Goal: Answer question/provide support: Share knowledge or assist other users

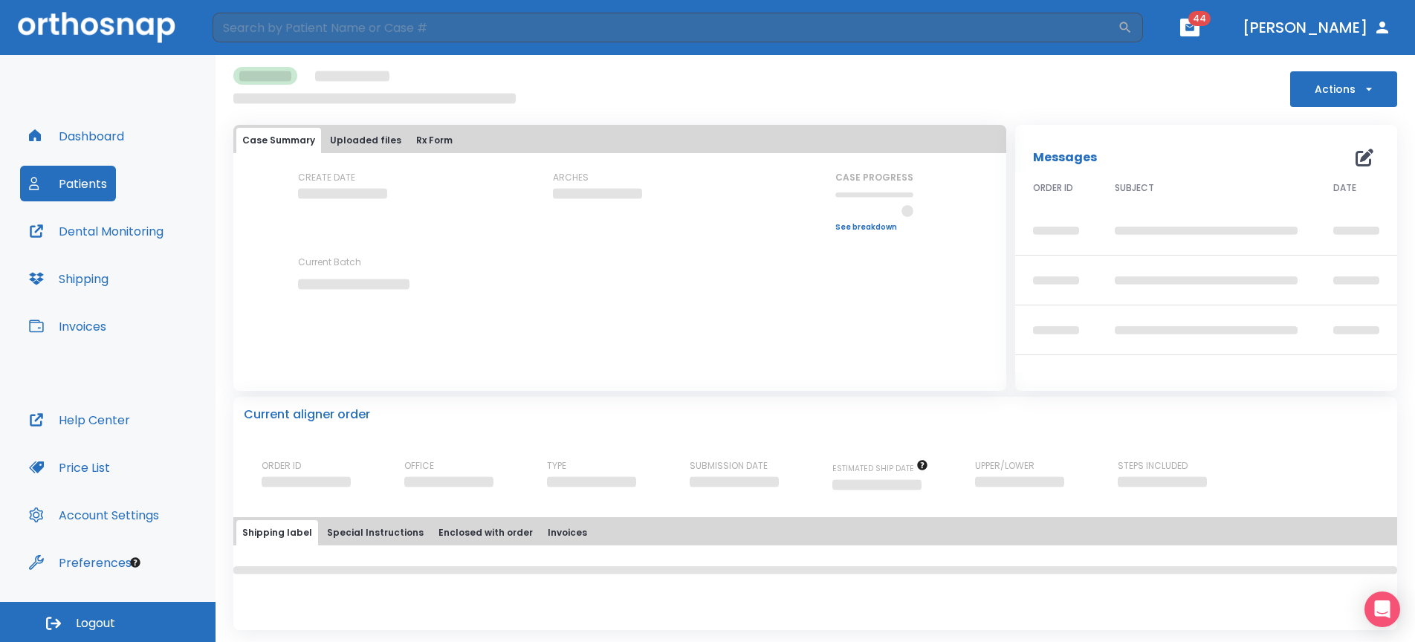
click at [91, 143] on button "Dashboard" at bounding box center [76, 136] width 113 height 36
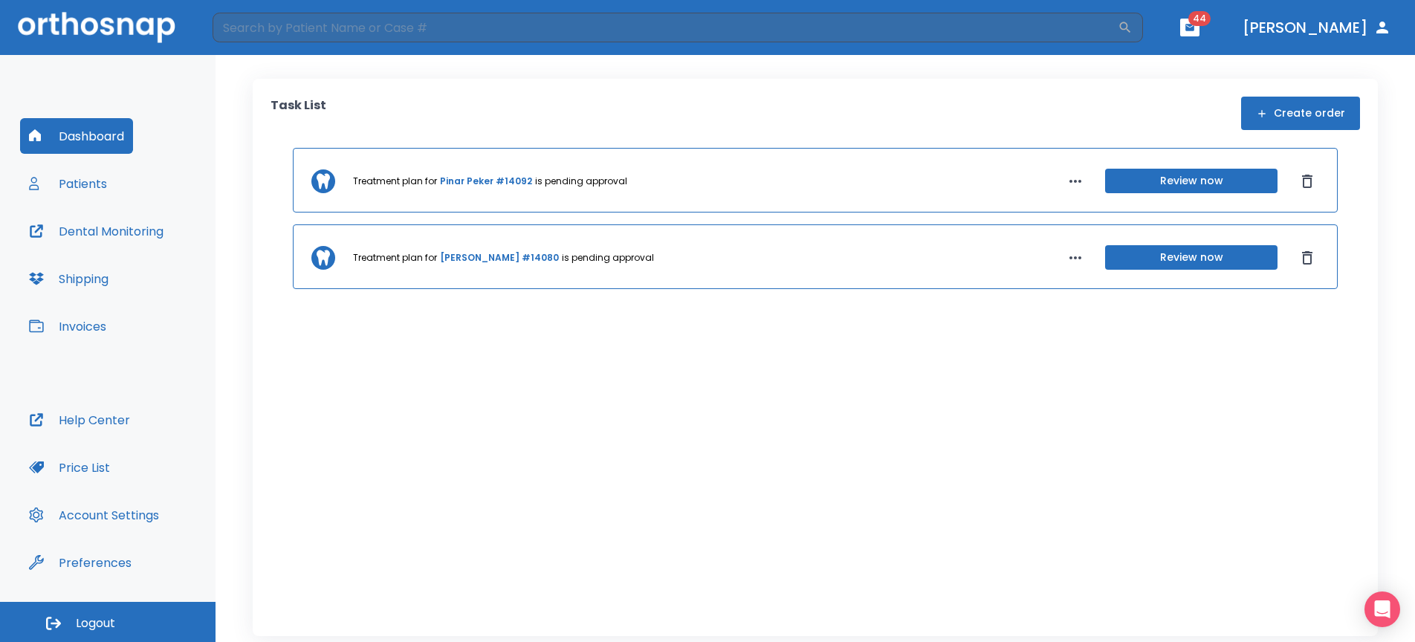
click at [97, 184] on button "Patients" at bounding box center [68, 184] width 96 height 36
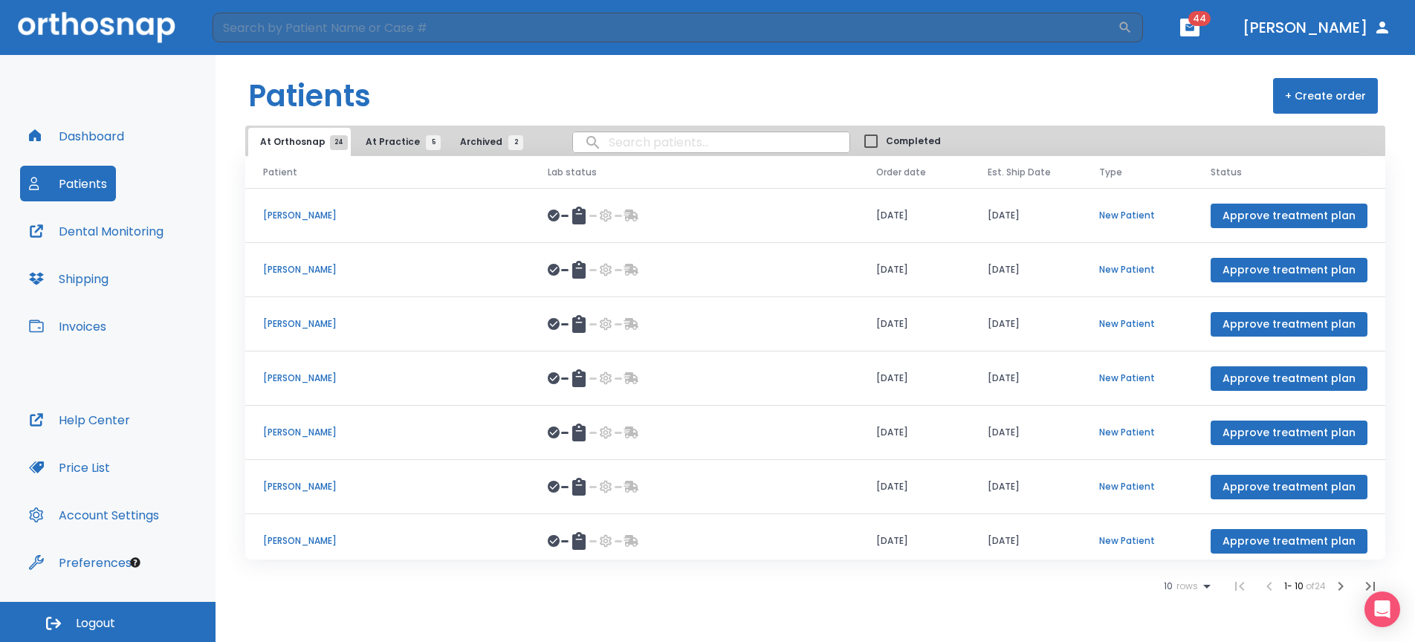
scroll to position [172, 0]
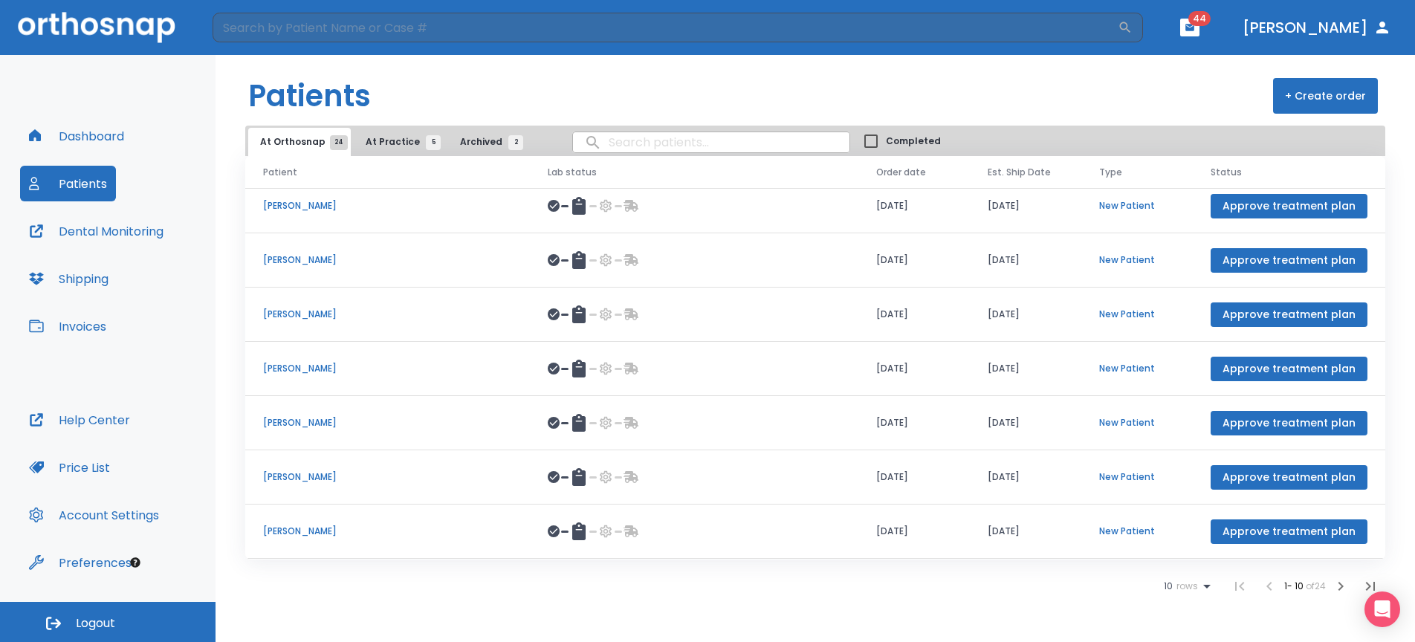
click at [666, 484] on div at bounding box center [694, 477] width 293 height 18
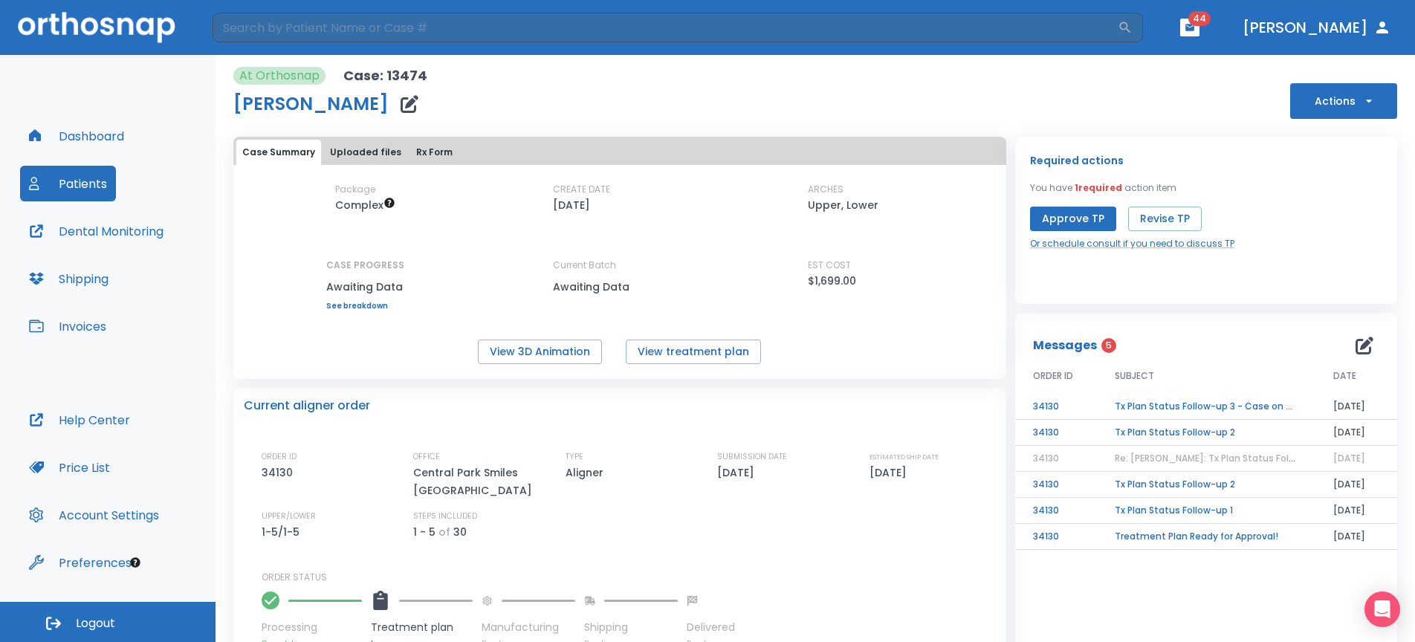
click at [1248, 406] on td "Tx Plan Status Follow-up 3 - Case on hold" at bounding box center [1206, 407] width 218 height 26
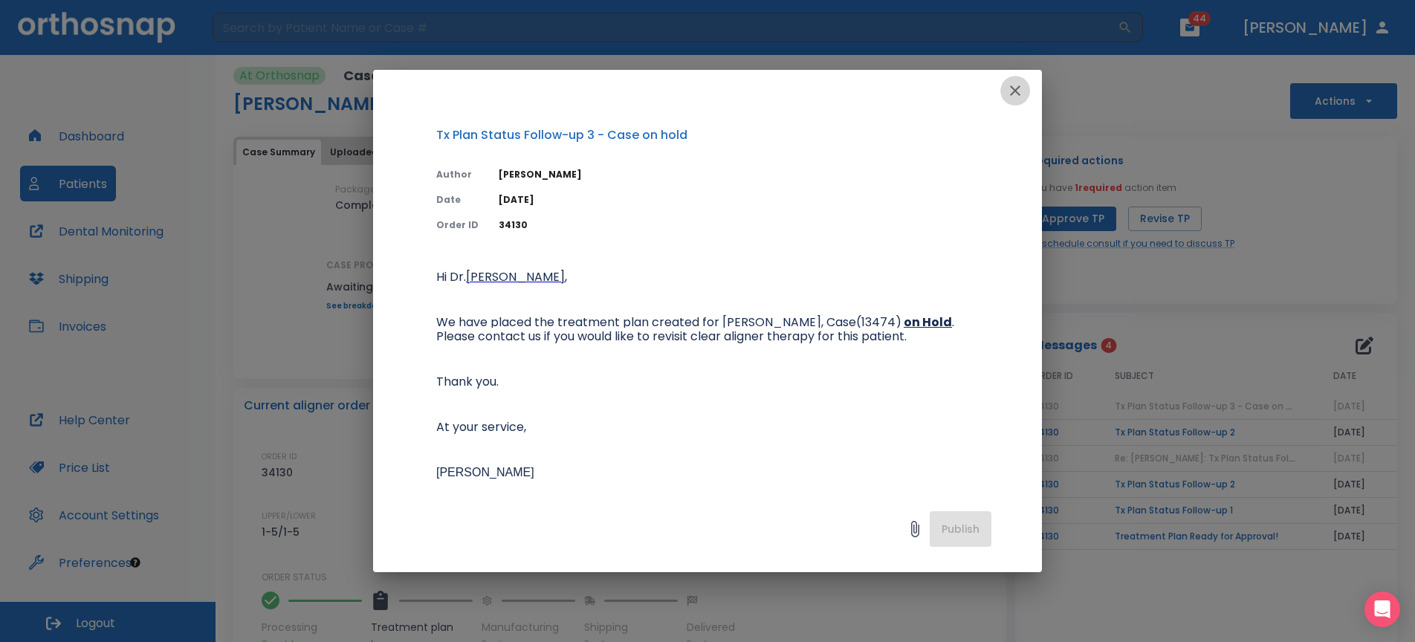
click at [1010, 85] on icon "button" at bounding box center [1015, 91] width 18 height 18
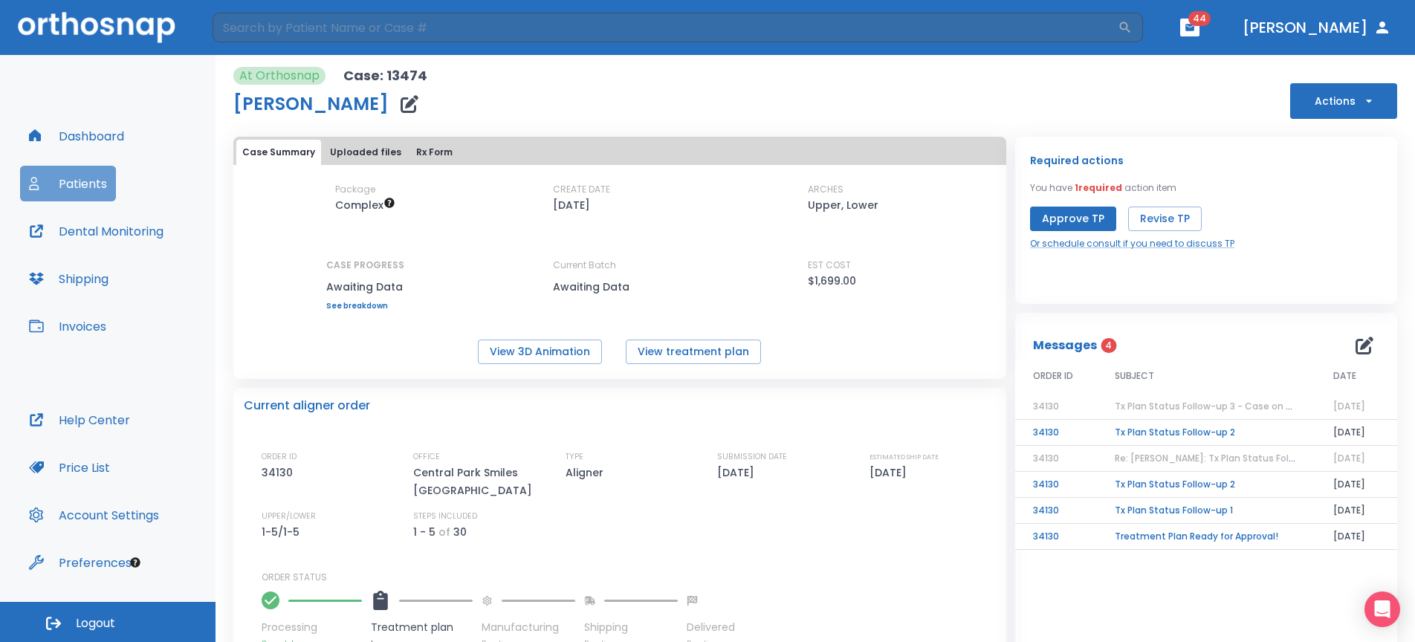
click at [92, 183] on button "Patients" at bounding box center [68, 184] width 96 height 36
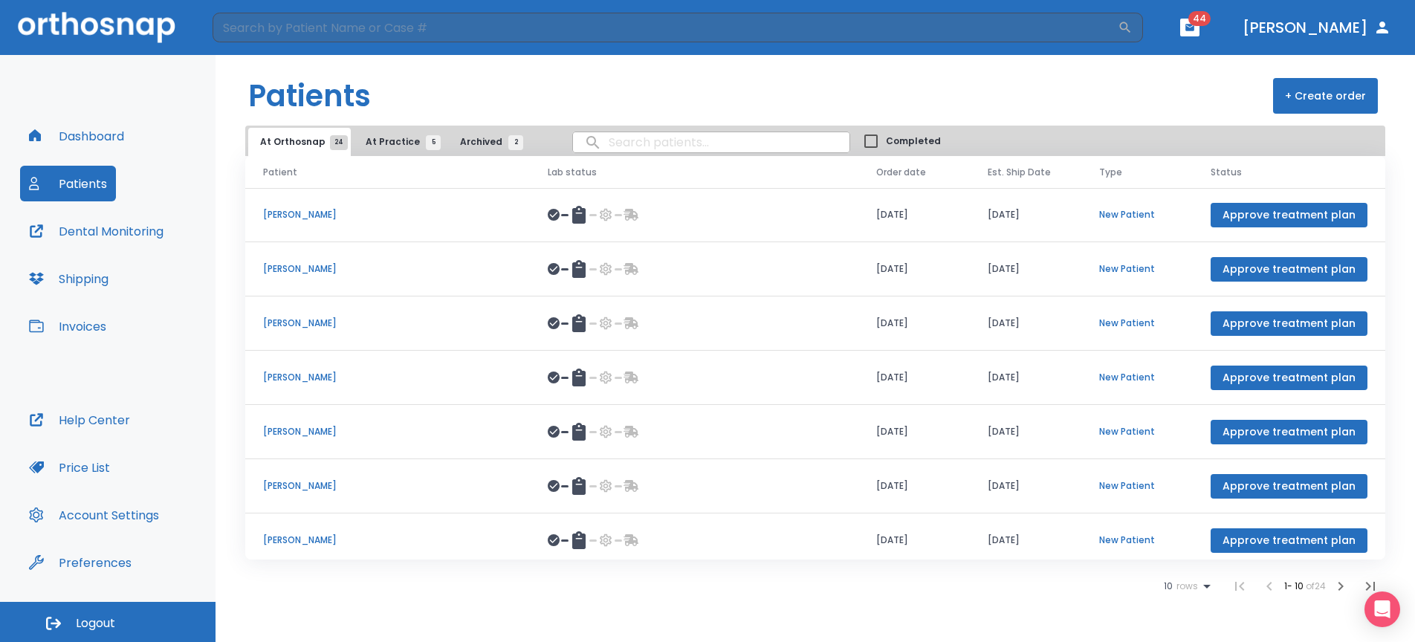
click at [688, 149] on input "search" at bounding box center [711, 142] width 276 height 29
type input "pinar"
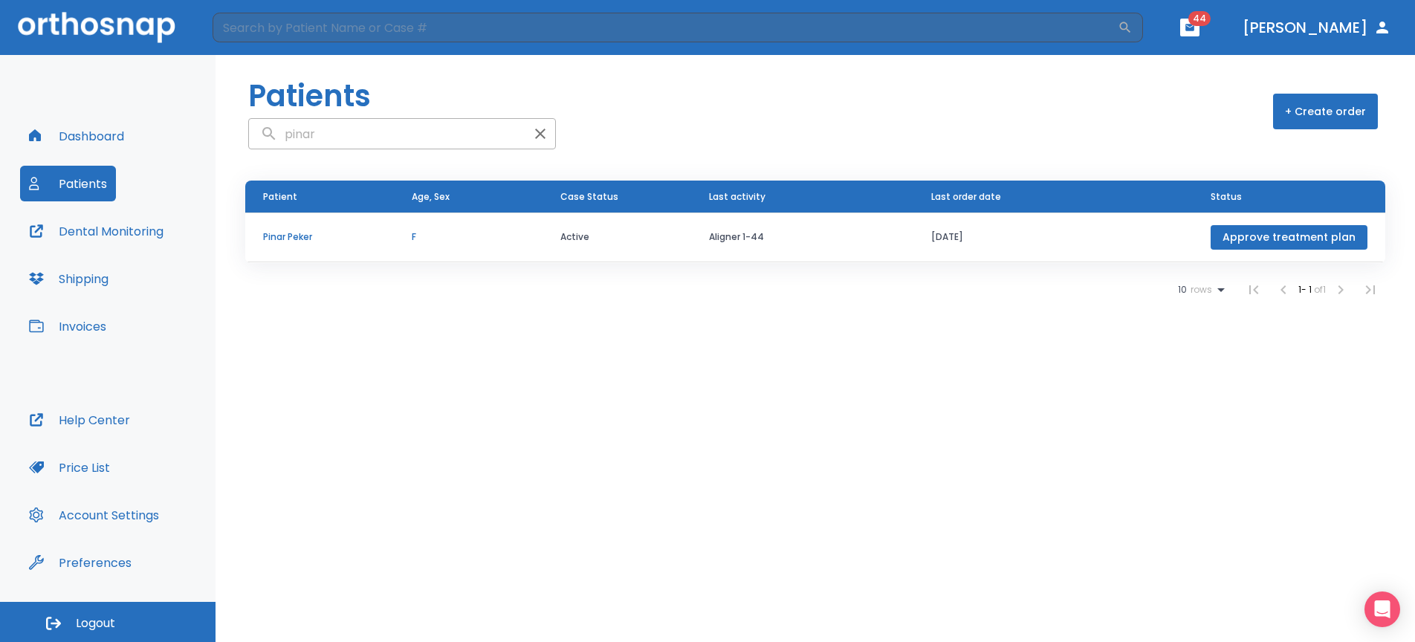
click at [303, 241] on p "Pinar Peker" at bounding box center [319, 236] width 113 height 13
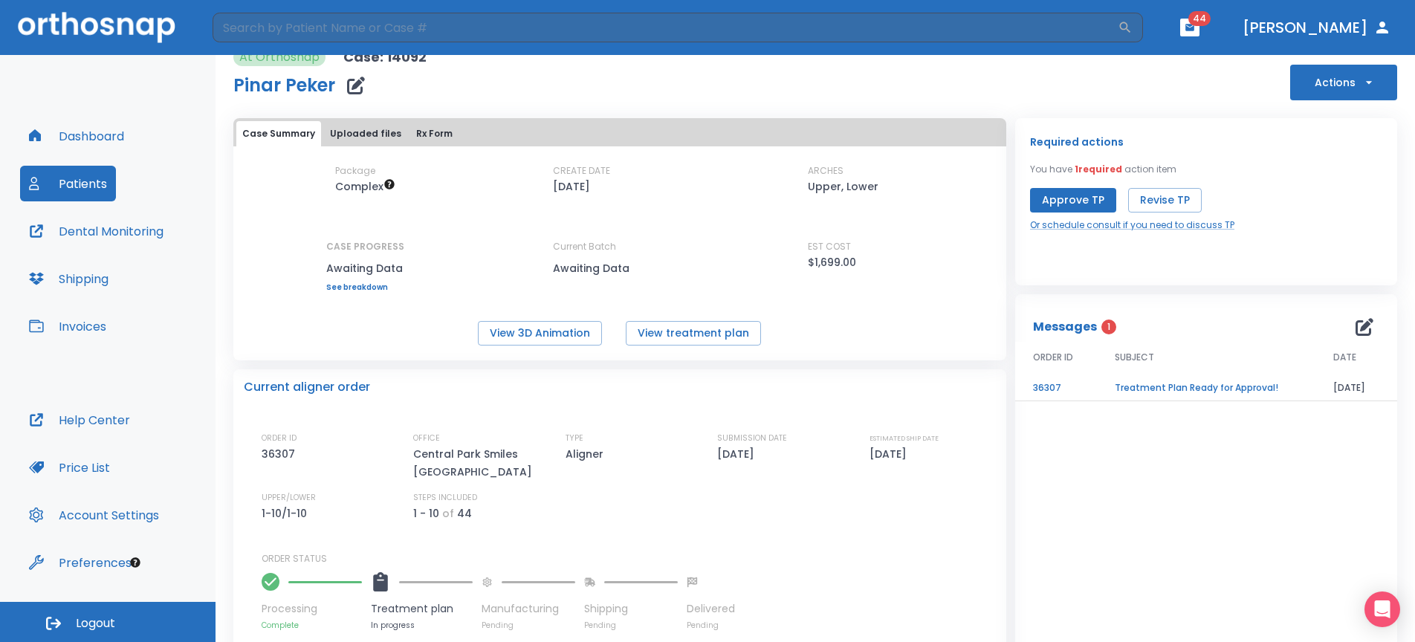
scroll to position [41, 0]
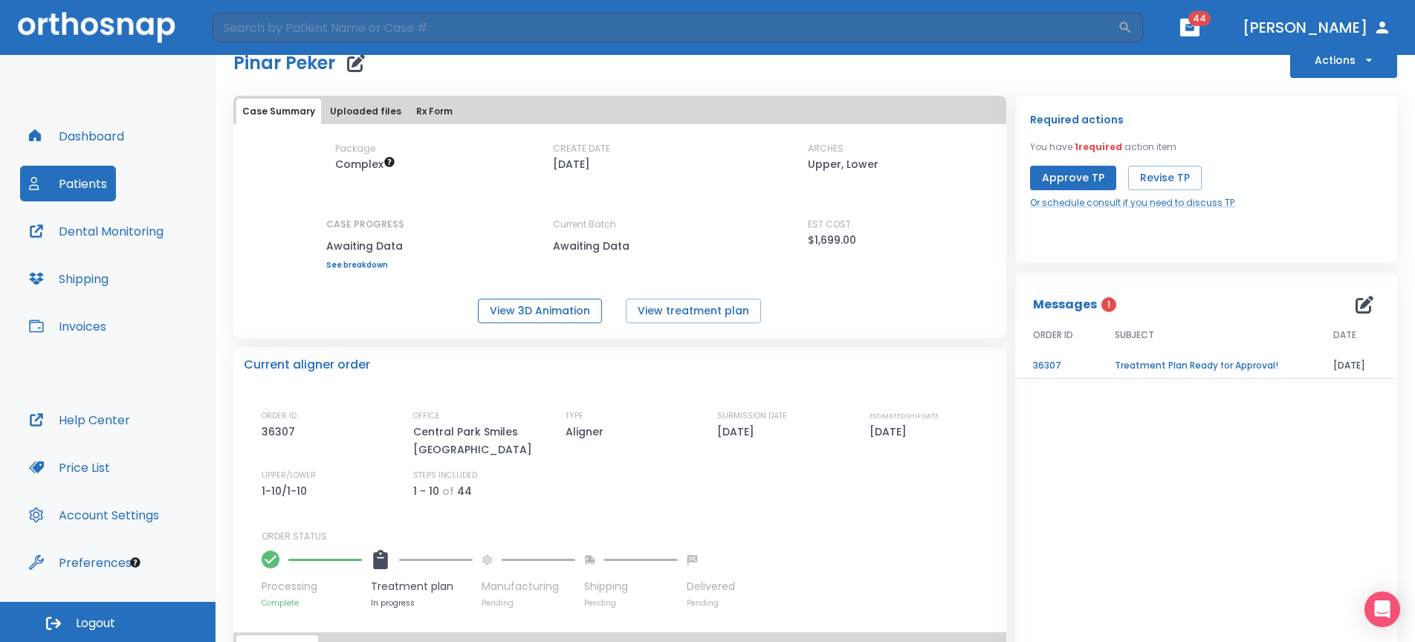
click at [528, 317] on button "View 3D Animation" at bounding box center [540, 311] width 124 height 25
click at [85, 178] on button "Patients" at bounding box center [68, 184] width 96 height 36
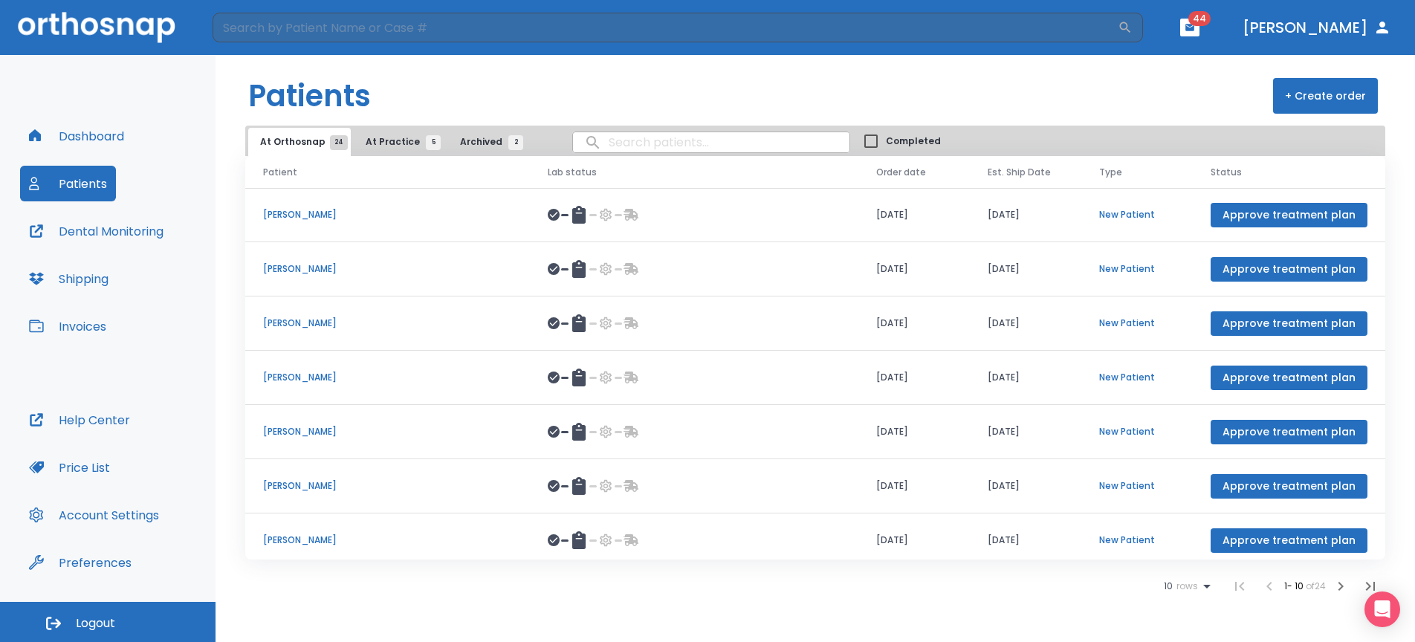
click at [594, 155] on input "search" at bounding box center [711, 142] width 276 height 29
type input "[PERSON_NAME]"
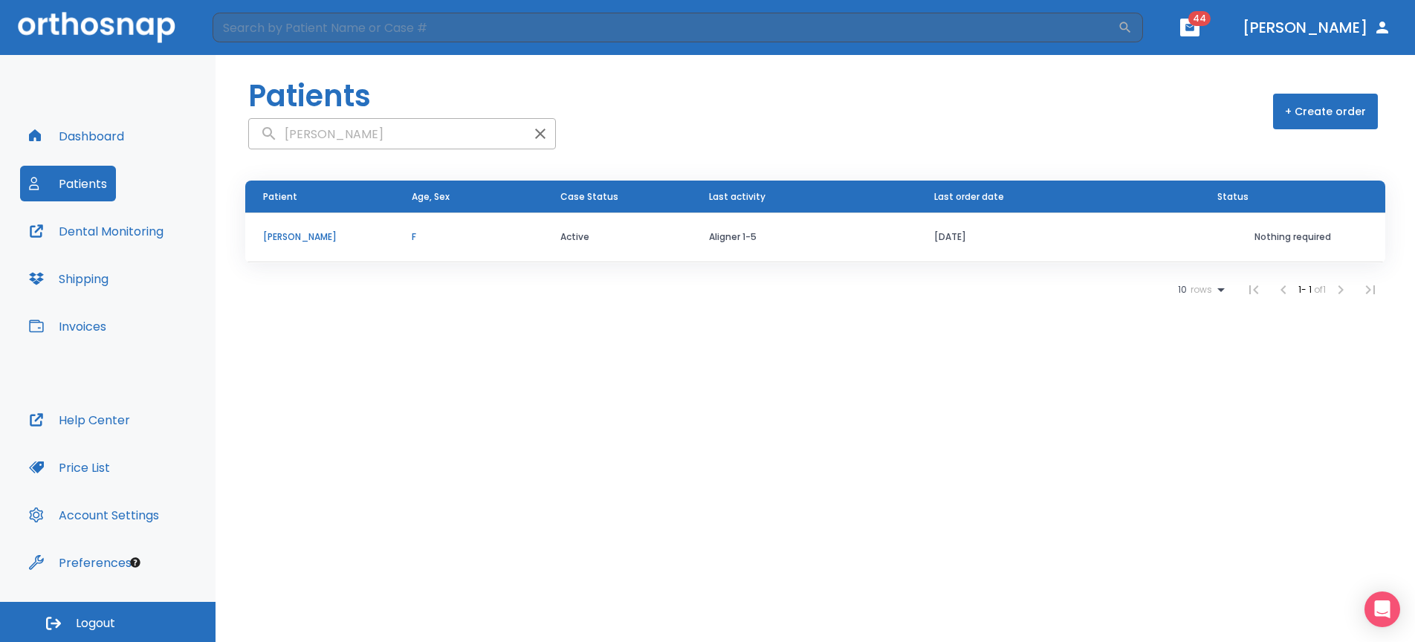
click at [524, 244] on td "F" at bounding box center [468, 237] width 149 height 50
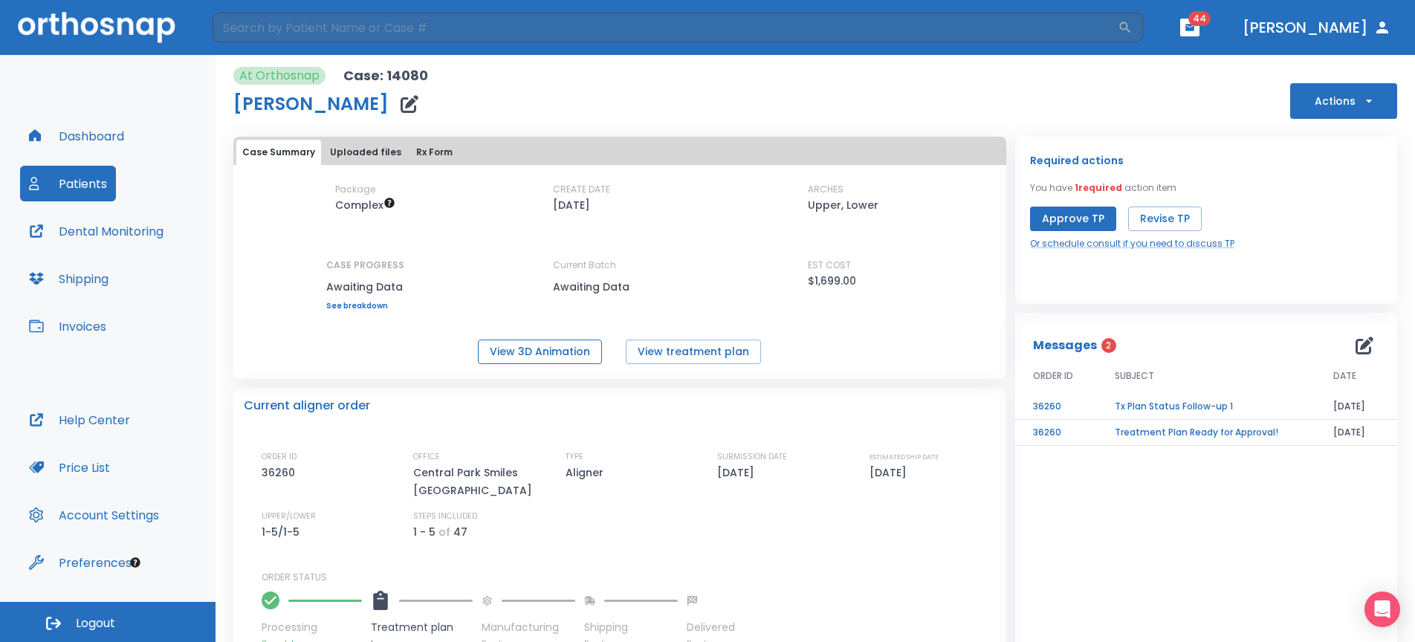
click at [563, 359] on button "View 3D Animation" at bounding box center [540, 352] width 124 height 25
click at [100, 190] on button "Patients" at bounding box center [68, 184] width 96 height 36
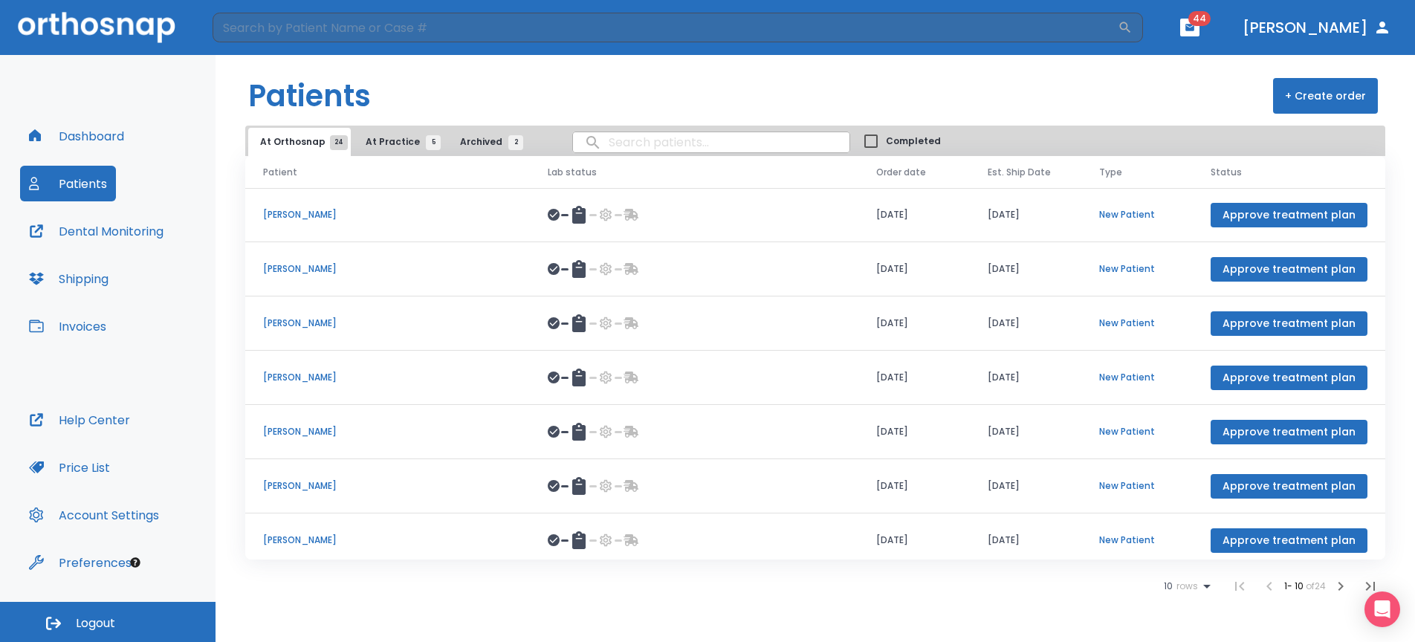
click at [94, 184] on button "Patients" at bounding box center [68, 184] width 96 height 36
click at [355, 33] on input "search" at bounding box center [664, 28] width 905 height 30
type input "deepa"
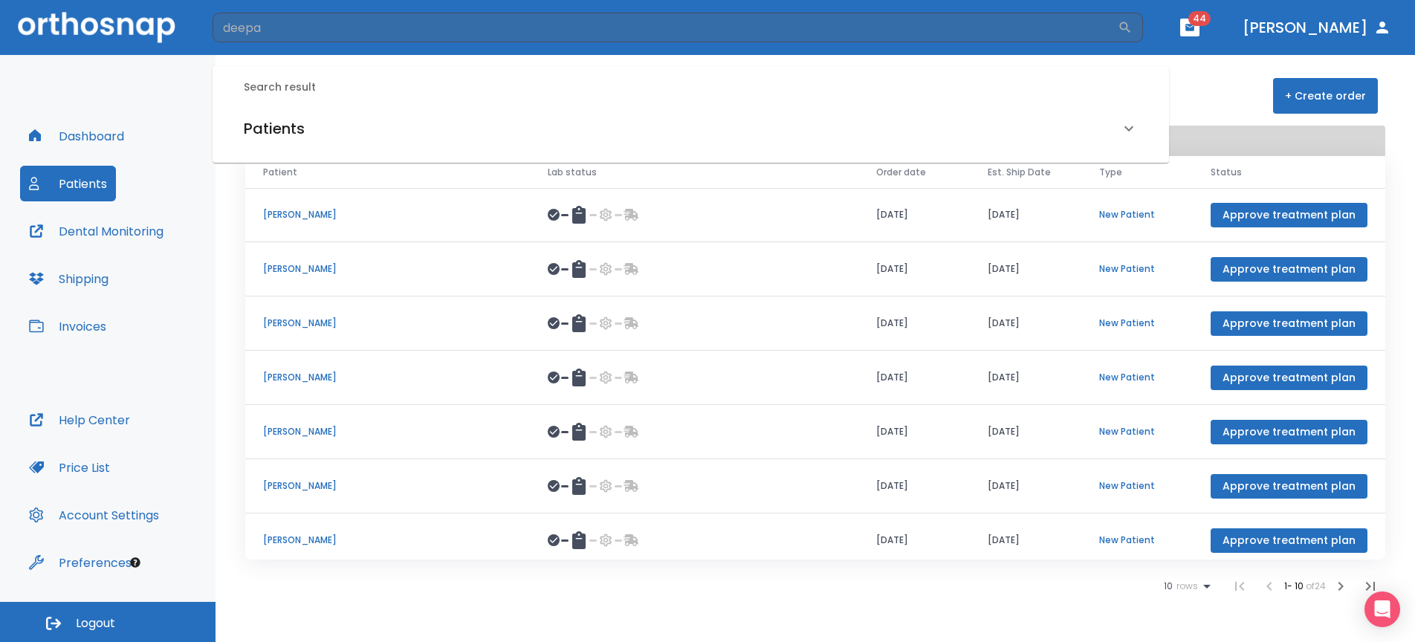
click at [365, 139] on div "Patients" at bounding box center [682, 129] width 876 height 24
click at [354, 167] on div "[PERSON_NAME] (Processing in lab)" at bounding box center [691, 180] width 906 height 27
click at [351, 174] on h6 "[PERSON_NAME] (Processing in lab)" at bounding box center [691, 180] width 888 height 21
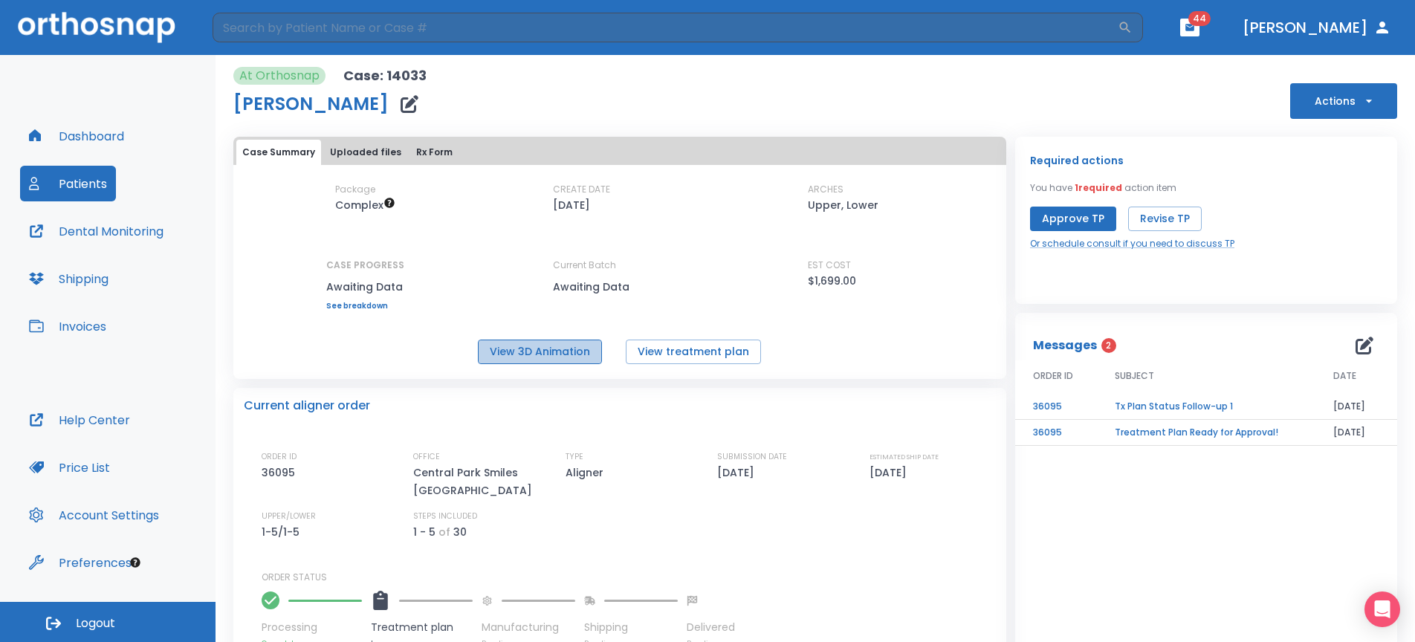
click at [548, 357] on button "View 3D Animation" at bounding box center [540, 352] width 124 height 25
click at [1351, 357] on button "button" at bounding box center [1364, 346] width 30 height 30
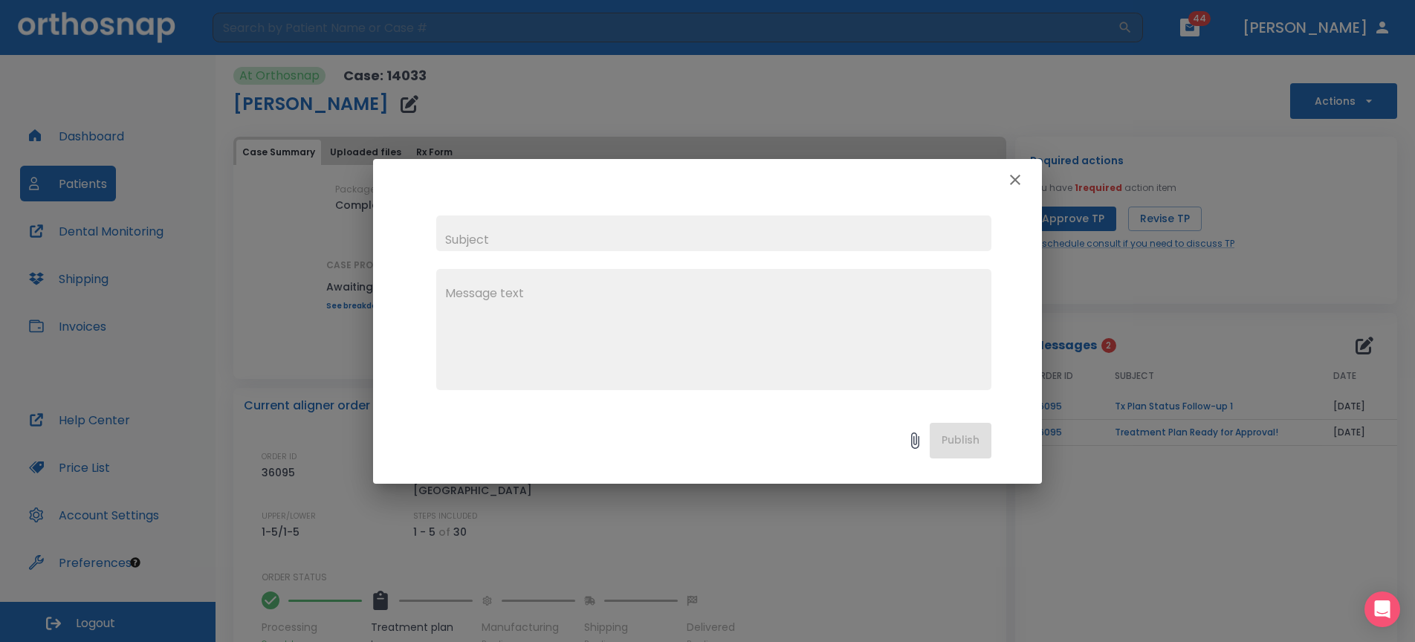
click at [756, 233] on input "text" at bounding box center [713, 233] width 555 height 36
type input "discuss"
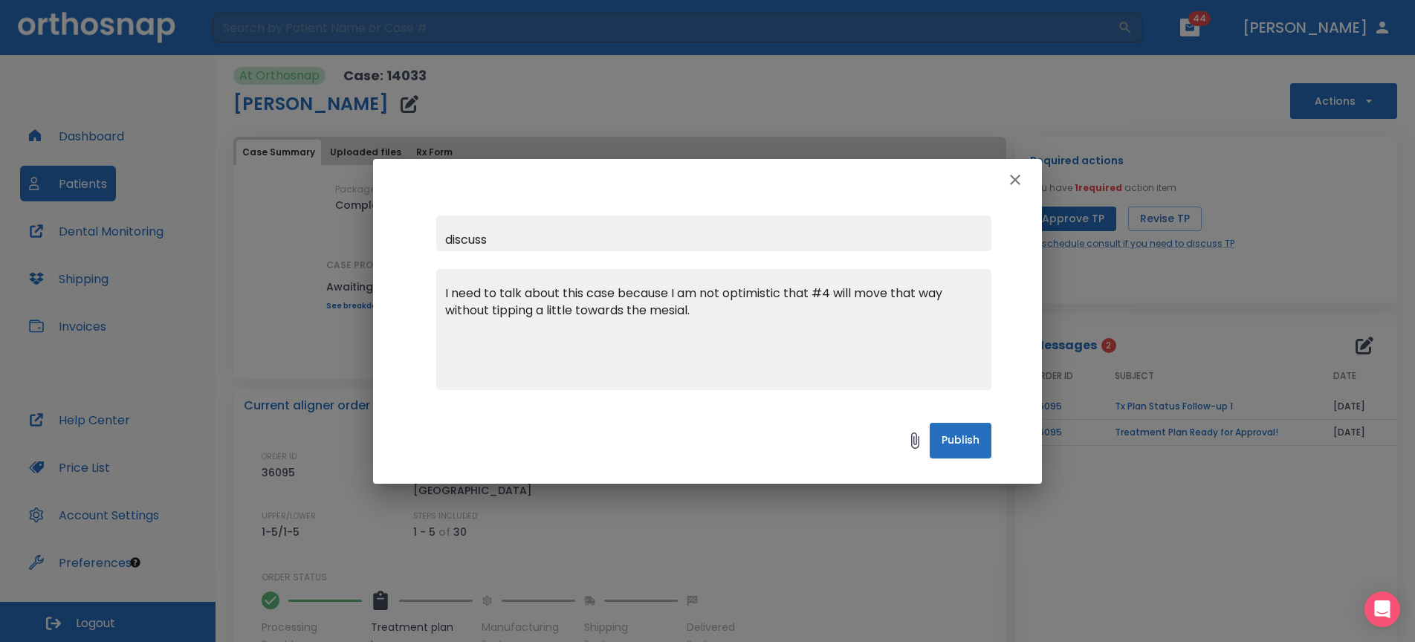
type textarea "I need to talk about this case because I am not optimistic that #4 will move th…"
click at [984, 440] on button "Publish" at bounding box center [960, 441] width 62 height 36
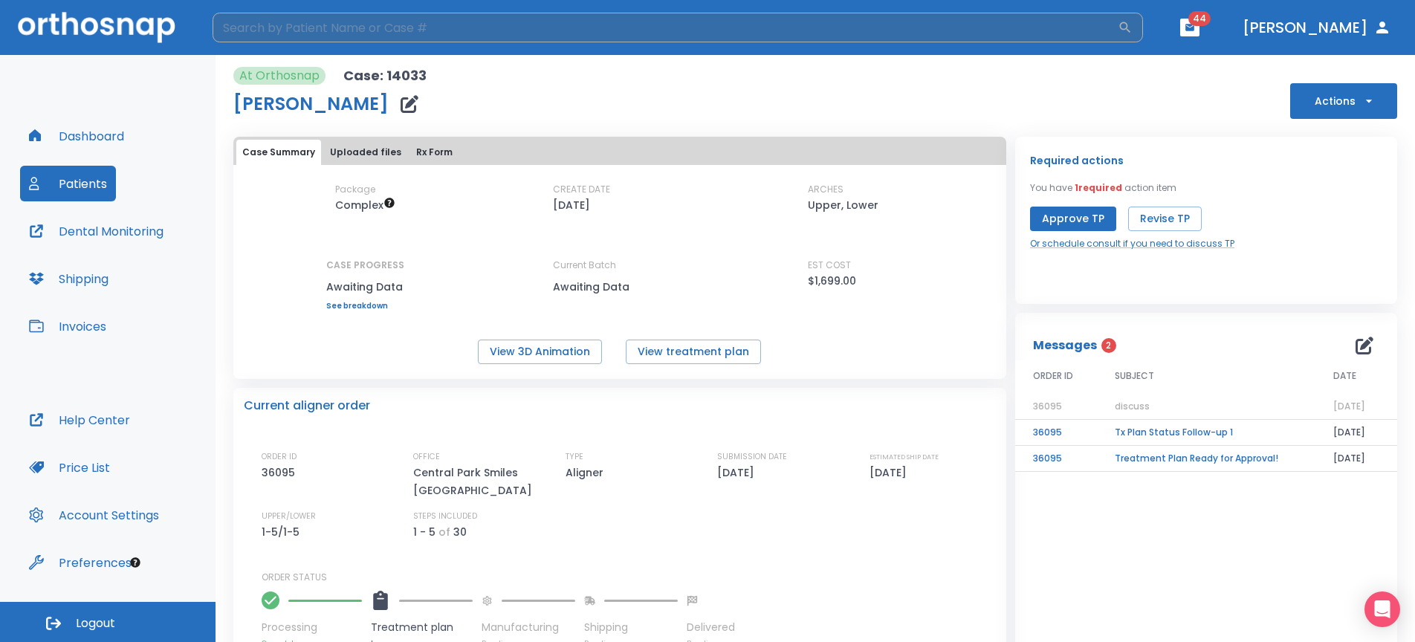
click at [412, 27] on input "search" at bounding box center [664, 28] width 905 height 30
type input "[PERSON_NAME]"
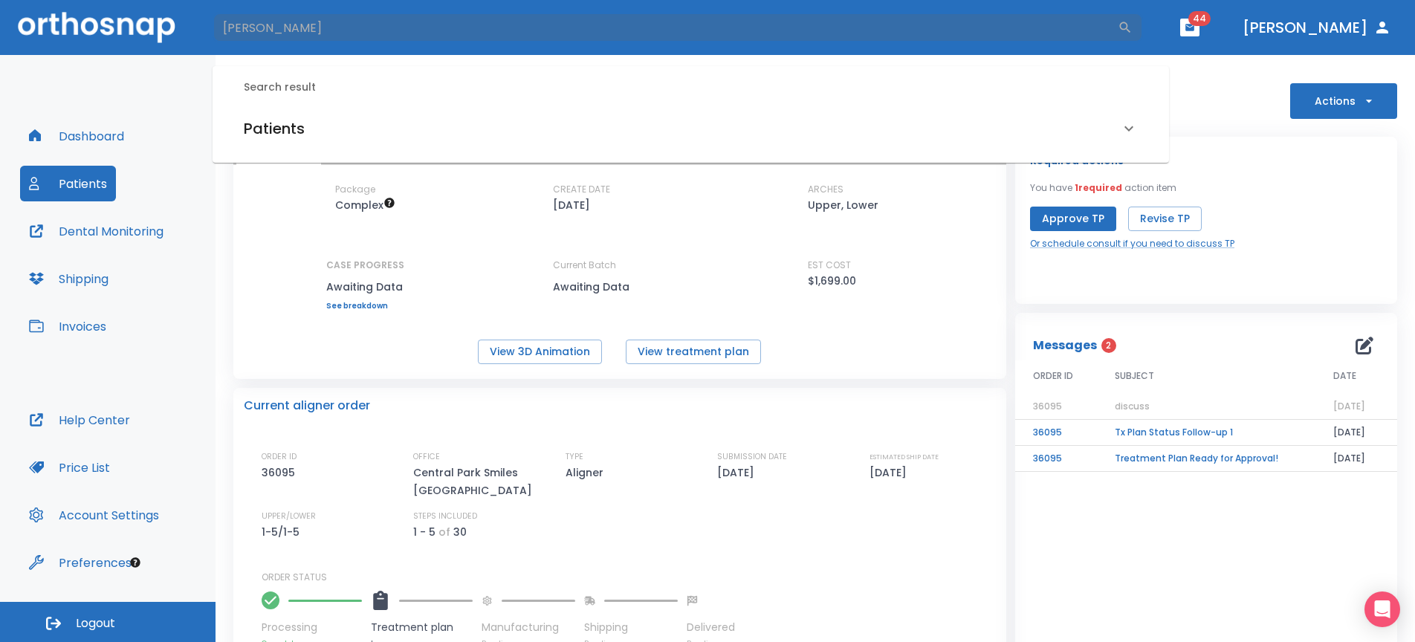
click at [412, 142] on div "Patients" at bounding box center [690, 129] width 929 height 42
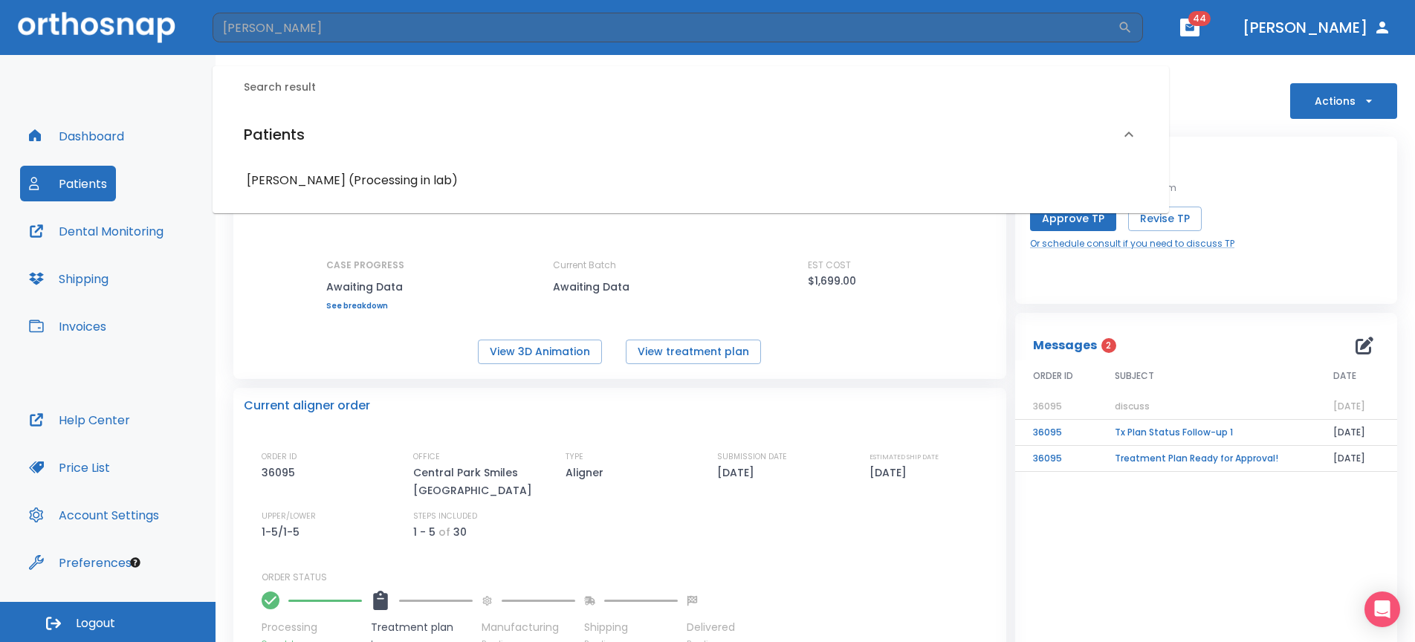
click at [397, 185] on h6 "[PERSON_NAME] (Processing in lab)" at bounding box center [691, 180] width 888 height 21
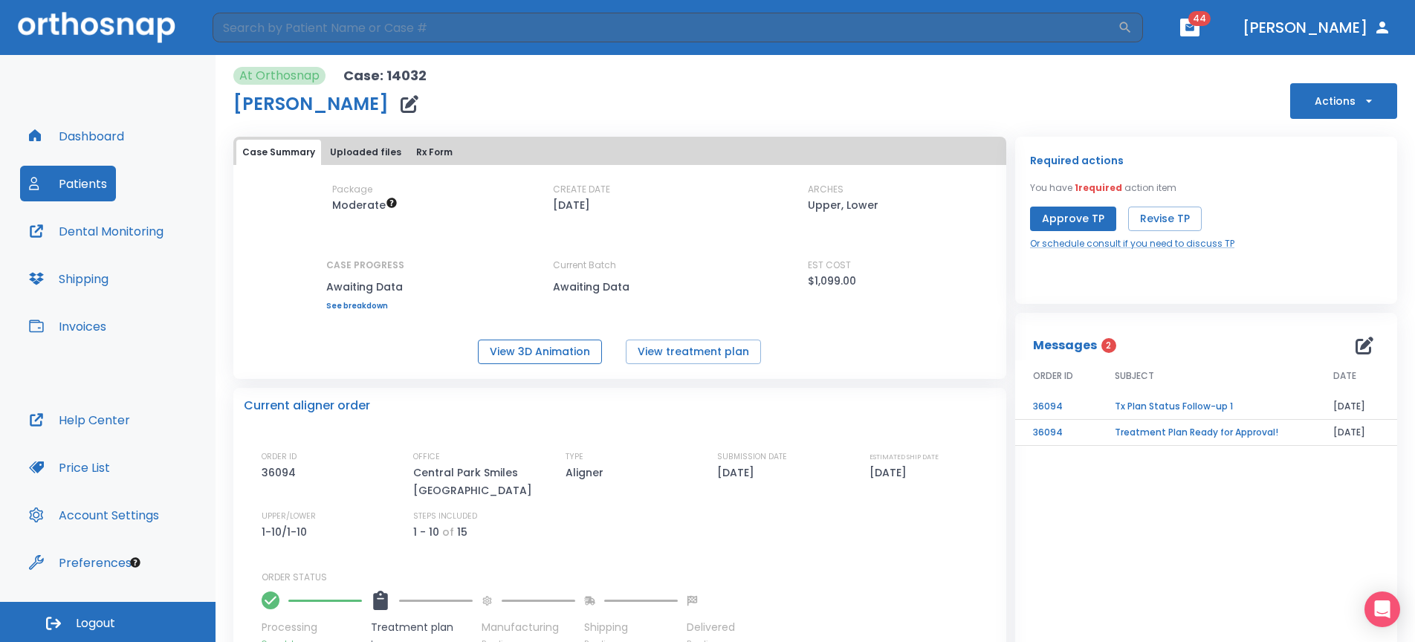
click at [533, 352] on button "View 3D Animation" at bounding box center [540, 352] width 124 height 25
click at [1356, 351] on icon "button" at bounding box center [1364, 346] width 18 height 18
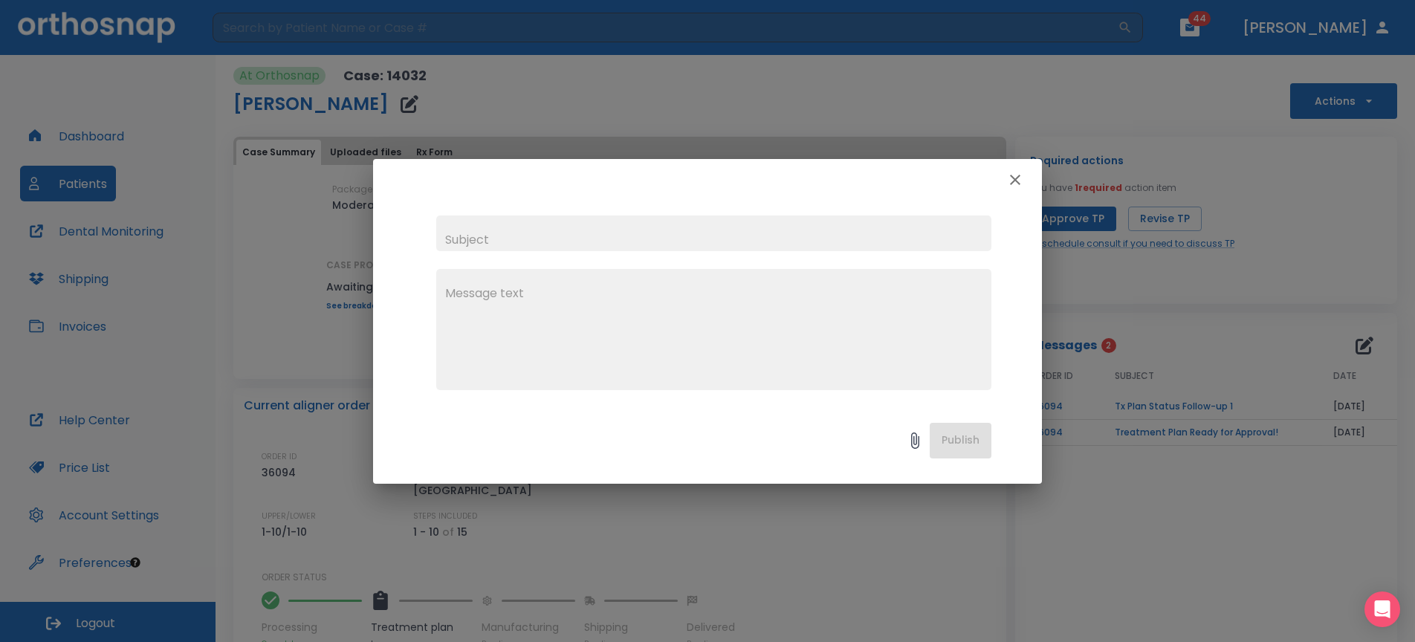
click at [759, 348] on textarea at bounding box center [713, 336] width 537 height 103
click at [605, 234] on input "text" at bounding box center [713, 233] width 555 height 36
type input "hold"
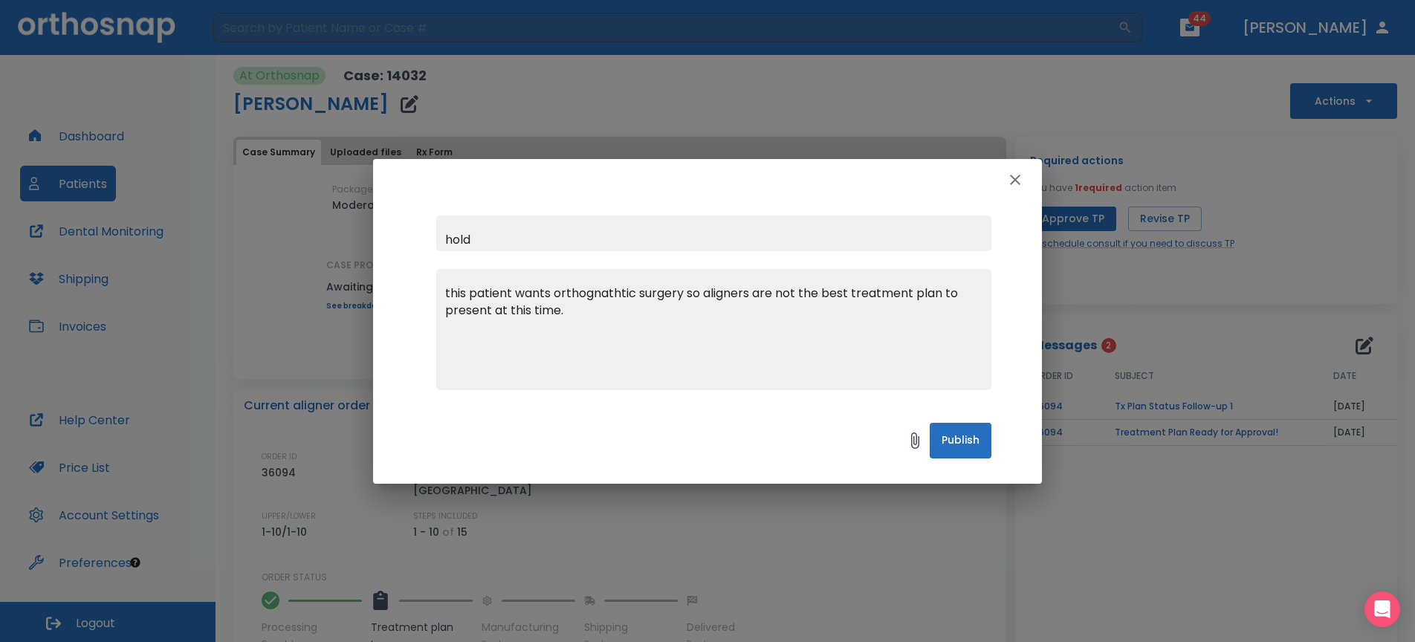
type textarea "this patient wants orthognathtic surgery so aligners are not the best treatment…"
click at [953, 443] on button "Publish" at bounding box center [960, 441] width 62 height 36
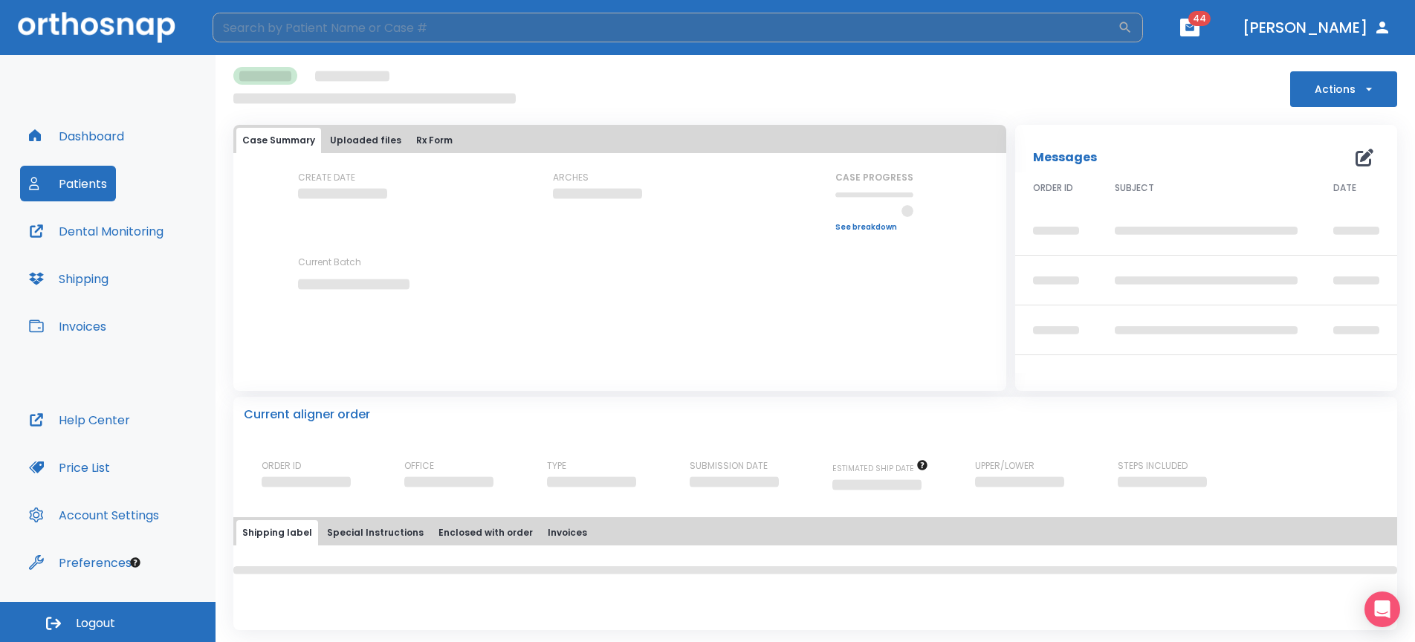
click at [438, 27] on input "search" at bounding box center [664, 28] width 905 height 30
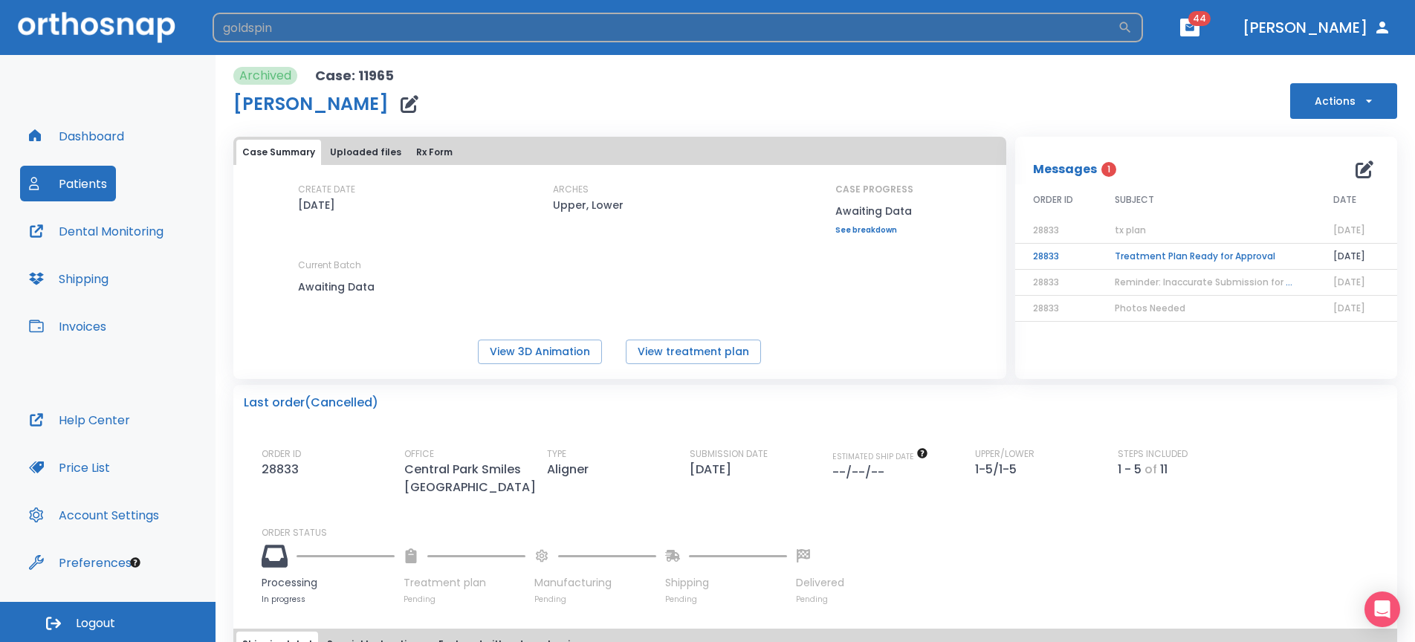
type input "goldspin"
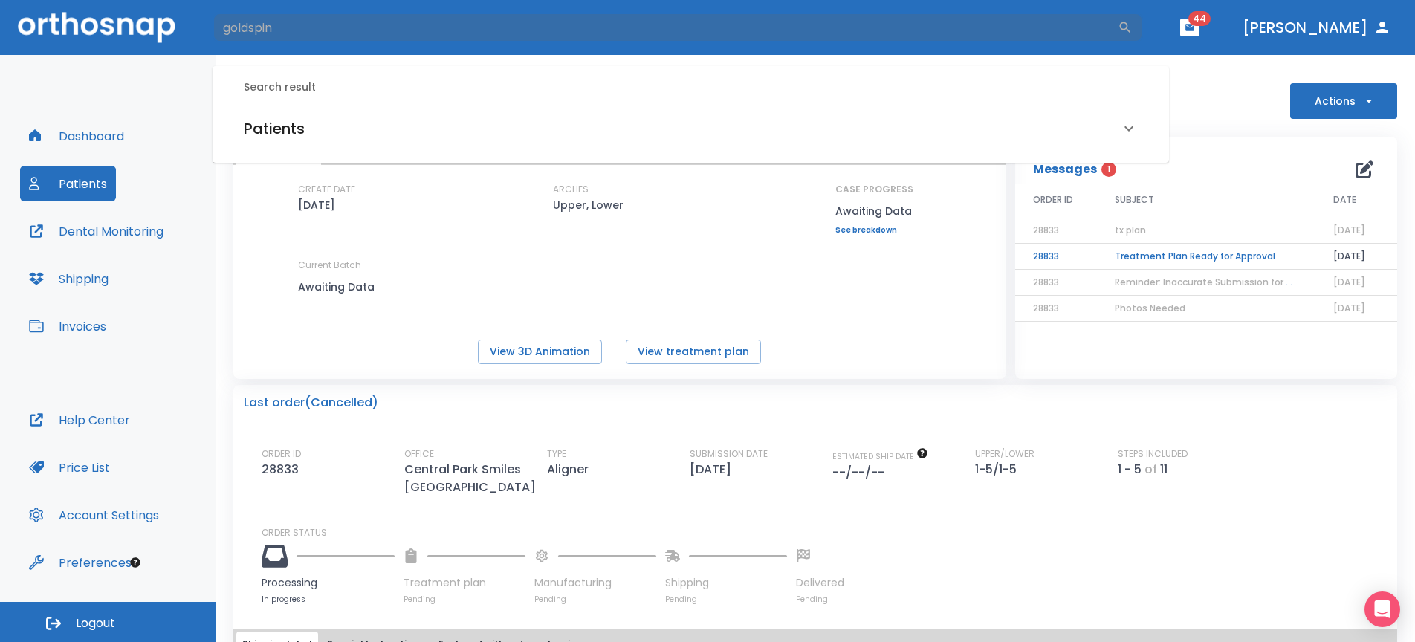
click at [361, 129] on div "Patients" at bounding box center [682, 129] width 876 height 24
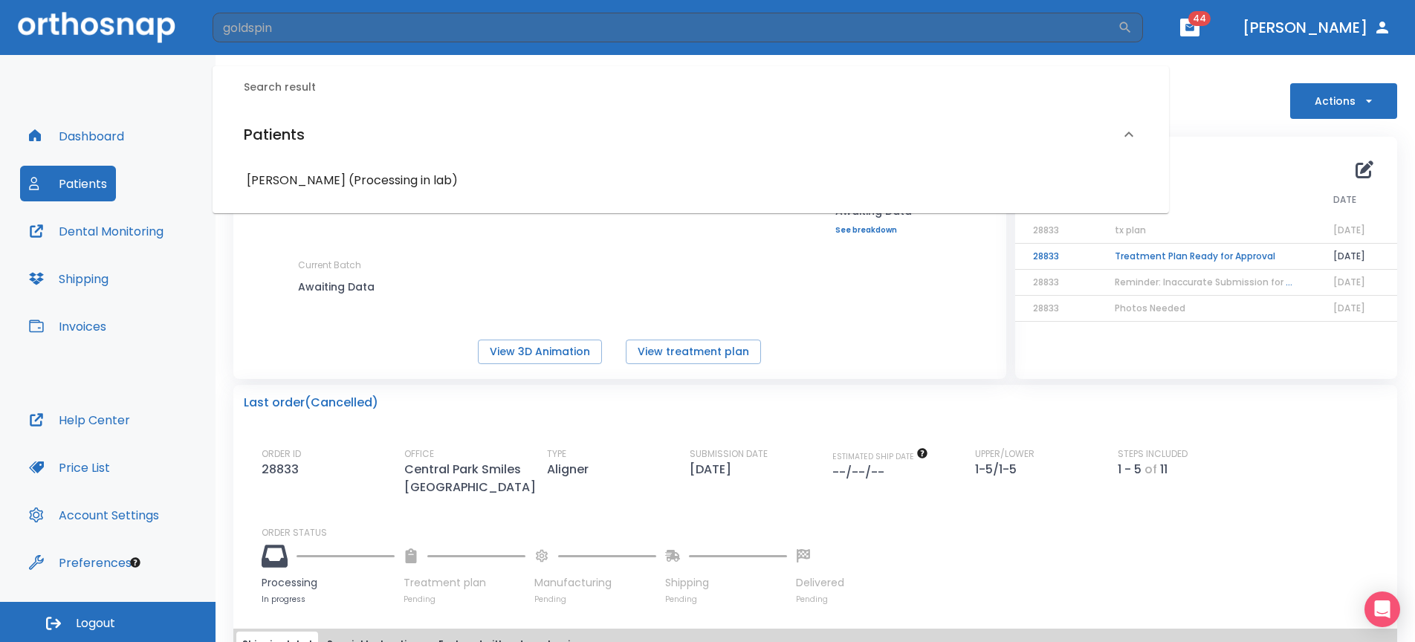
click at [348, 183] on h6 "Emily Goldspink (Processing in lab)" at bounding box center [691, 180] width 888 height 21
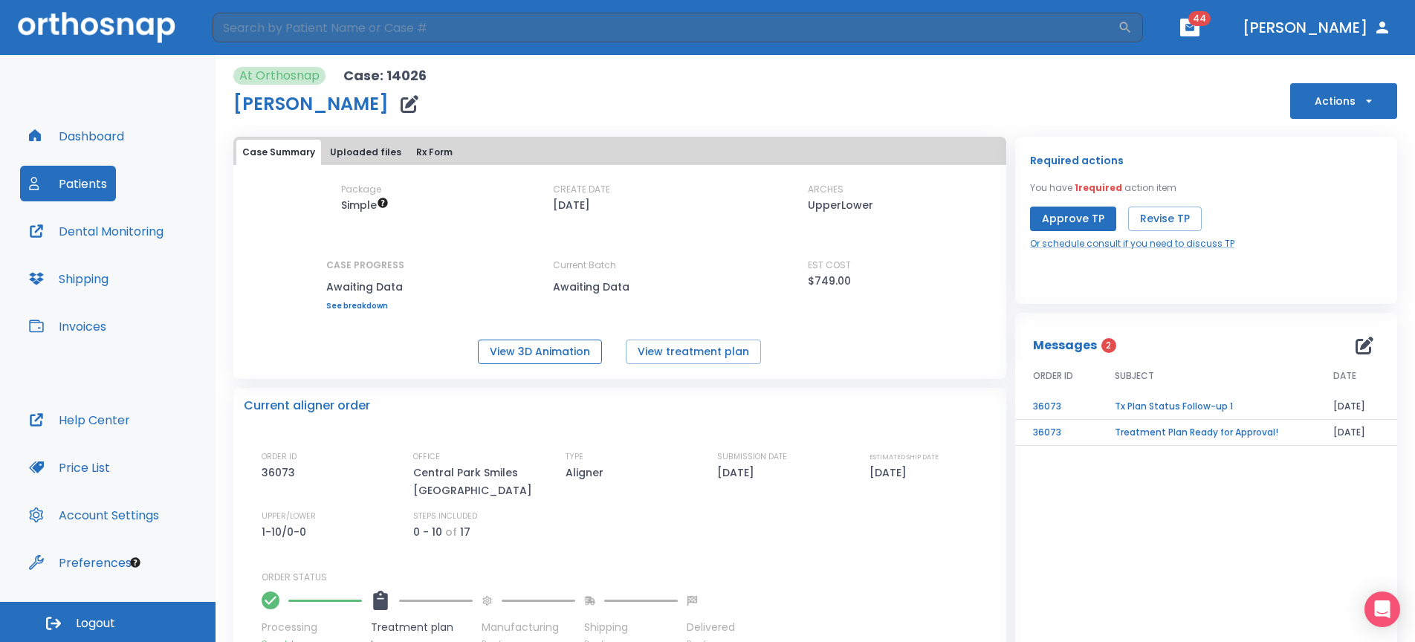
click at [557, 357] on button "View 3D Animation" at bounding box center [540, 352] width 124 height 25
click at [285, 41] on input "search" at bounding box center [664, 28] width 905 height 30
type input "leah stew"
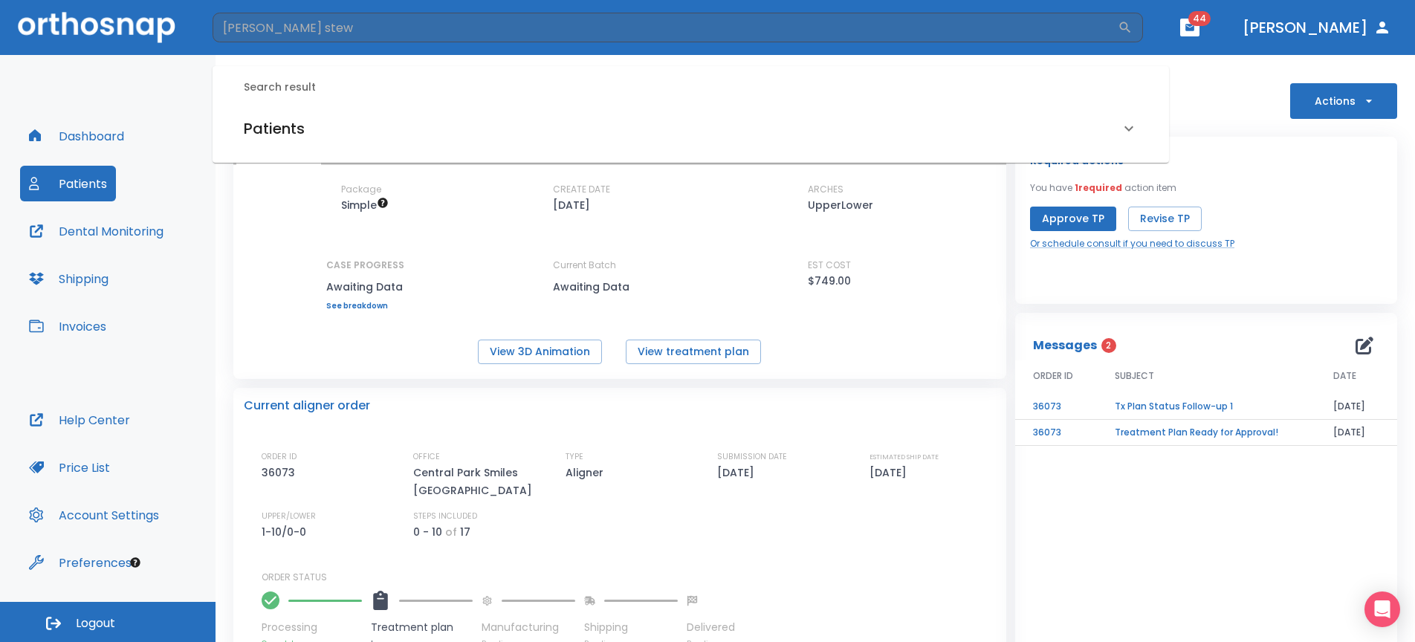
click at [344, 123] on div "Patients" at bounding box center [682, 129] width 876 height 24
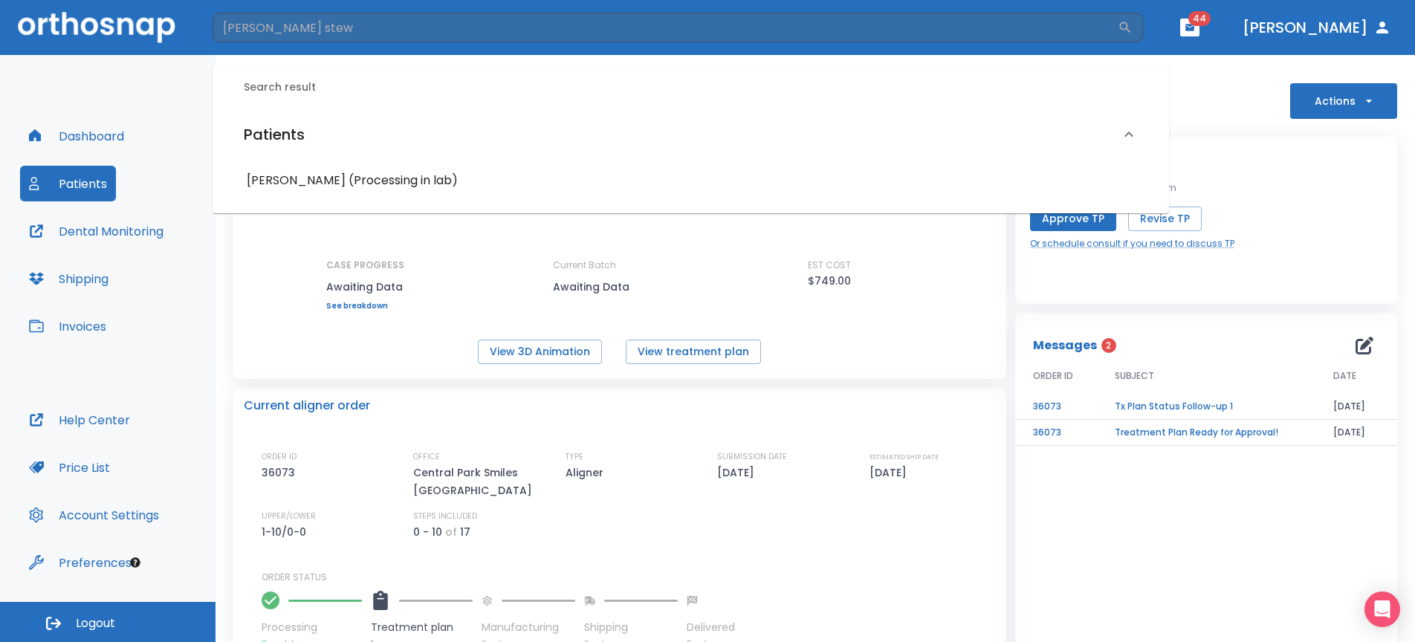
click at [348, 185] on h6 "Leah Stewart (Processing in lab)" at bounding box center [691, 180] width 888 height 21
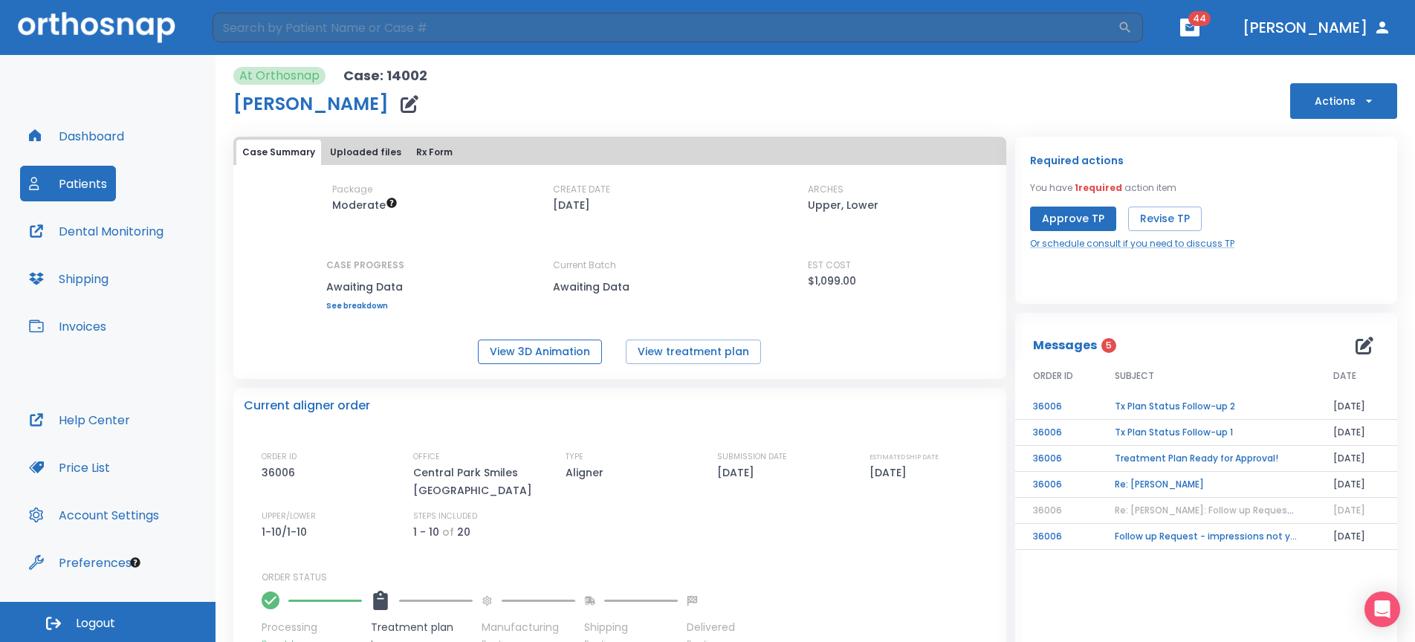
click at [548, 357] on button "View 3D Animation" at bounding box center [540, 352] width 124 height 25
click at [1194, 407] on td "Tx Plan Status Follow-up 2" at bounding box center [1206, 407] width 218 height 26
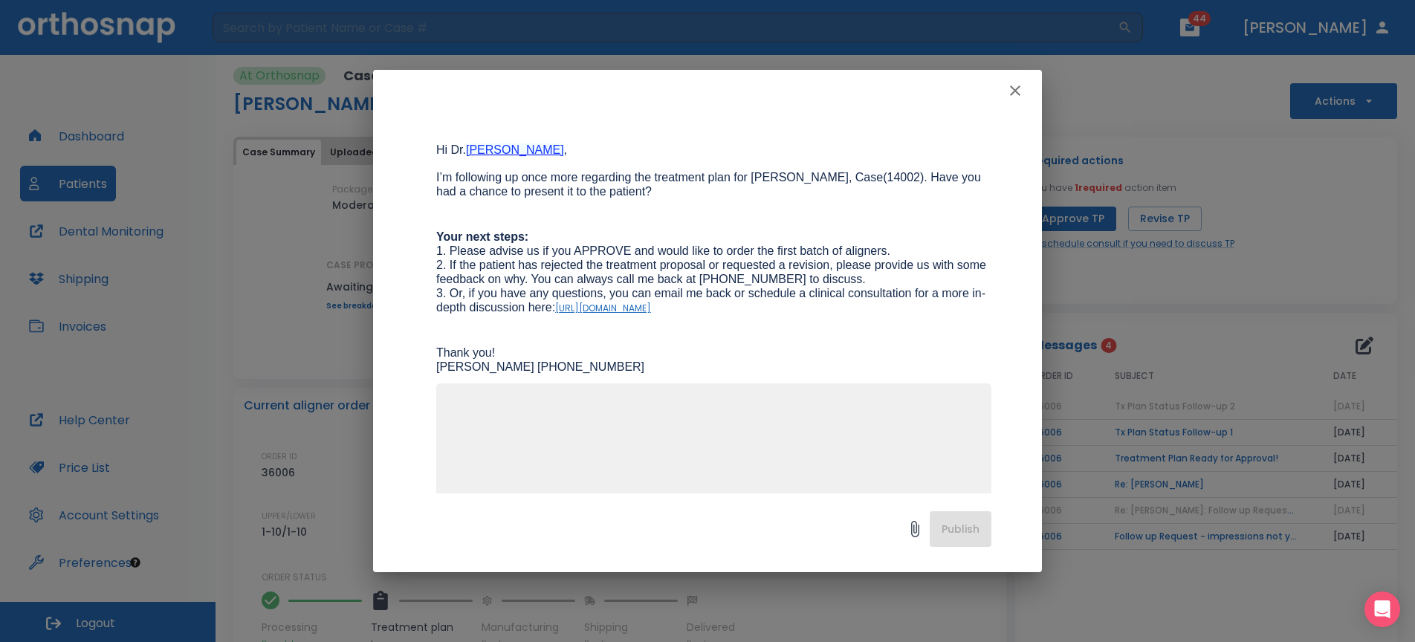
scroll to position [153, 0]
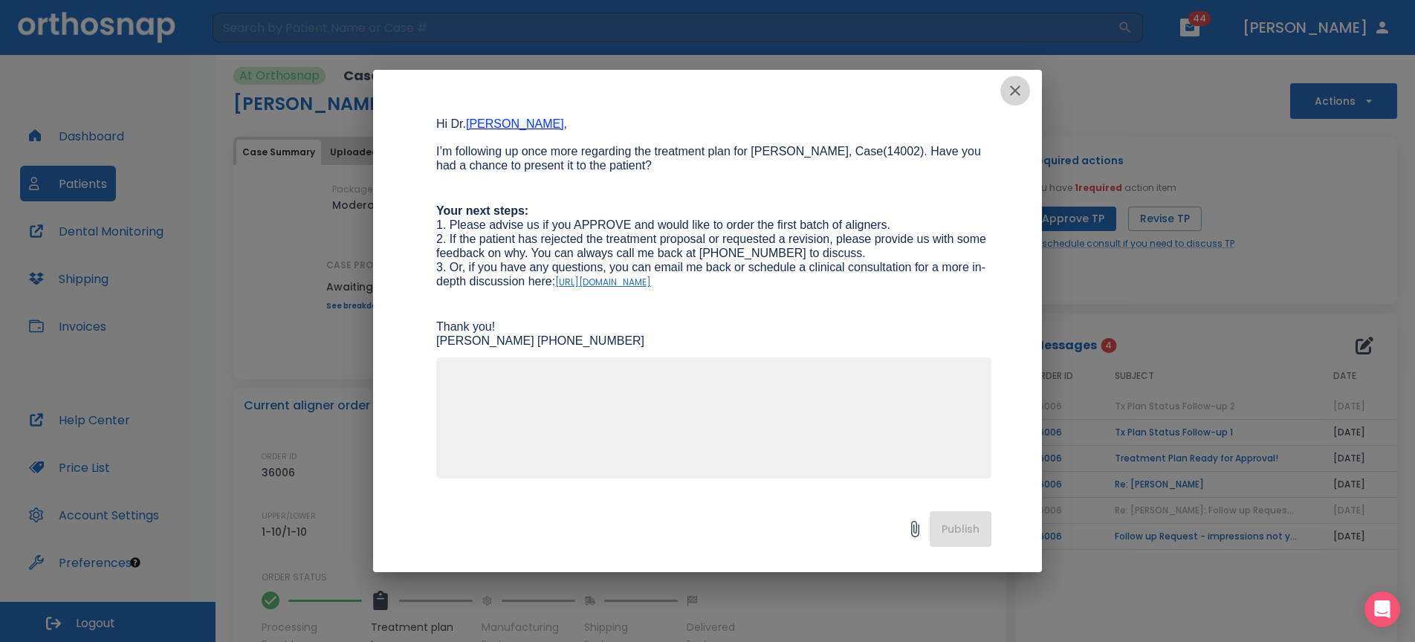
click at [1017, 94] on icon "button" at bounding box center [1015, 90] width 10 height 10
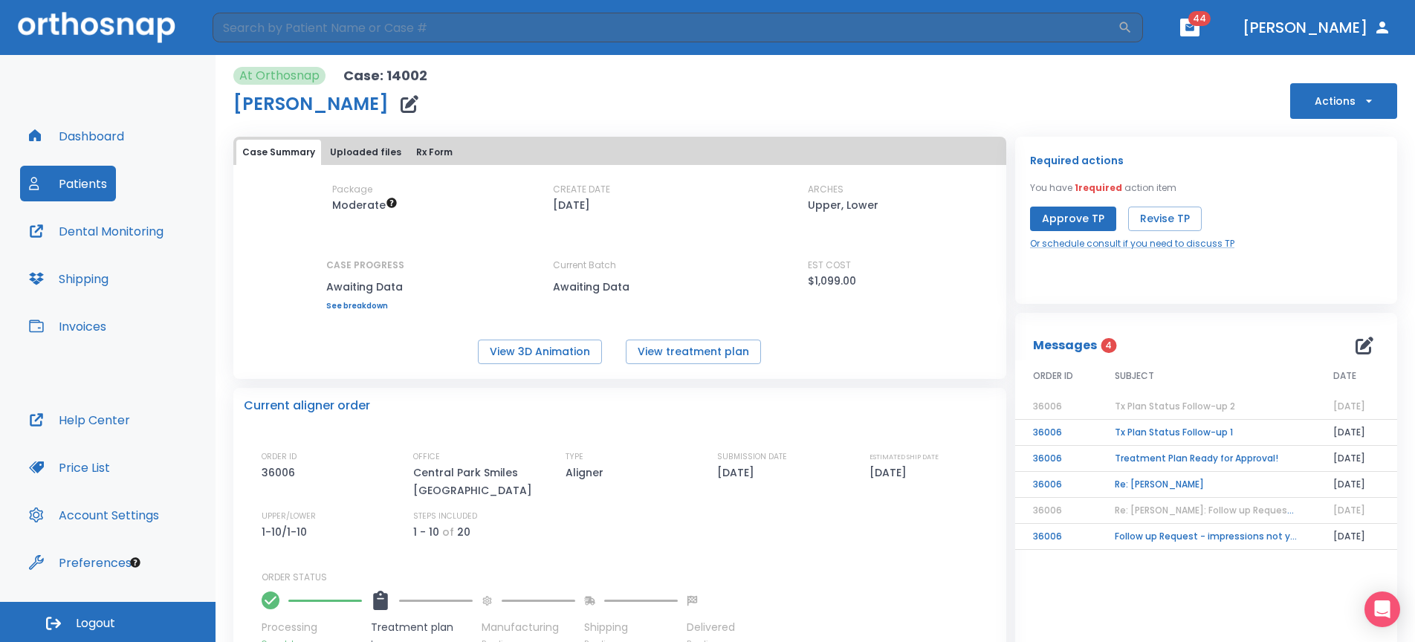
click at [1184, 428] on td "Tx Plan Status Follow-up 1" at bounding box center [1206, 433] width 218 height 26
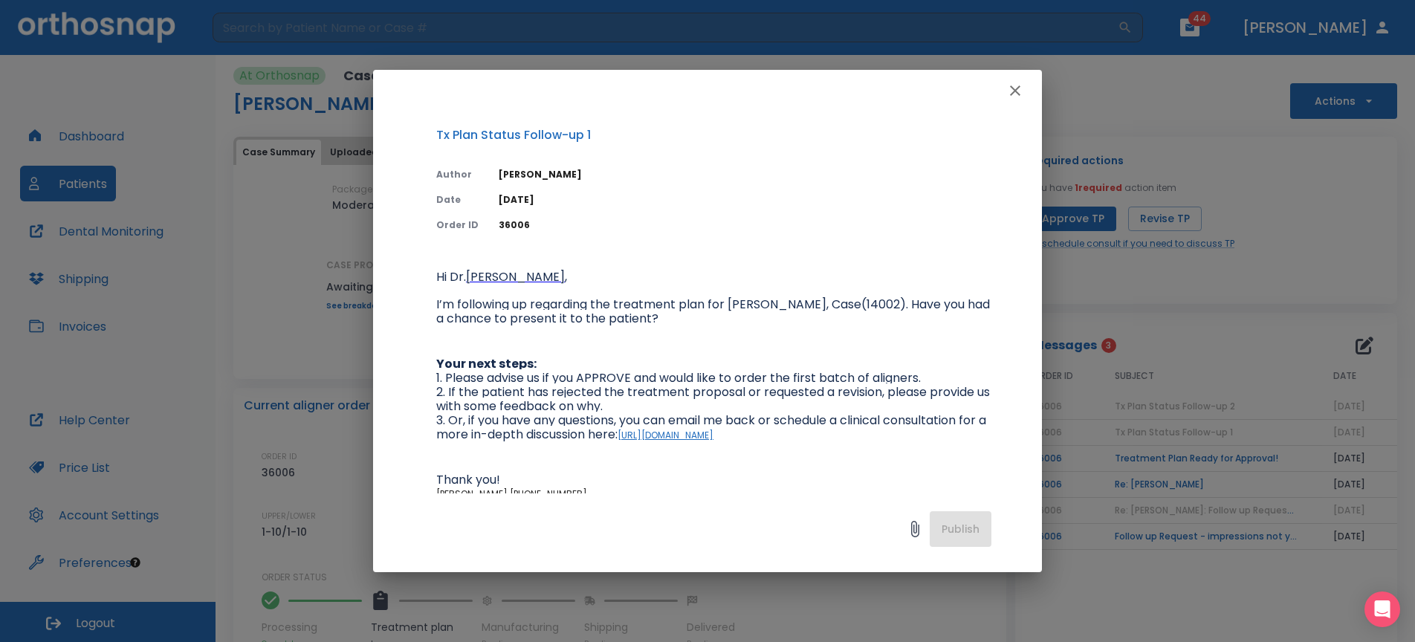
click at [1006, 95] on icon "button" at bounding box center [1015, 91] width 18 height 18
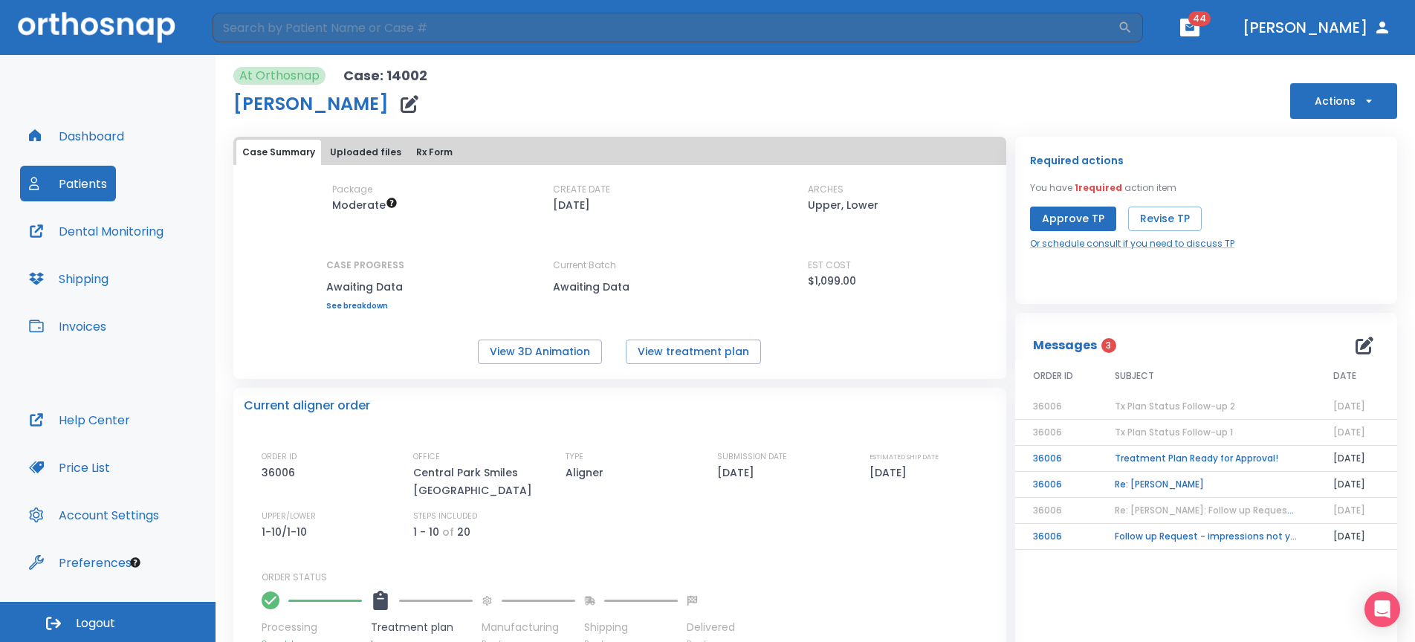
click at [1181, 456] on td "Treatment Plan Ready for Approval!" at bounding box center [1206, 459] width 218 height 26
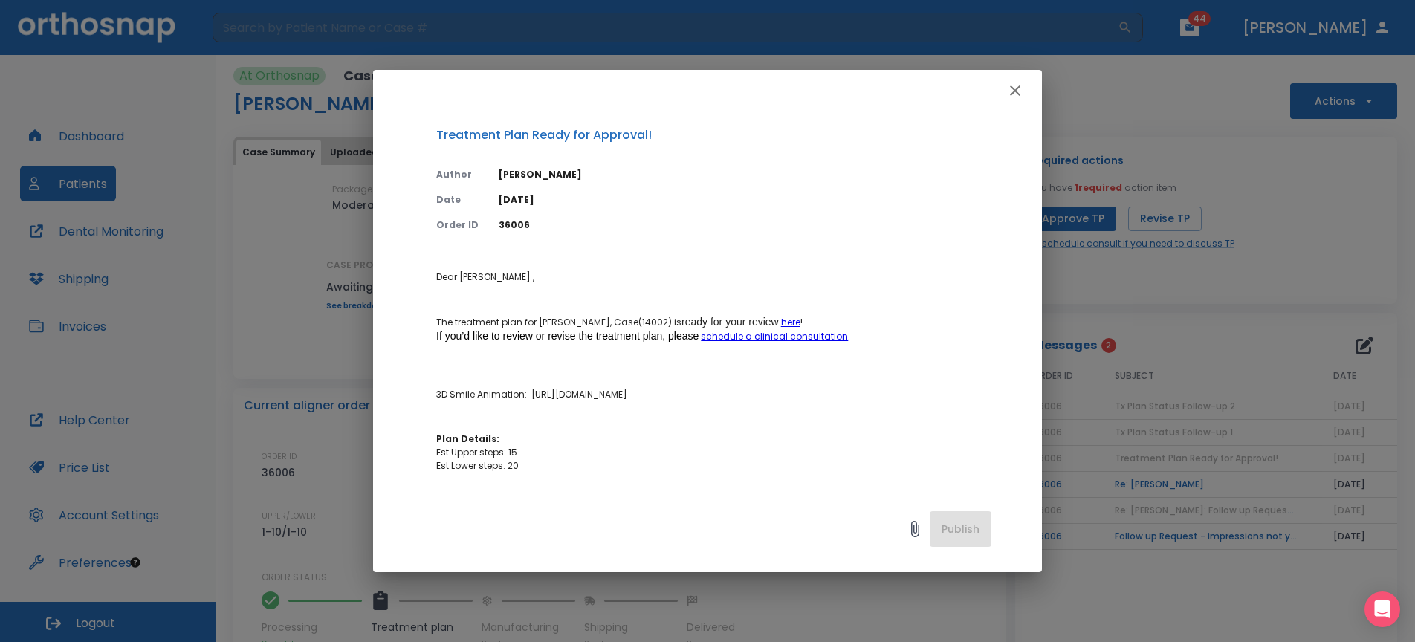
click at [1007, 95] on icon "button" at bounding box center [1015, 91] width 18 height 18
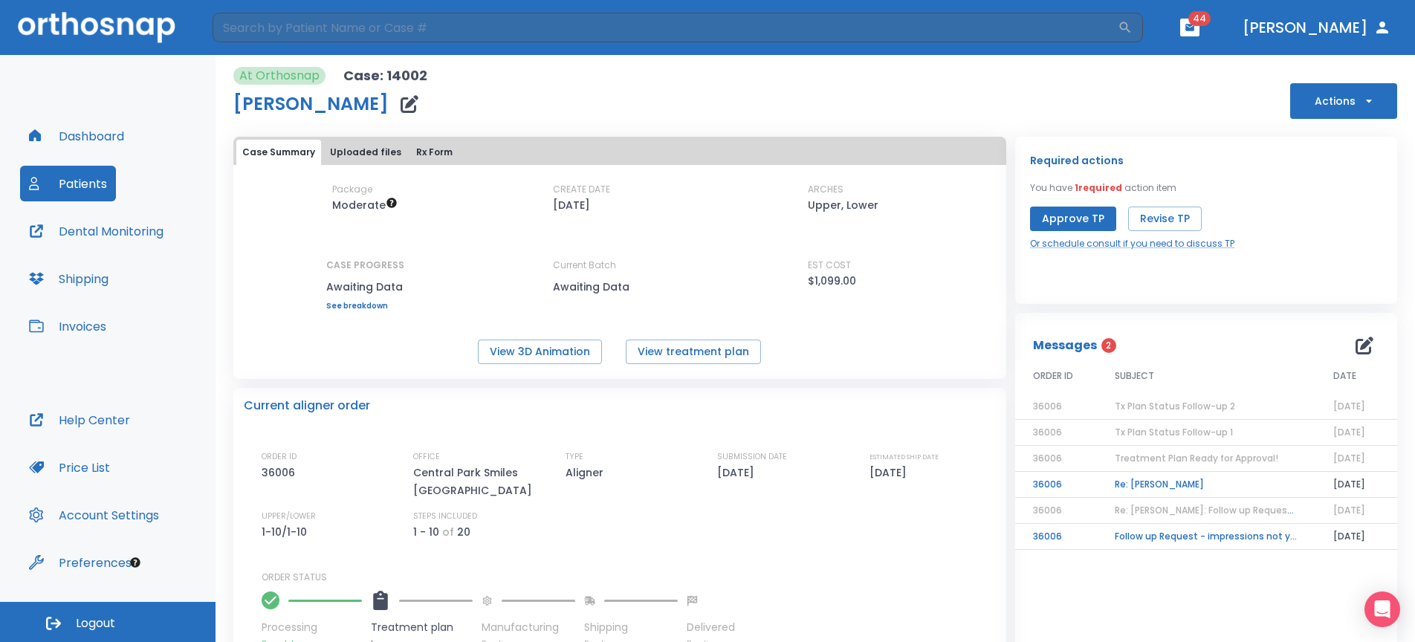
click at [1182, 510] on span "Re: Leah Stewart: Follow up Request - impressions not yet received | [14002:360…" at bounding box center [1311, 510] width 395 height 13
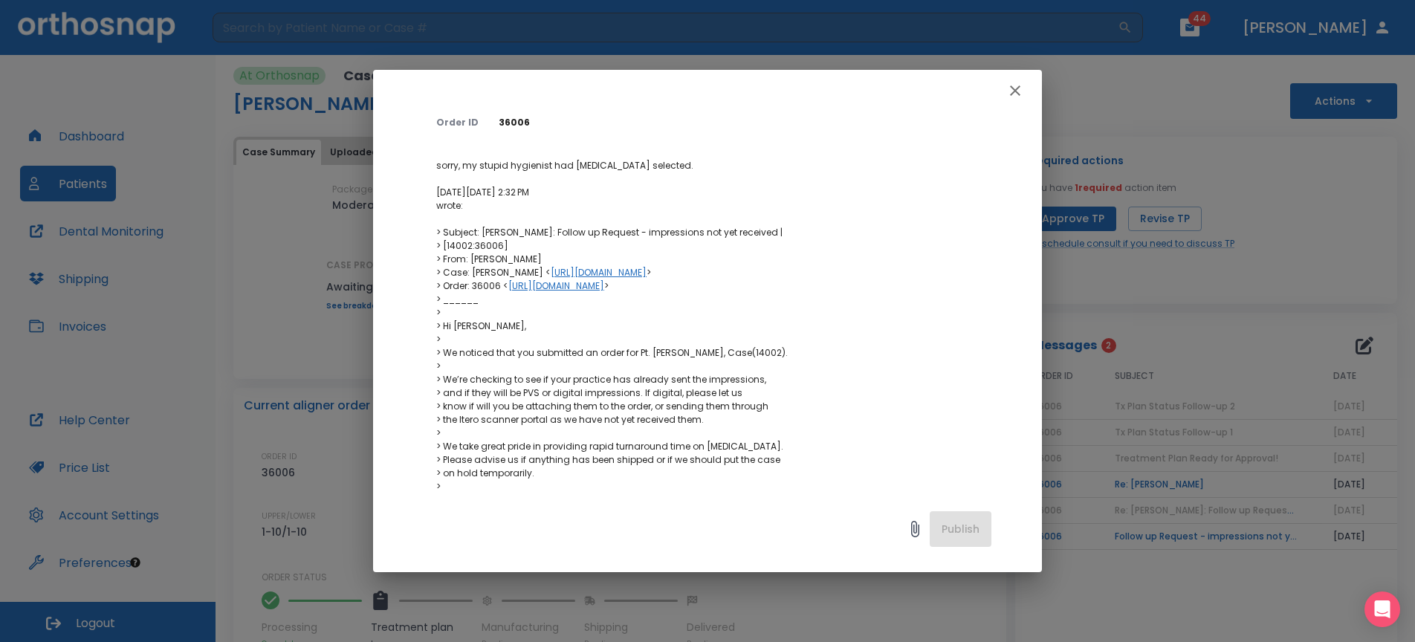
scroll to position [0, 0]
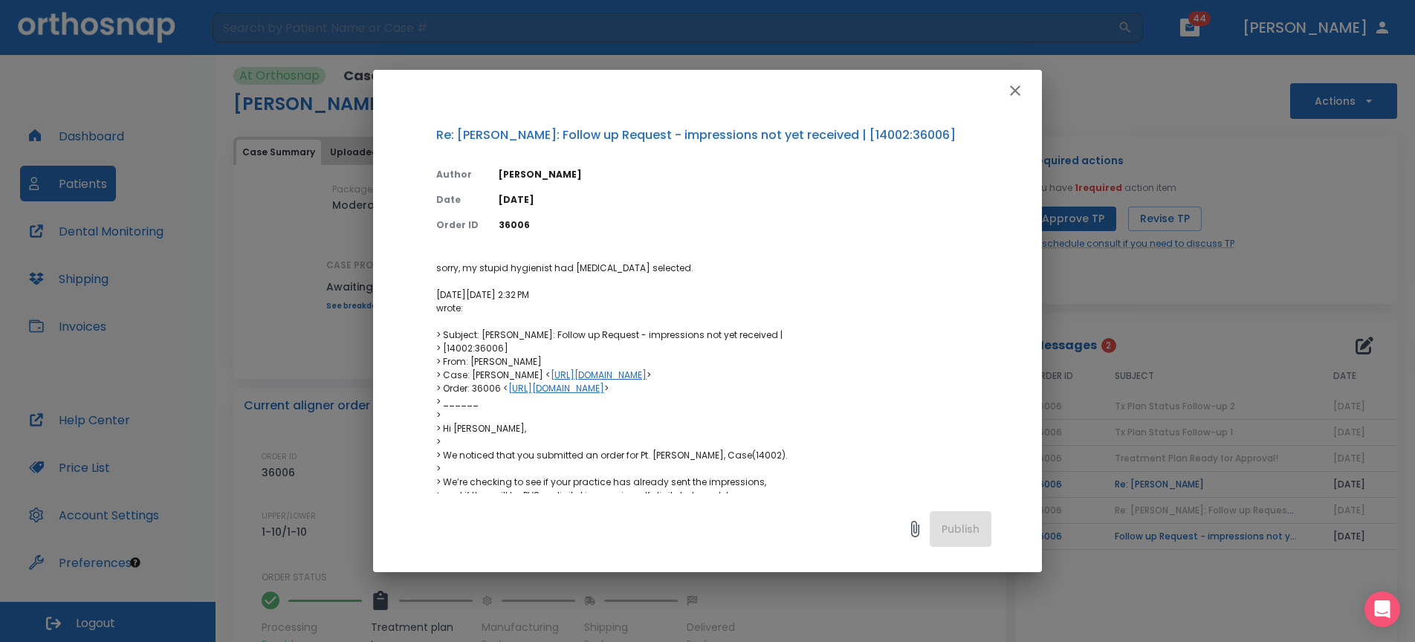
click at [1005, 92] on button "button" at bounding box center [1015, 91] width 30 height 30
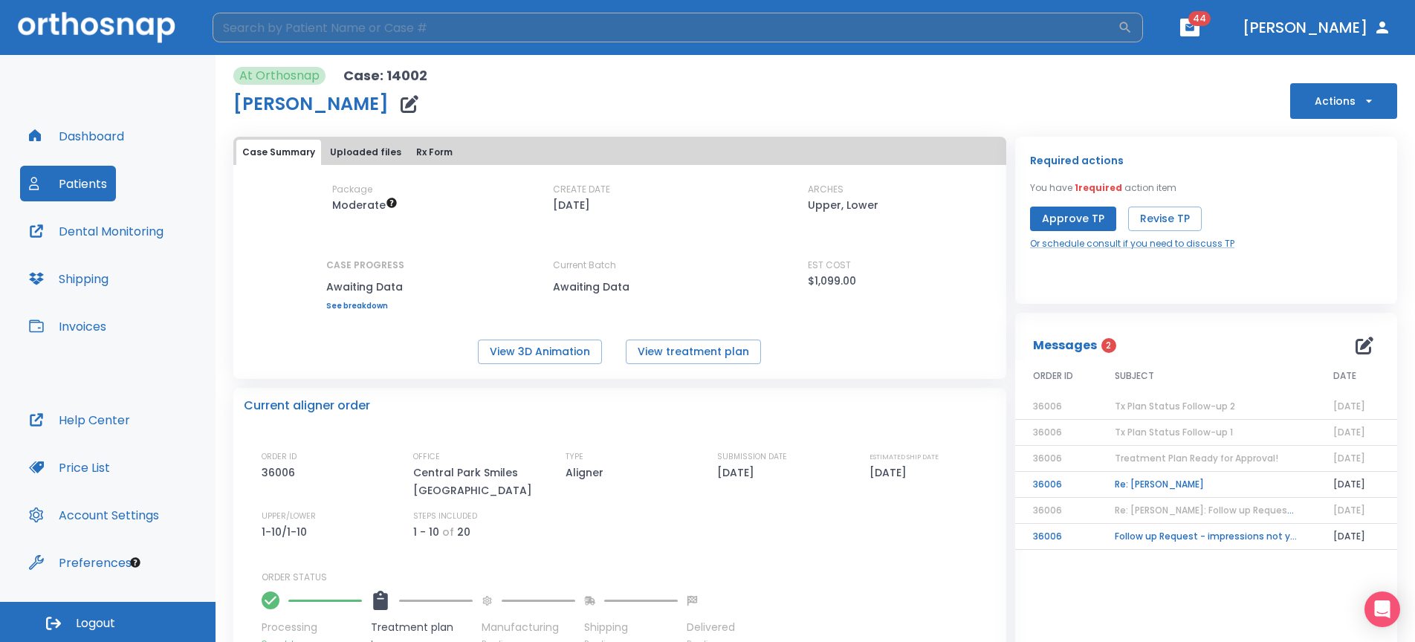
click at [349, 30] on input "search" at bounding box center [664, 28] width 905 height 30
type input "hope"
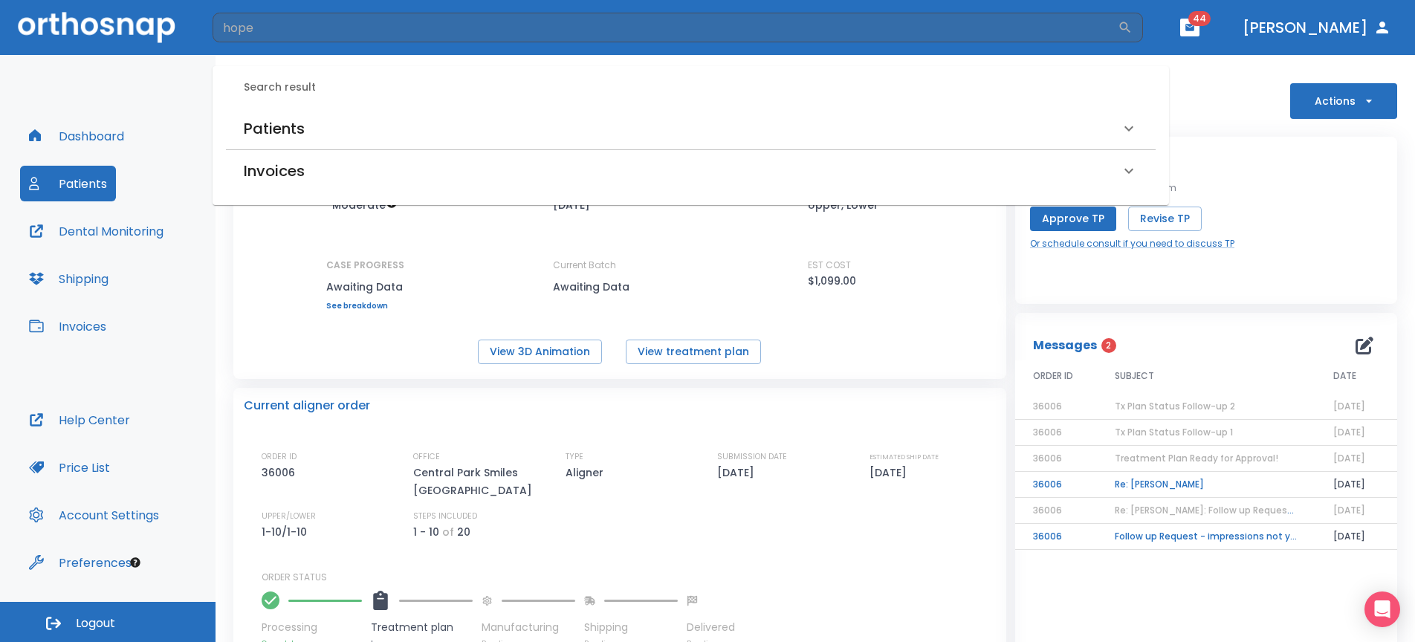
click at [395, 123] on div "Patients" at bounding box center [682, 129] width 876 height 24
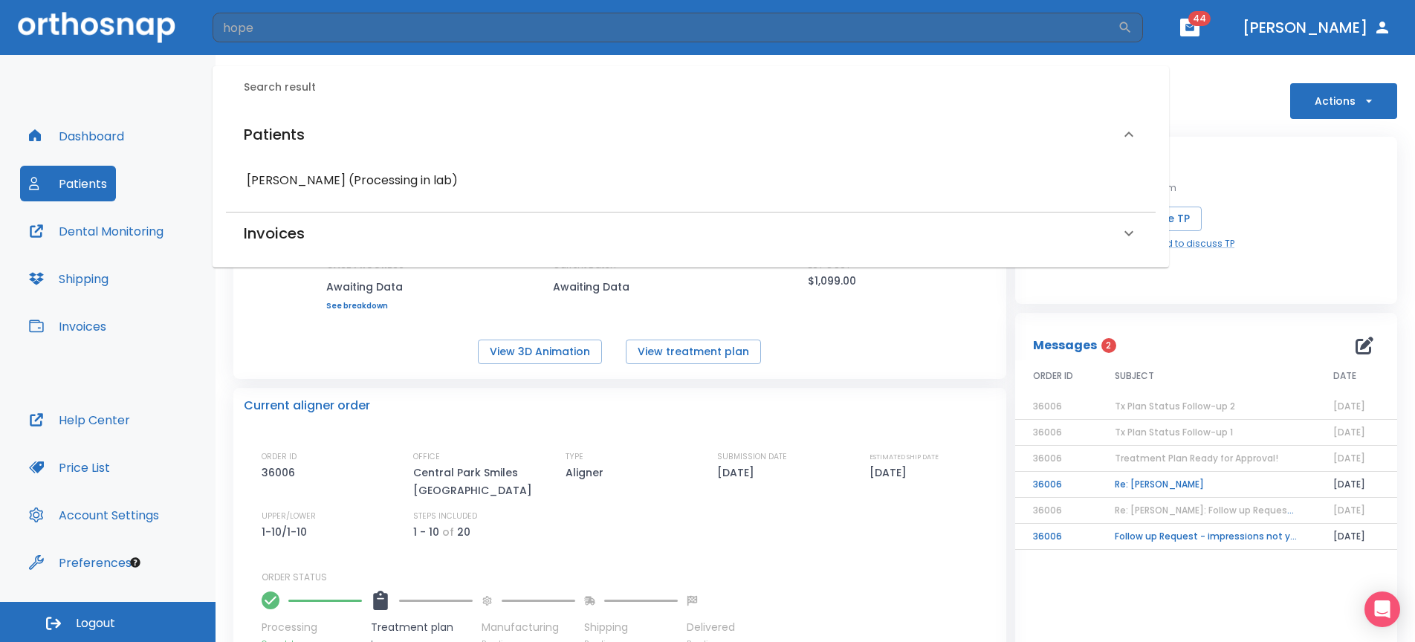
click at [395, 184] on h6 "Hope Bernard (Processing in lab)" at bounding box center [691, 180] width 888 height 21
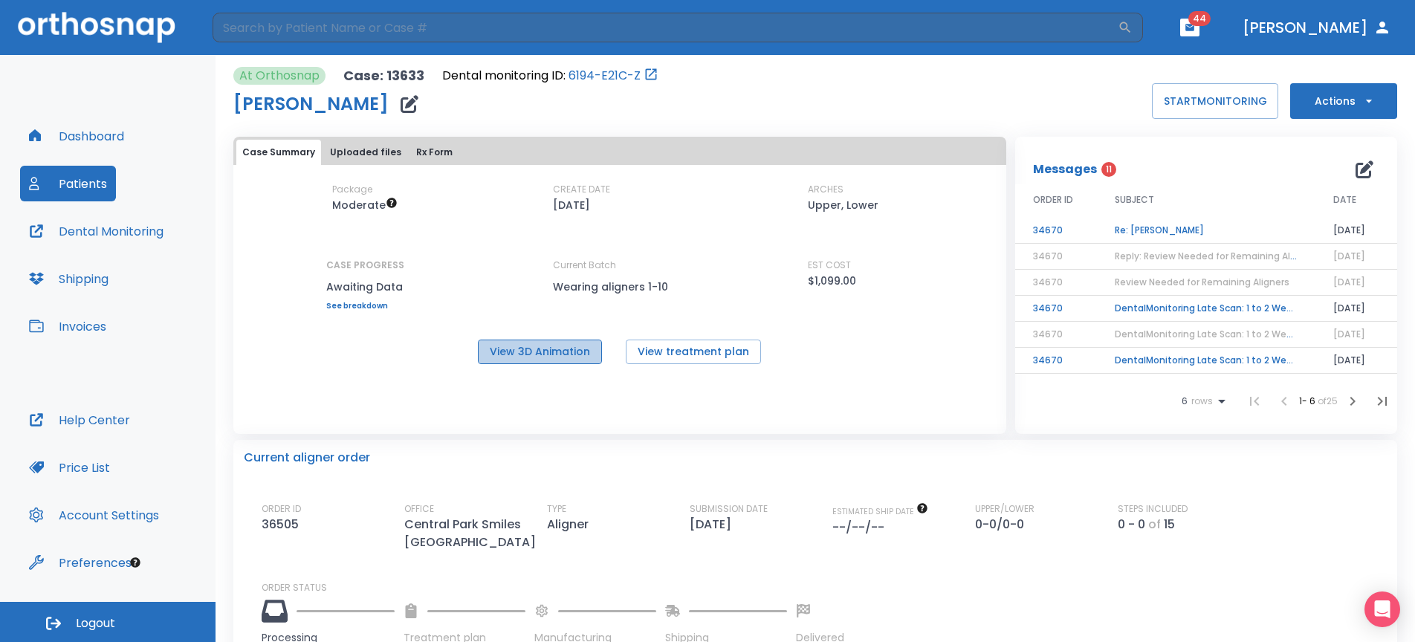
click at [555, 349] on button "View 3D Animation" at bounding box center [540, 352] width 124 height 25
click at [1188, 231] on td "Re: Hope Bernard" at bounding box center [1206, 231] width 218 height 26
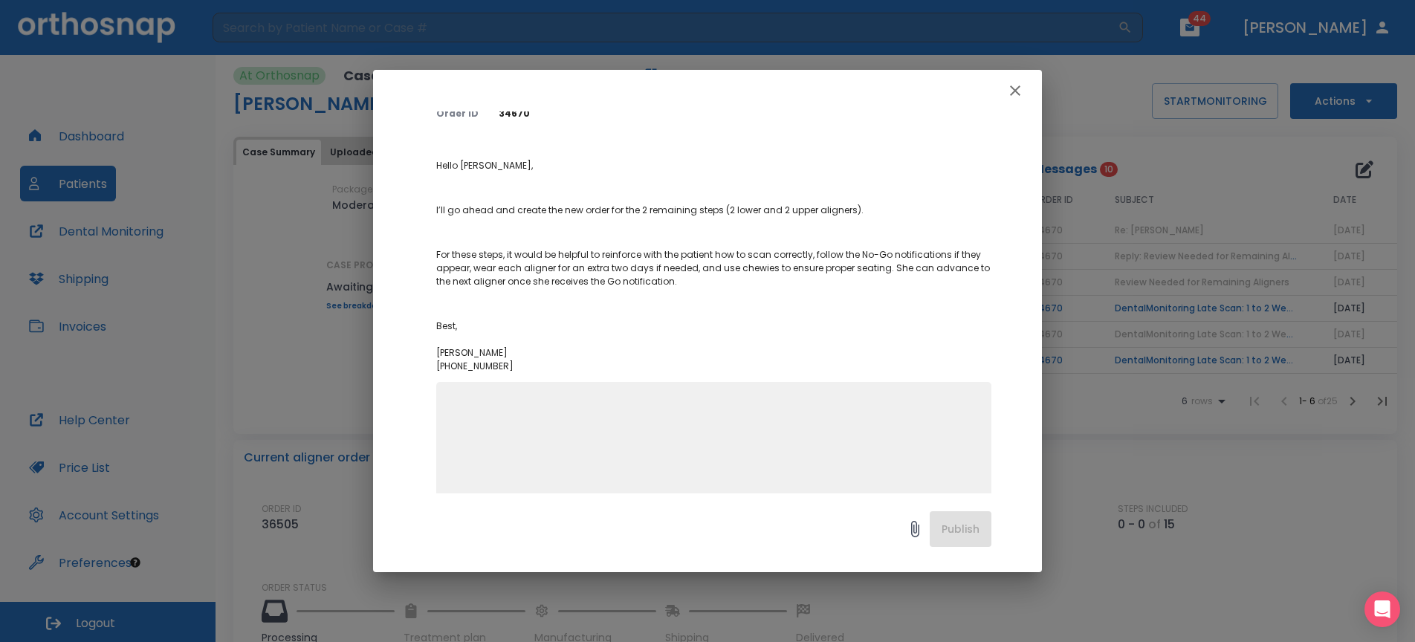
scroll to position [136, 0]
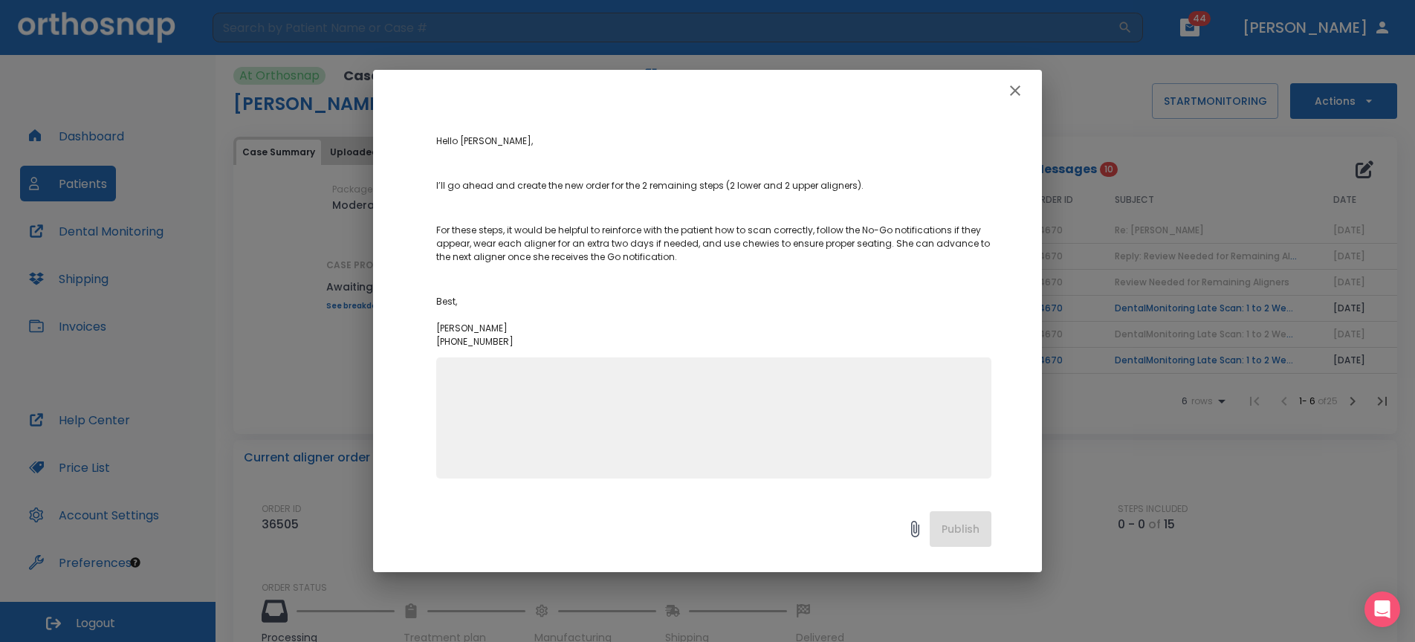
click at [712, 429] on textarea at bounding box center [713, 424] width 537 height 103
click at [705, 380] on textarea "when should I be receiving this?" at bounding box center [713, 424] width 537 height 103
type textarea "when should I be receiving this?"
click at [950, 531] on button "Publish" at bounding box center [960, 529] width 62 height 36
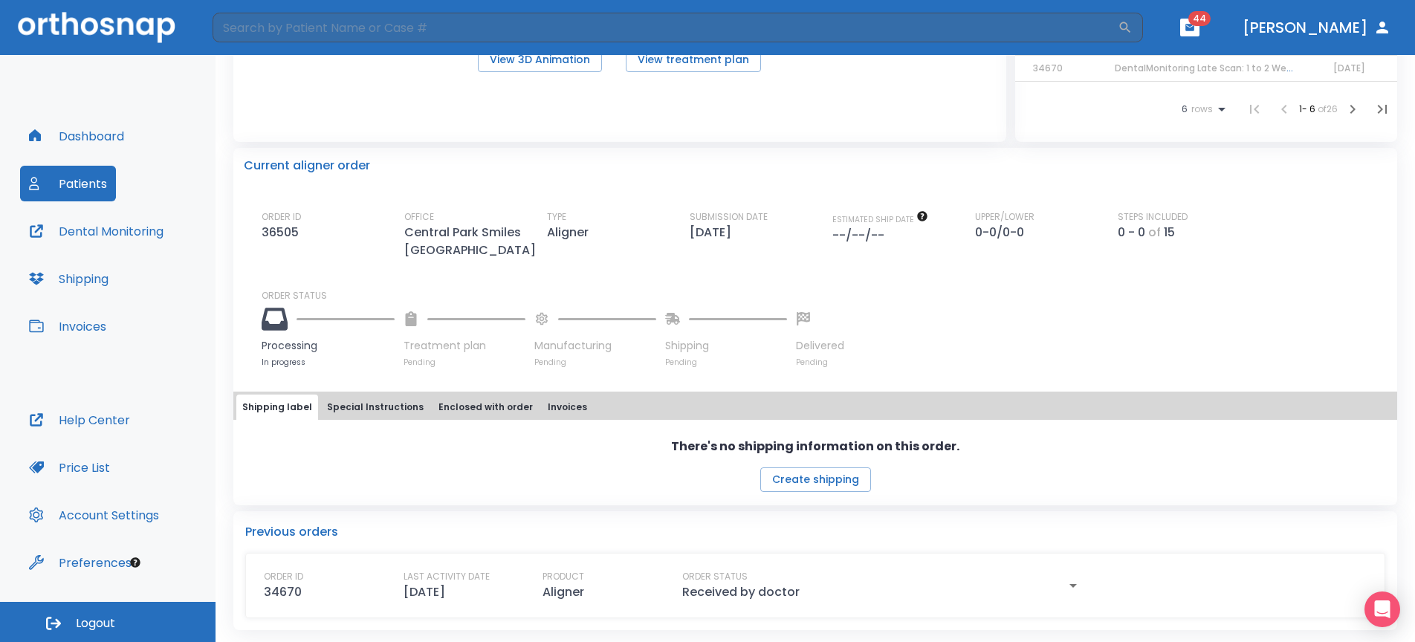
scroll to position [0, 0]
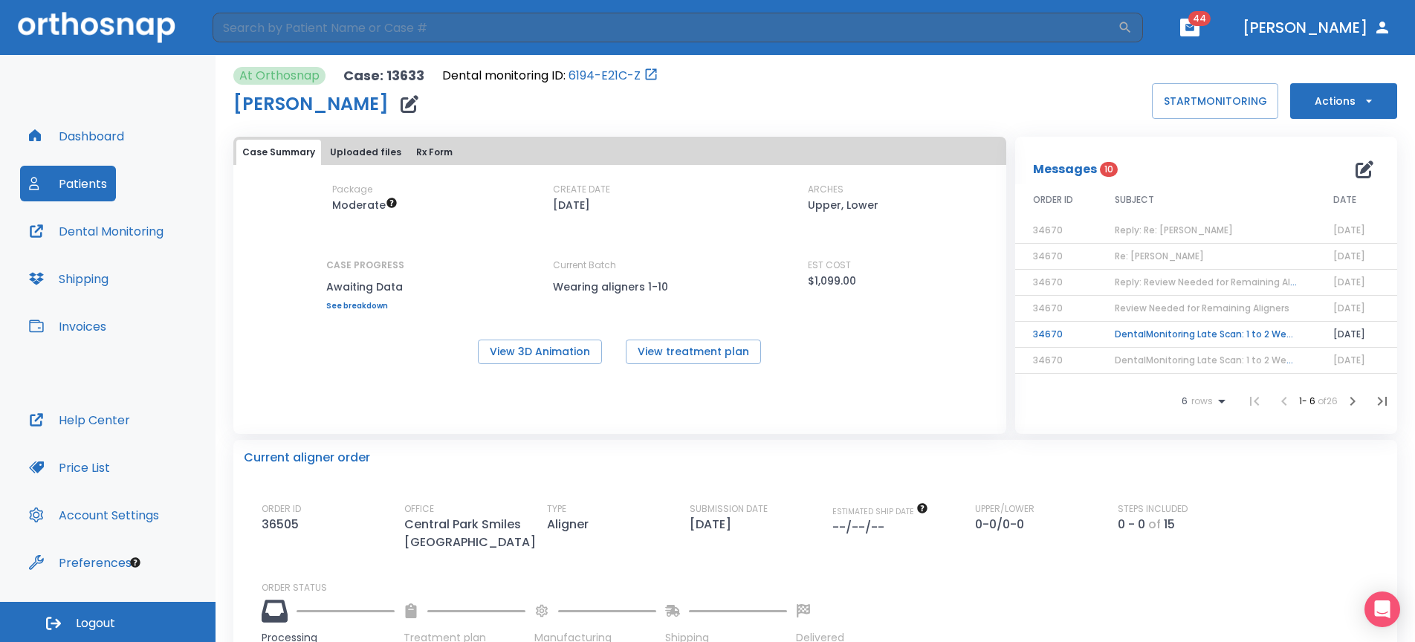
click at [91, 175] on button "Patients" at bounding box center [68, 184] width 96 height 36
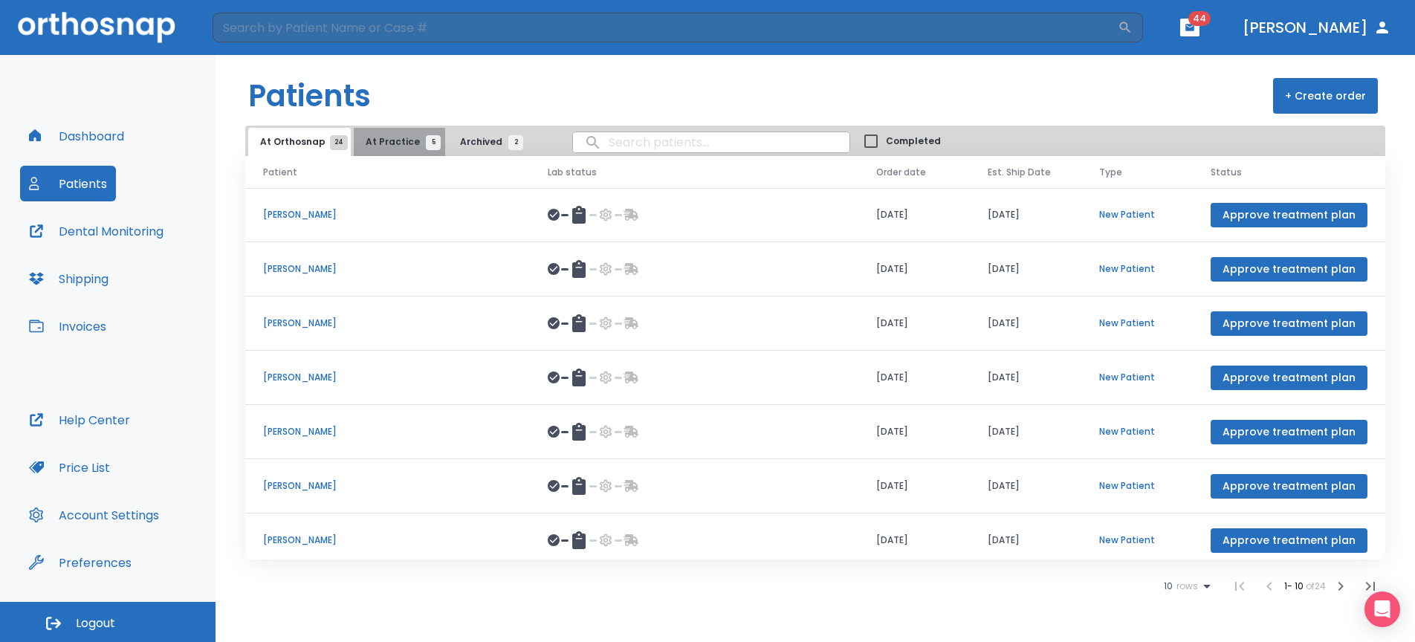
click at [404, 135] on span "At Practice 5" at bounding box center [400, 141] width 68 height 13
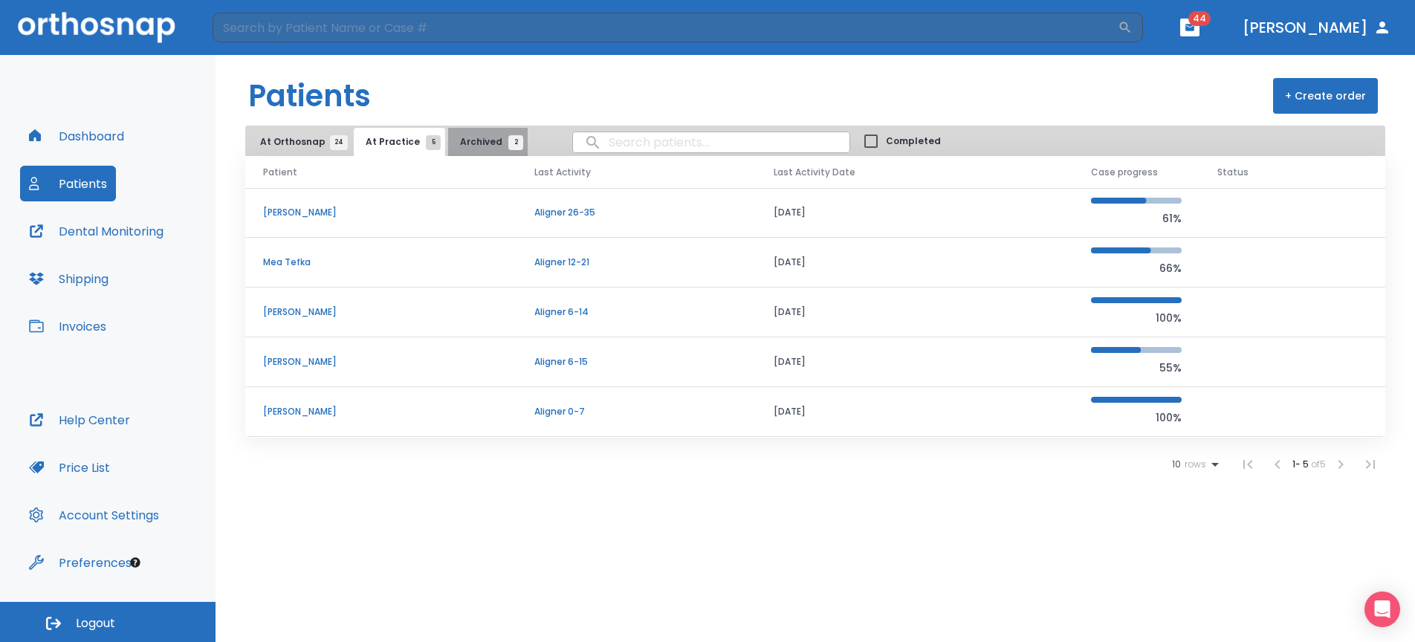
click at [486, 142] on span "Archived 2" at bounding box center [488, 141] width 56 height 13
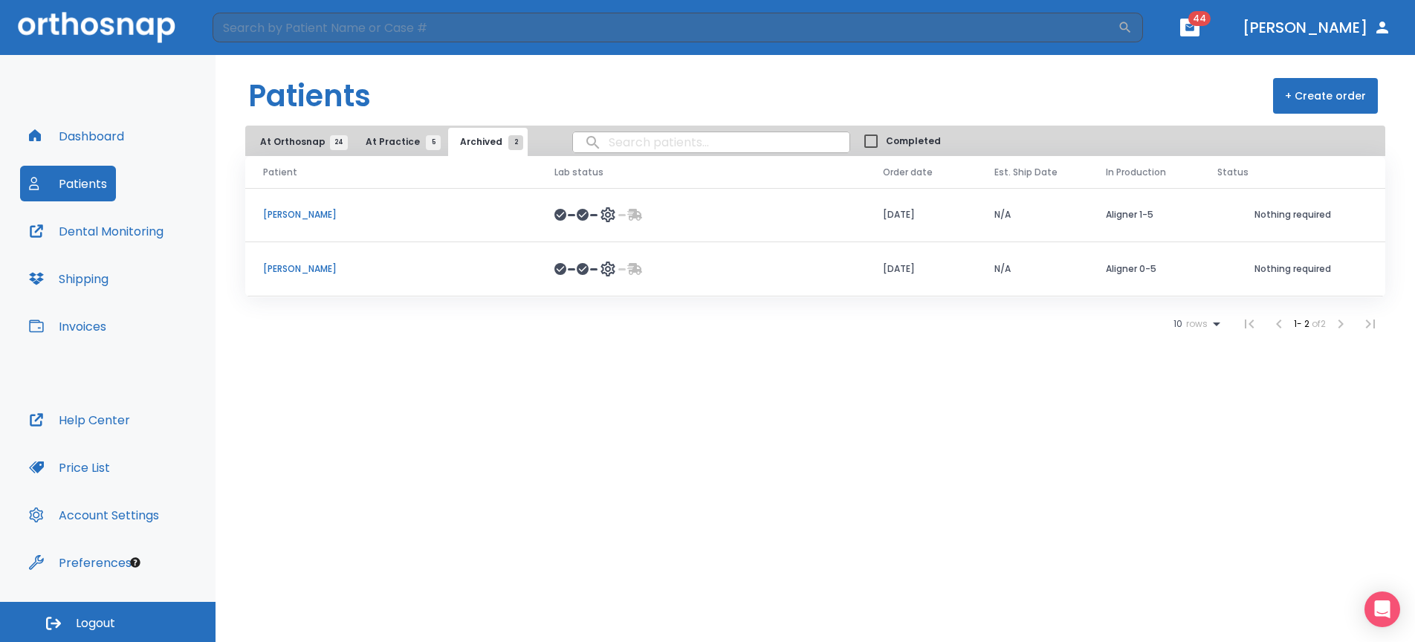
click at [400, 144] on span "At Practice 5" at bounding box center [400, 141] width 68 height 13
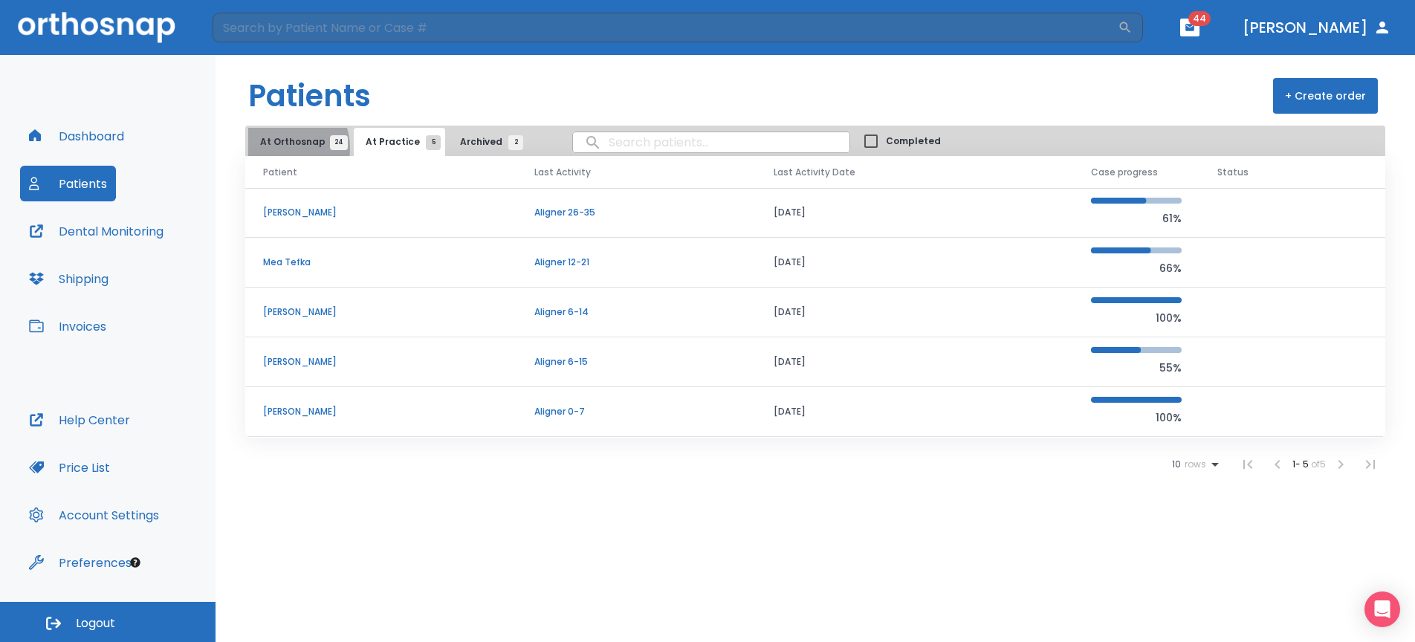
click at [284, 148] on span "At Orthosnap 24" at bounding box center [299, 141] width 79 height 13
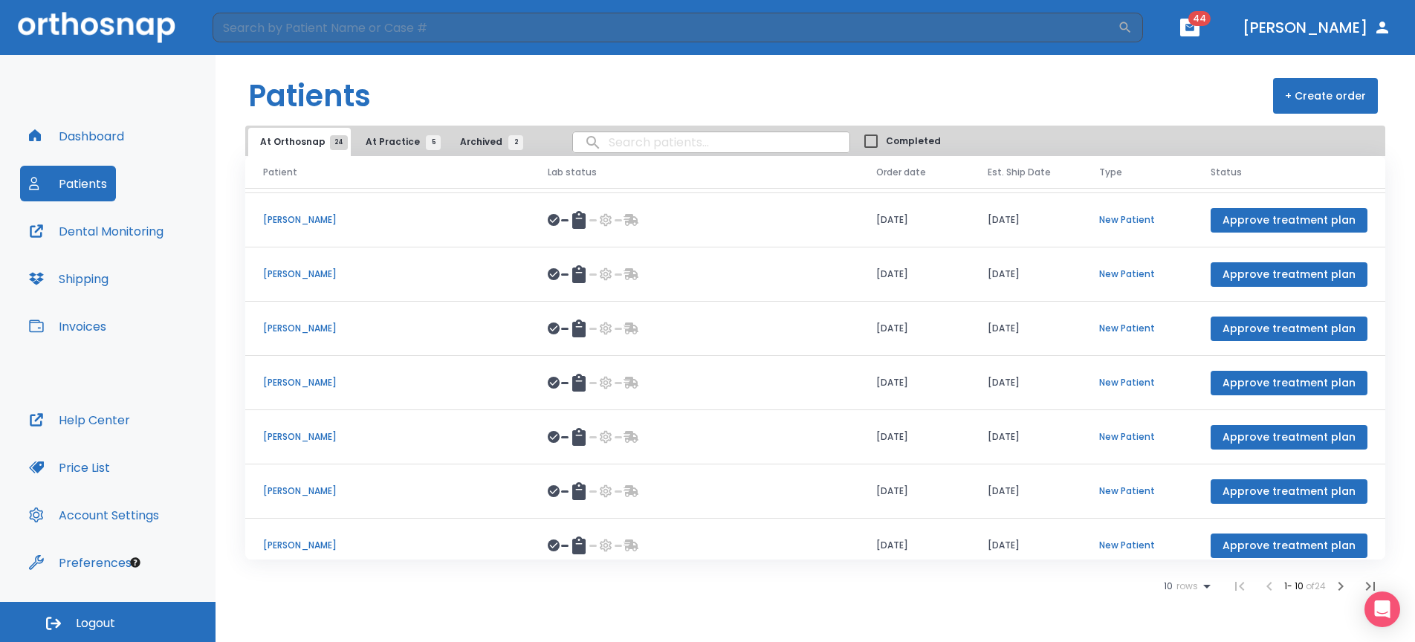
scroll to position [172, 0]
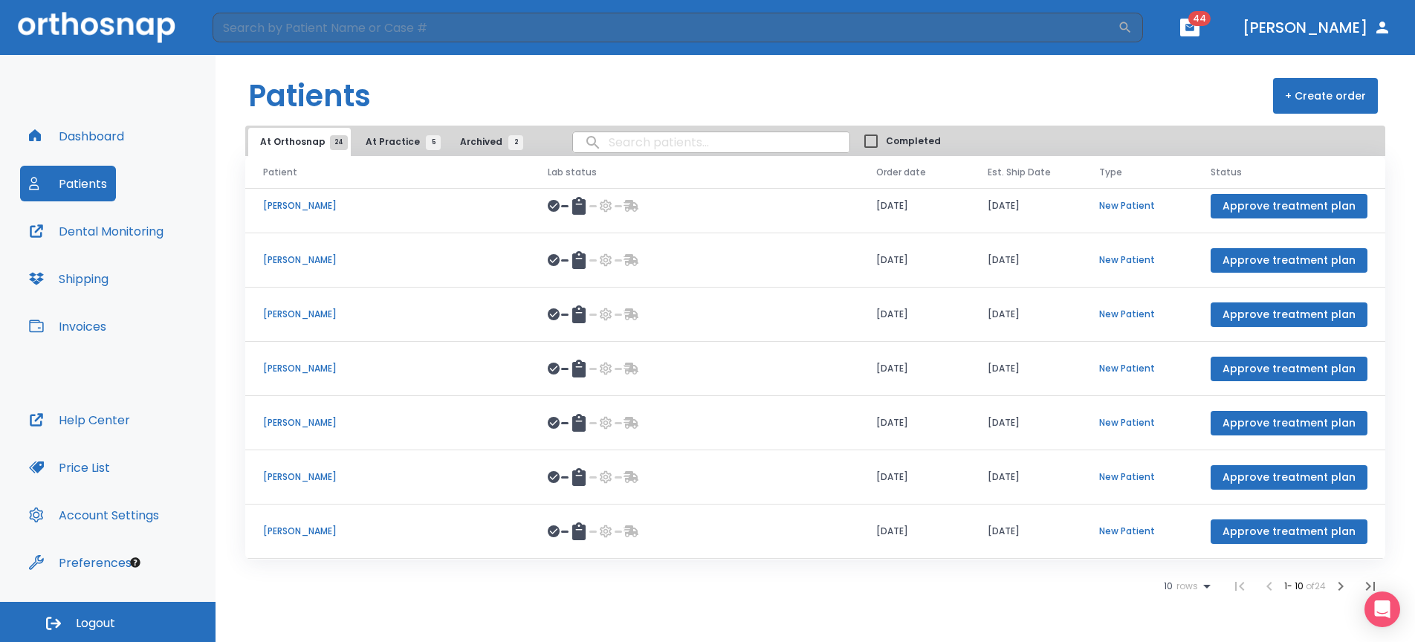
click at [486, 530] on p "[PERSON_NAME]" at bounding box center [387, 531] width 249 height 13
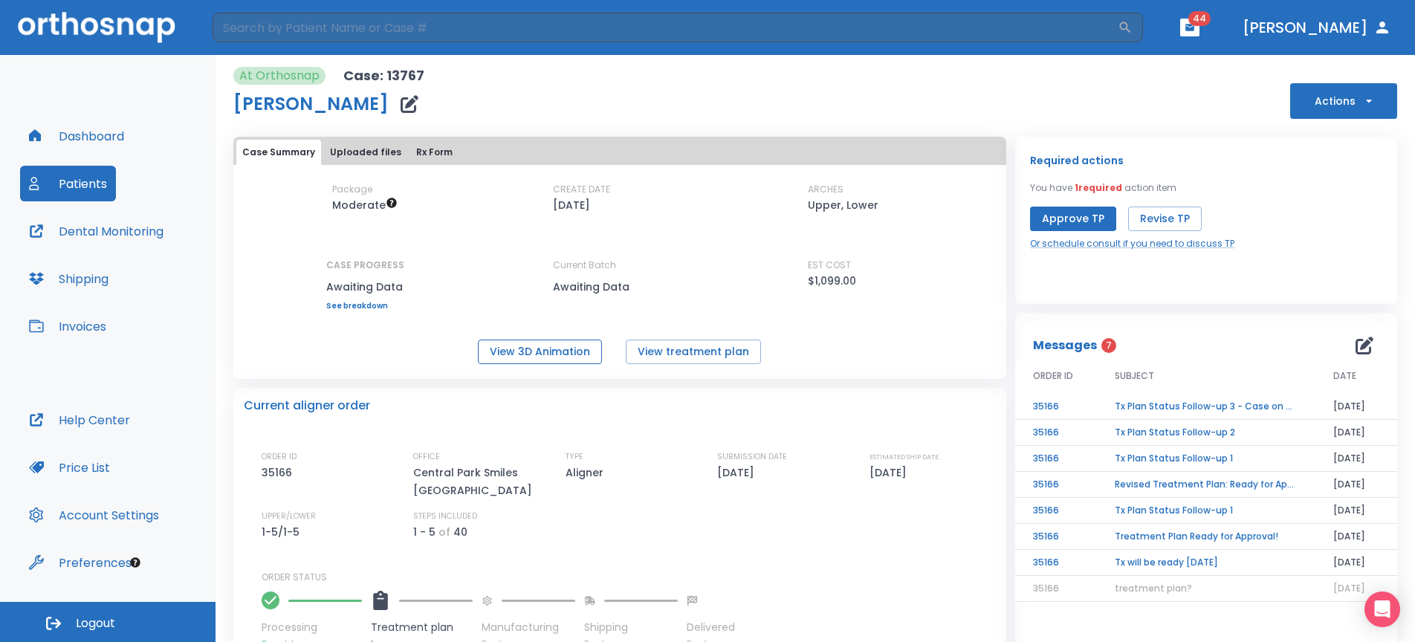
click at [518, 349] on button "View 3D Animation" at bounding box center [540, 352] width 124 height 25
click at [1355, 345] on icon "button" at bounding box center [1364, 346] width 18 height 18
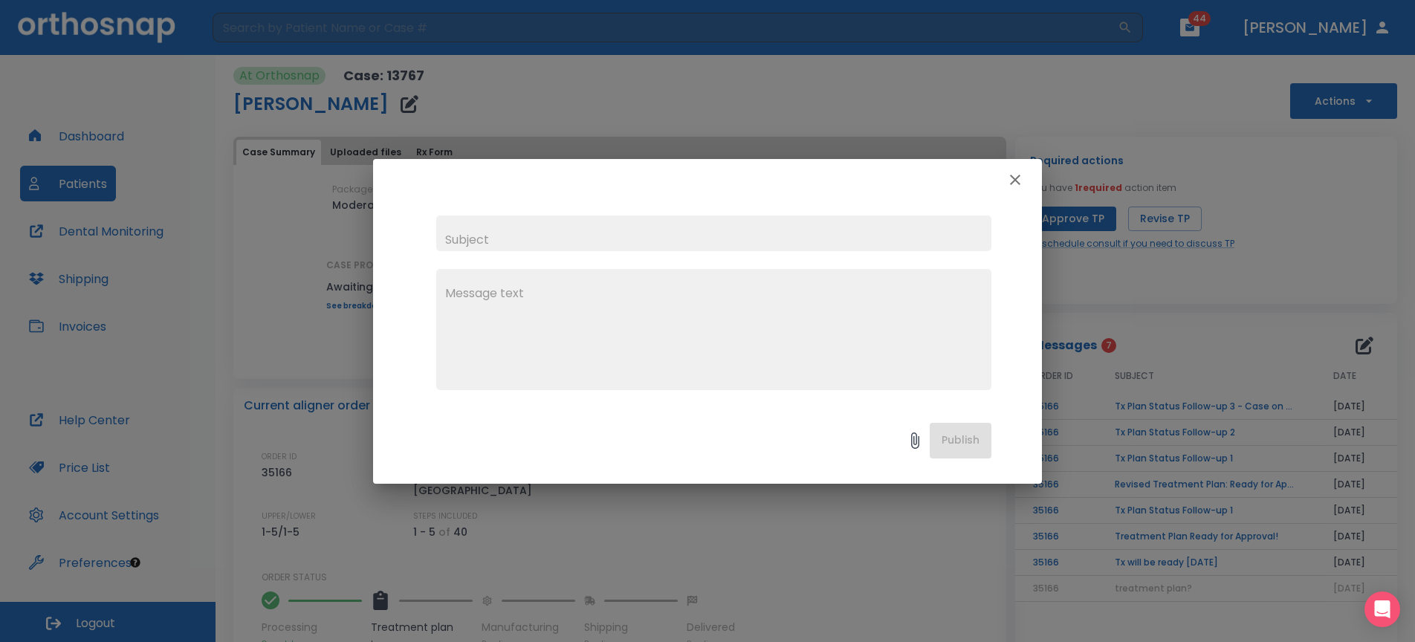
click at [502, 228] on input "text" at bounding box center [713, 233] width 555 height 36
drag, startPoint x: 1148, startPoint y: 420, endPoint x: 1158, endPoint y: 409, distance: 14.2
click at [1149, 420] on div "x Publish" at bounding box center [707, 321] width 1415 height 642
click at [1169, 403] on div "x Publish" at bounding box center [707, 321] width 1415 height 642
click at [1019, 173] on icon "button" at bounding box center [1015, 180] width 18 height 18
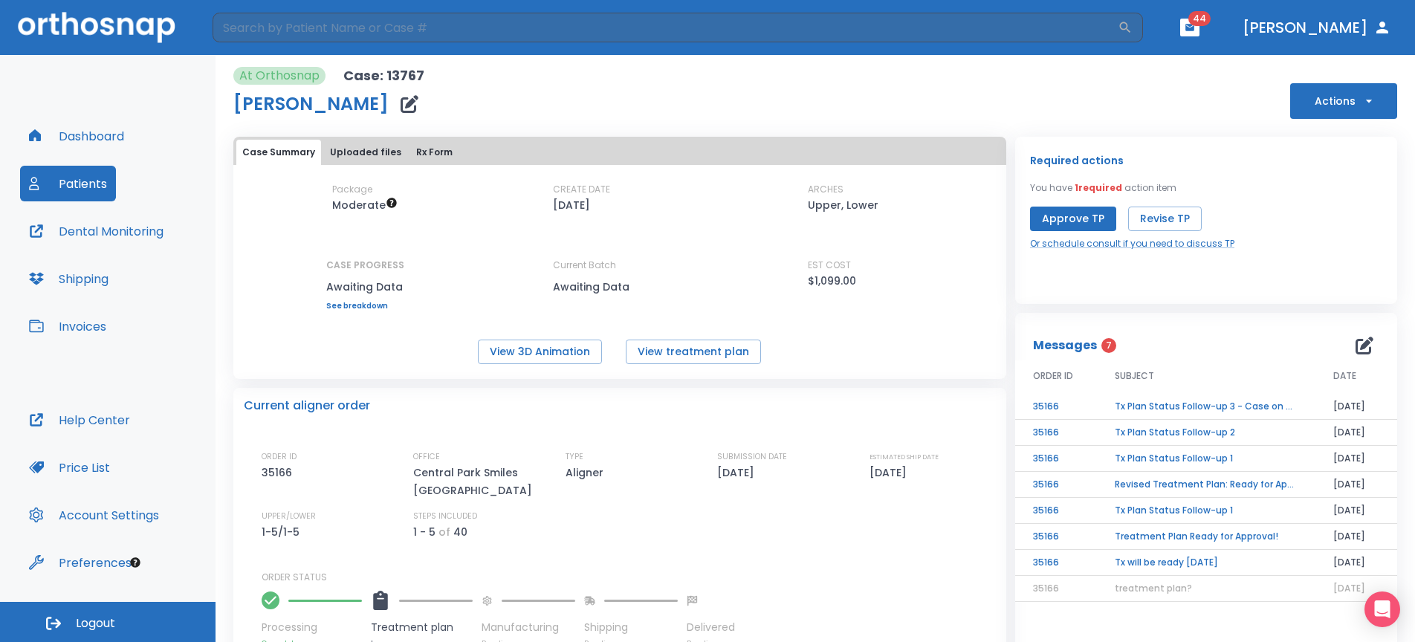
click at [1229, 409] on td "Tx Plan Status Follow-up 3 - Case on hold" at bounding box center [1206, 407] width 218 height 26
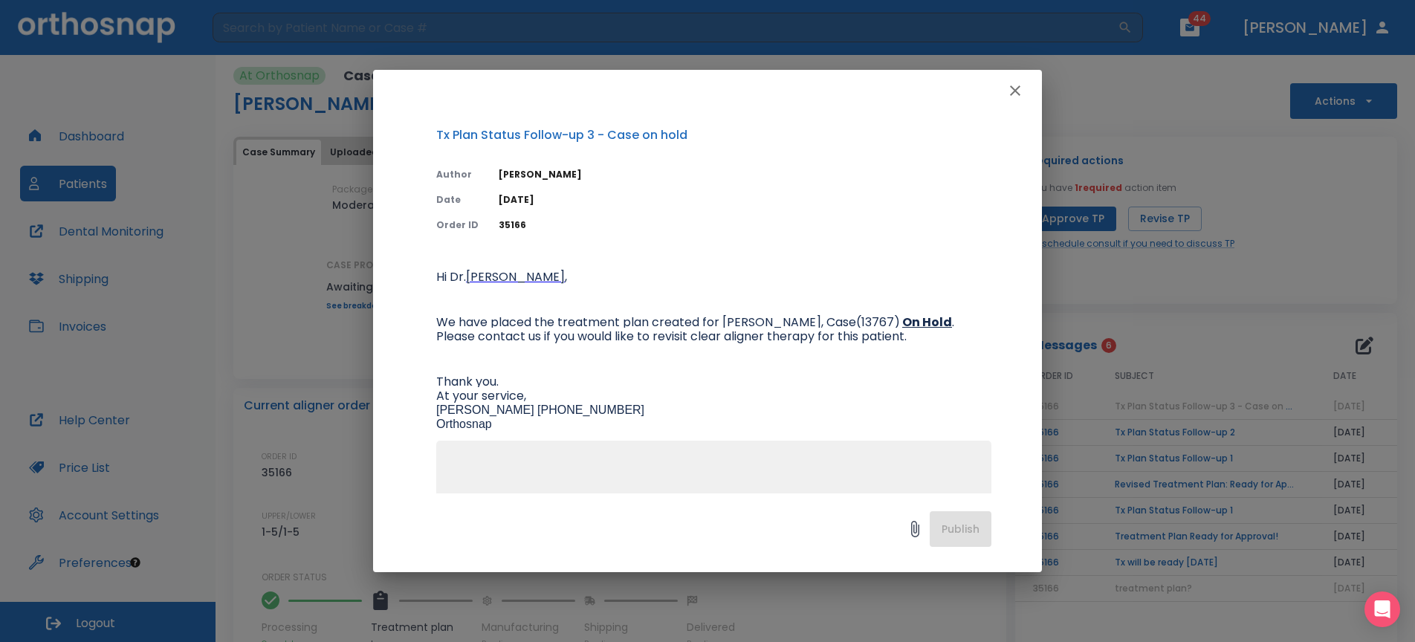
click at [833, 481] on textarea at bounding box center [713, 507] width 537 height 103
type textarea "waiting to discuss with patient on 10/7"
click at [987, 538] on button "Publish" at bounding box center [960, 529] width 62 height 36
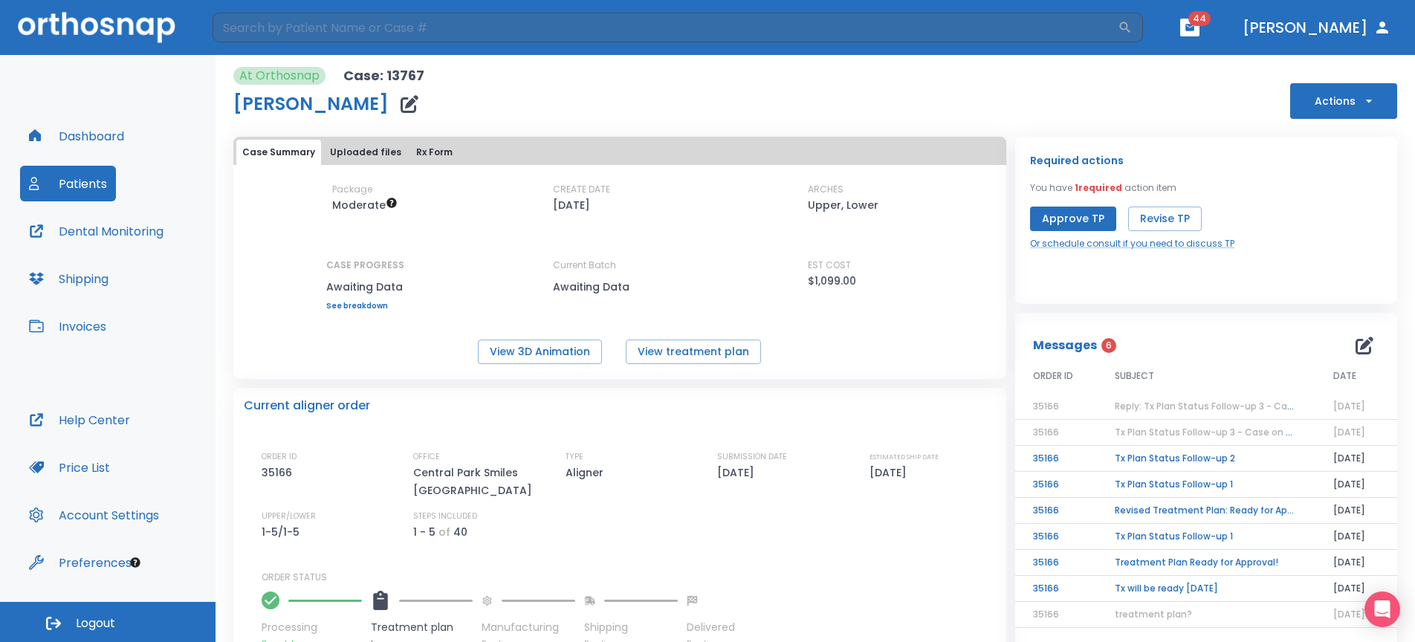
click at [1194, 25] on icon "button" at bounding box center [1189, 27] width 9 height 7
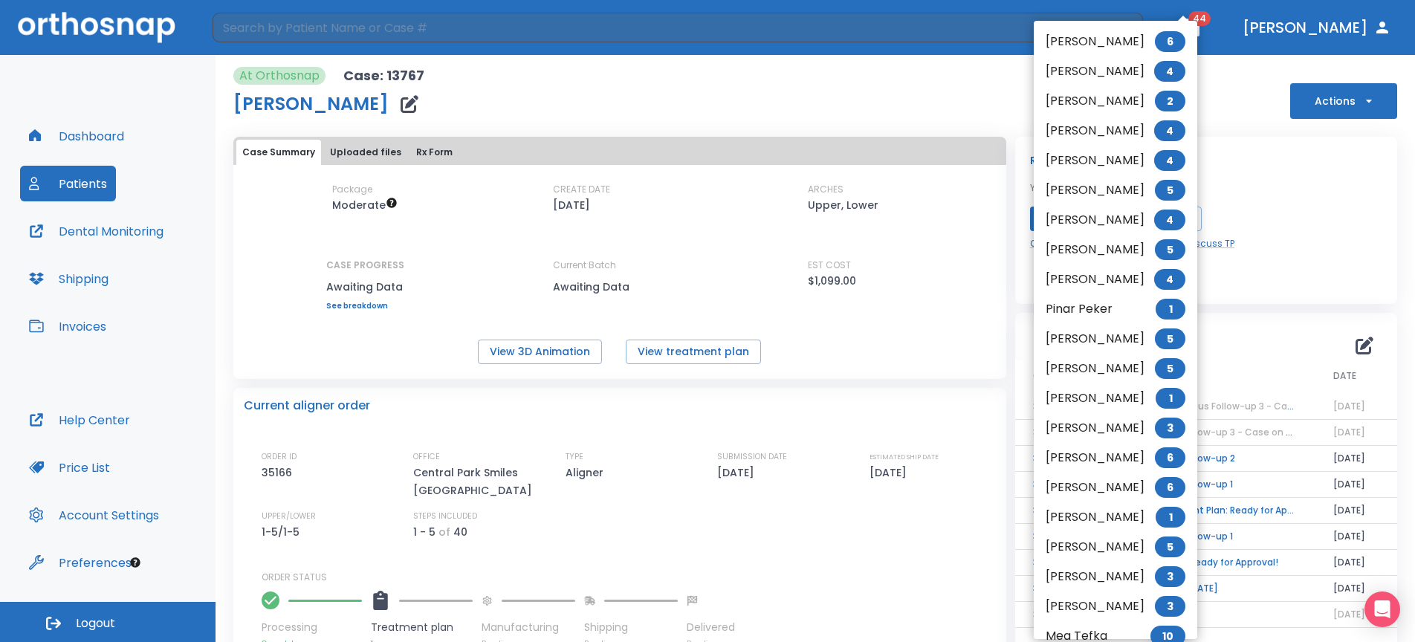
click at [96, 191] on div at bounding box center [707, 321] width 1415 height 642
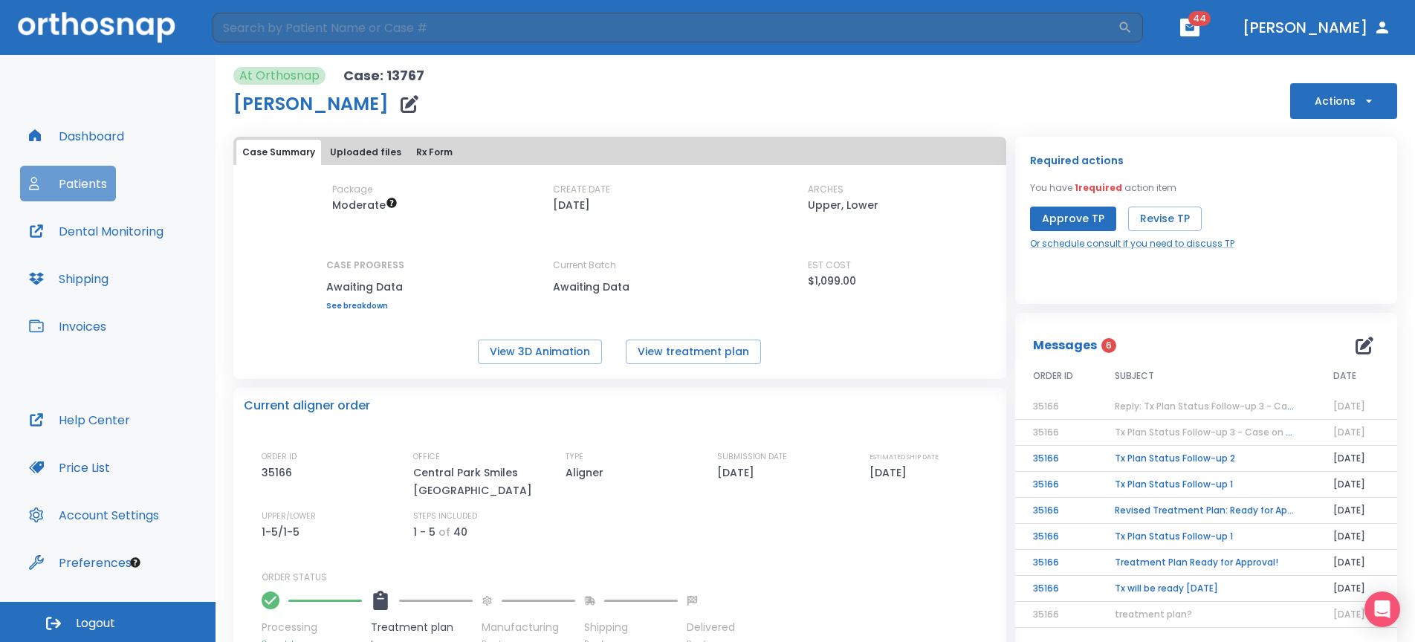
click at [95, 189] on button "Patients" at bounding box center [68, 184] width 96 height 36
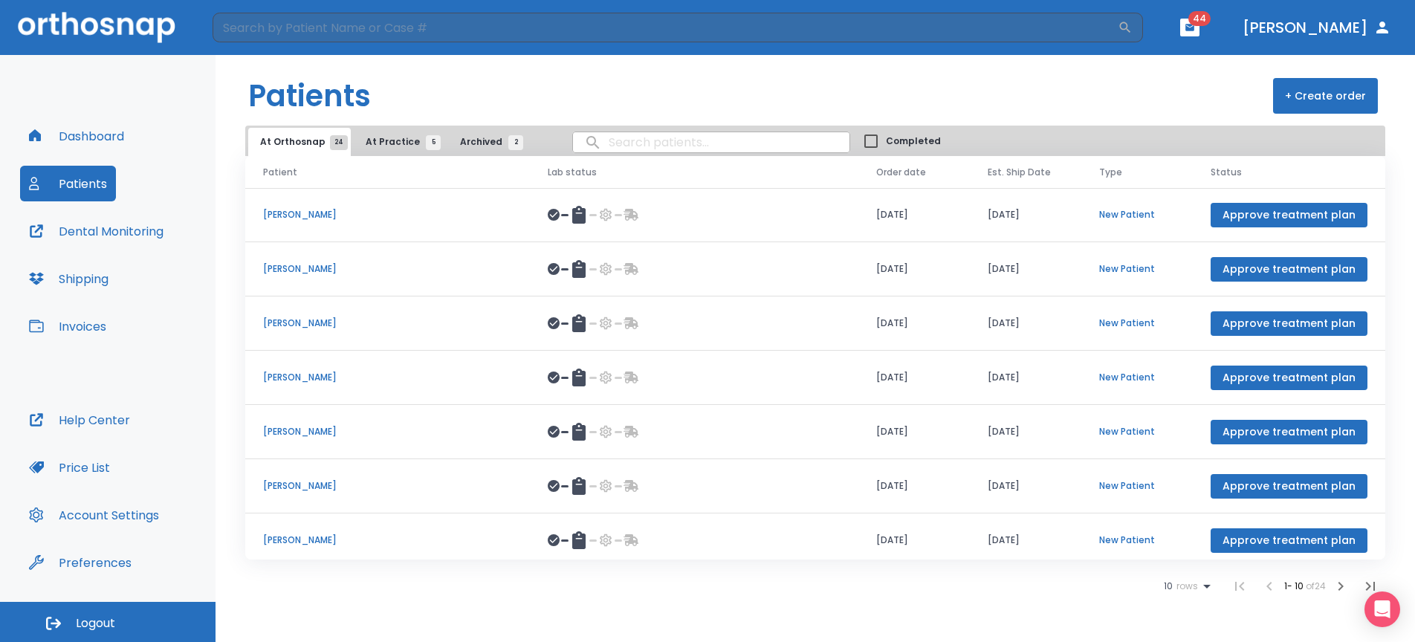
click at [611, 152] on input "search" at bounding box center [711, 142] width 276 height 29
type input "berg"
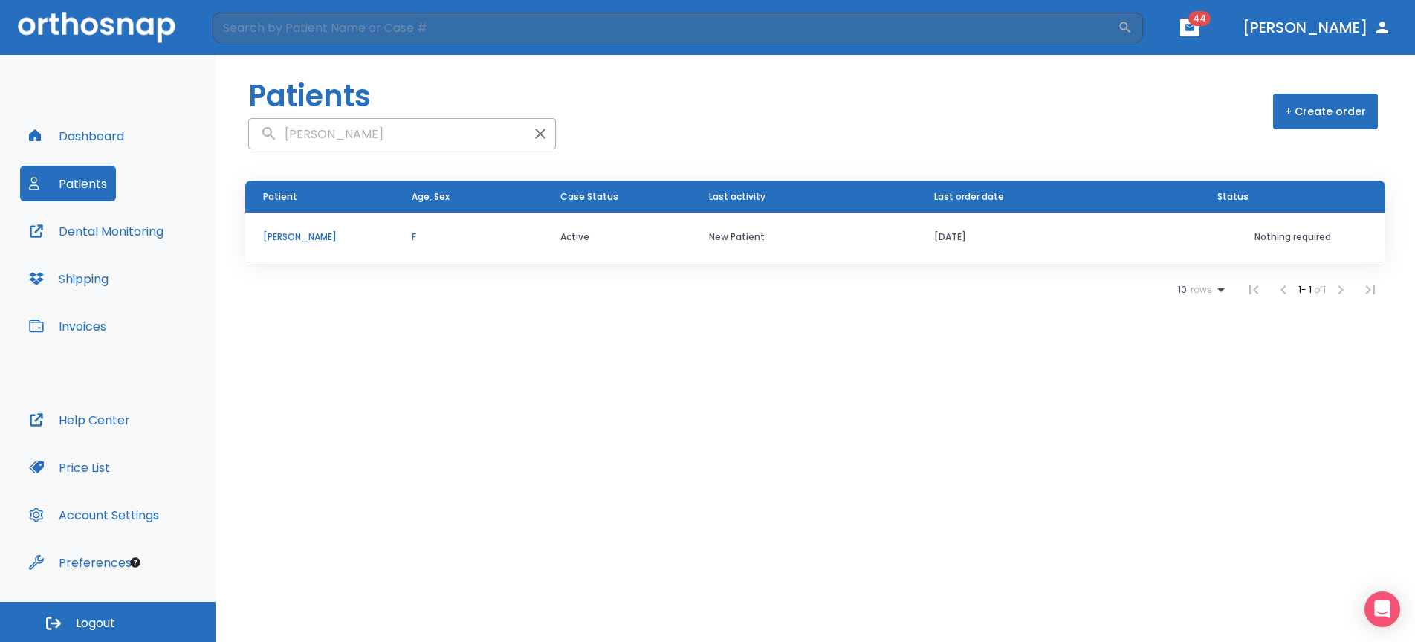
click at [716, 244] on td "New Patient" at bounding box center [803, 237] width 225 height 50
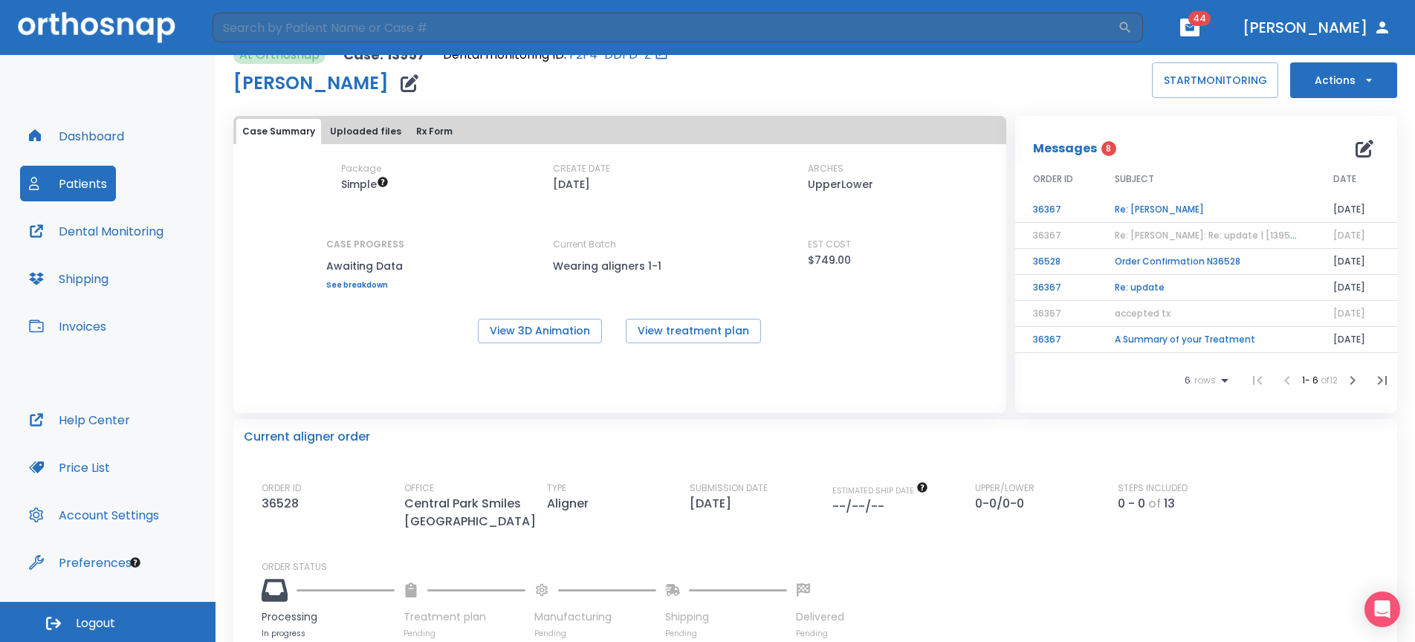
scroll to position [24, 0]
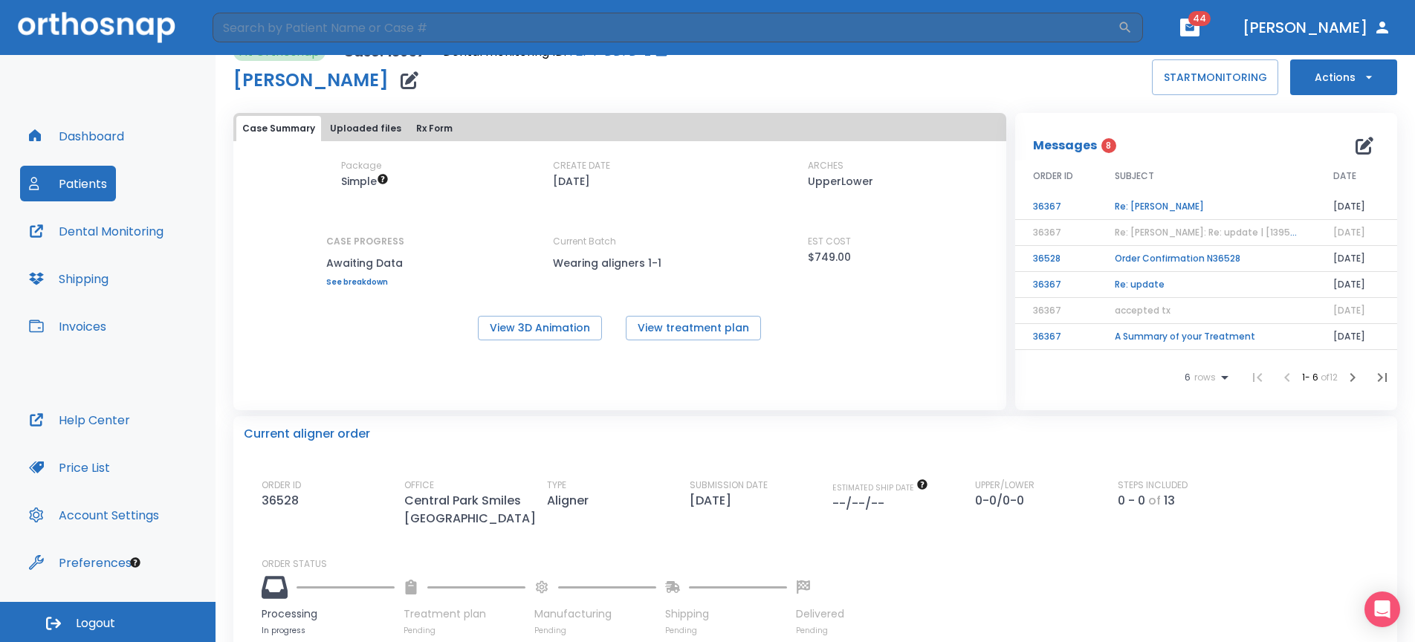
click at [1159, 209] on td "Re: Julia Berger" at bounding box center [1206, 207] width 218 height 26
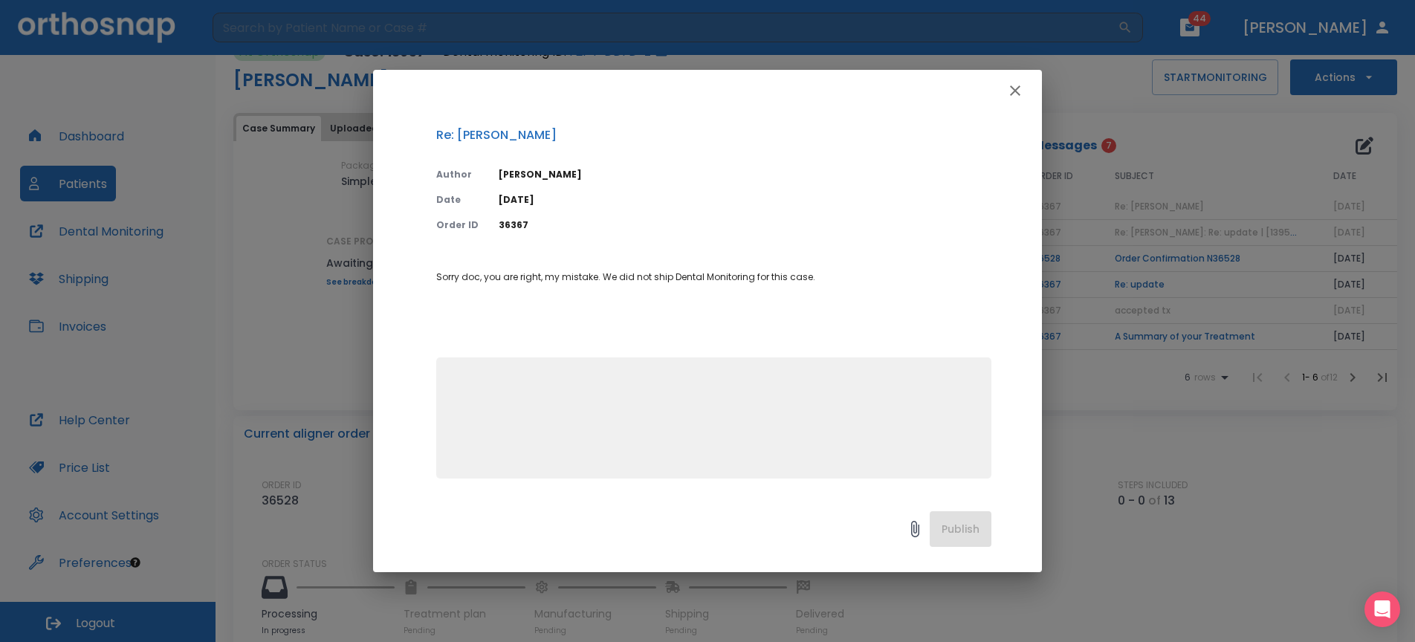
click at [1011, 93] on icon "button" at bounding box center [1015, 90] width 10 height 10
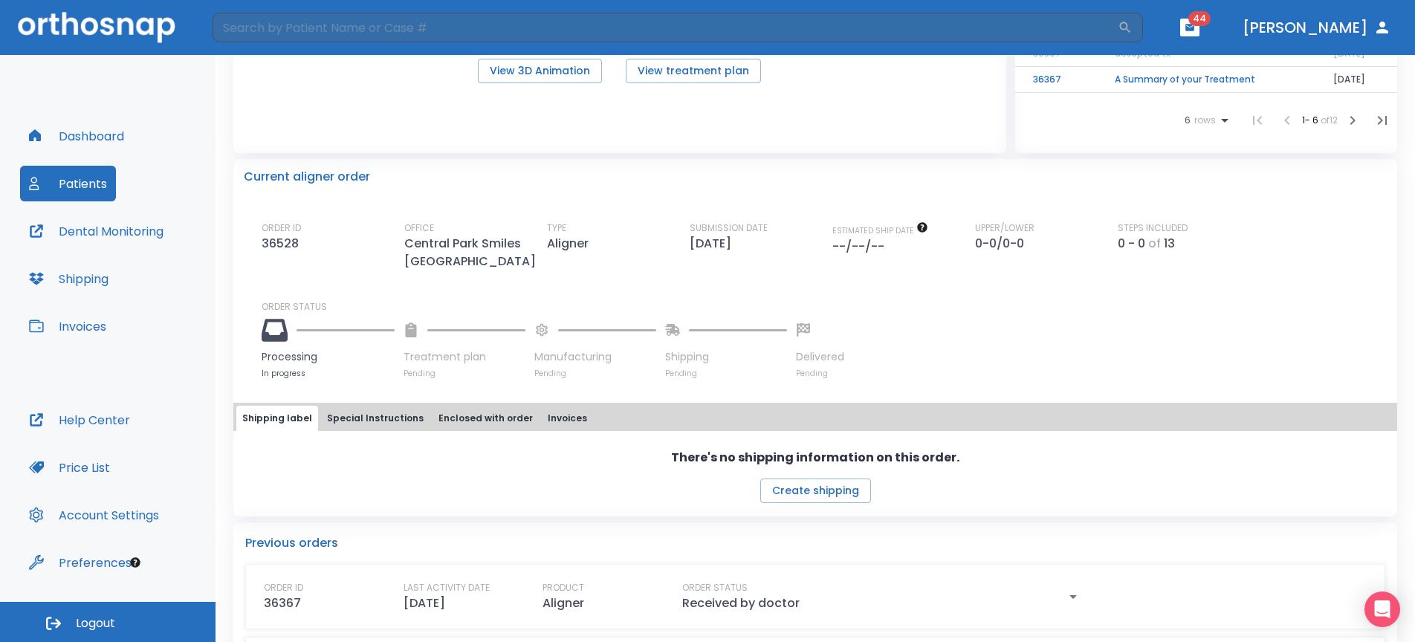
scroll to position [365, 0]
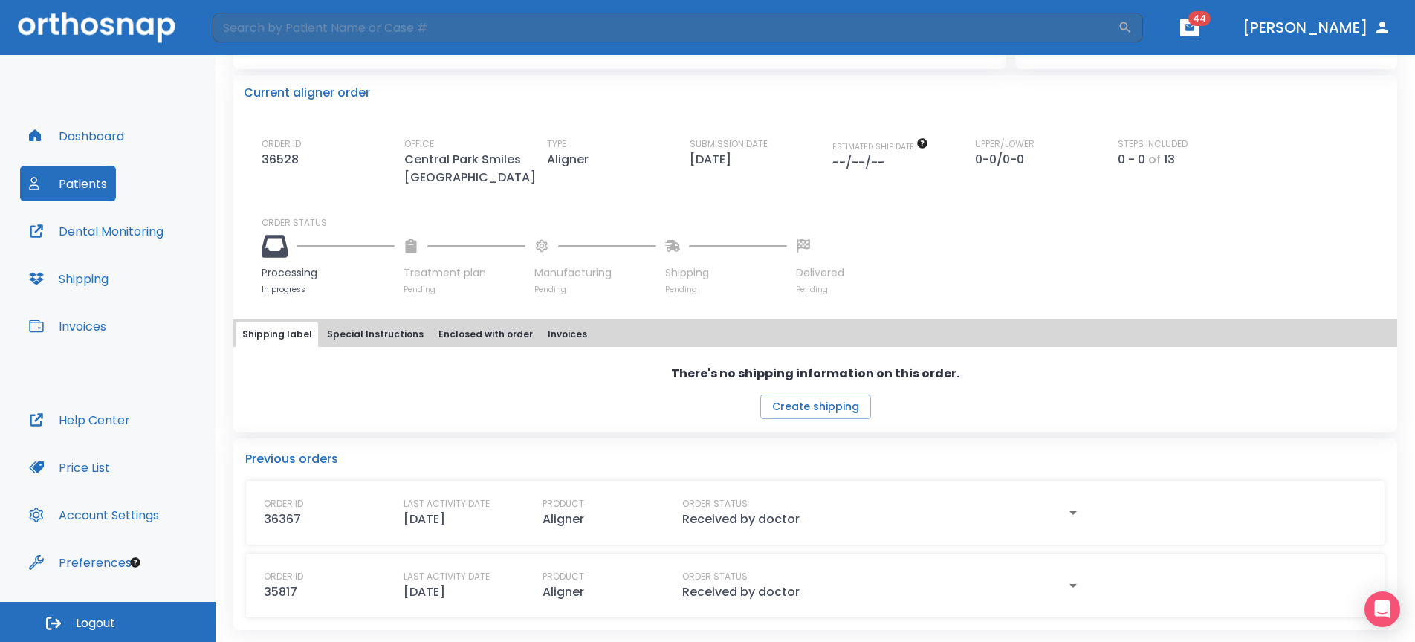
click at [762, 532] on div "ORDER ID 36367 LAST ACTIVITY DATE 09/11/25 PRODUCT Aligner ORDER STATUS Receive…" at bounding box center [815, 512] width 1140 height 65
click at [791, 522] on p "Received by doctor" at bounding box center [740, 519] width 117 height 18
click at [1064, 514] on icon "button" at bounding box center [1073, 513] width 18 height 18
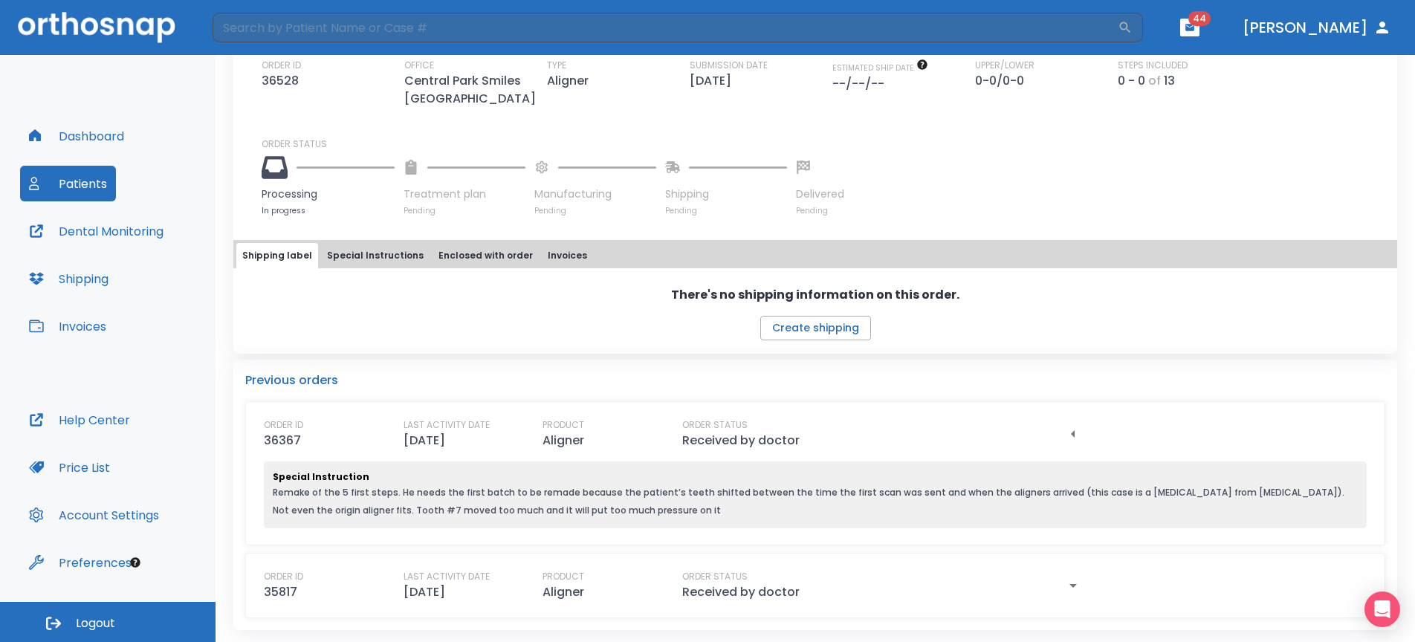
scroll to position [0, 0]
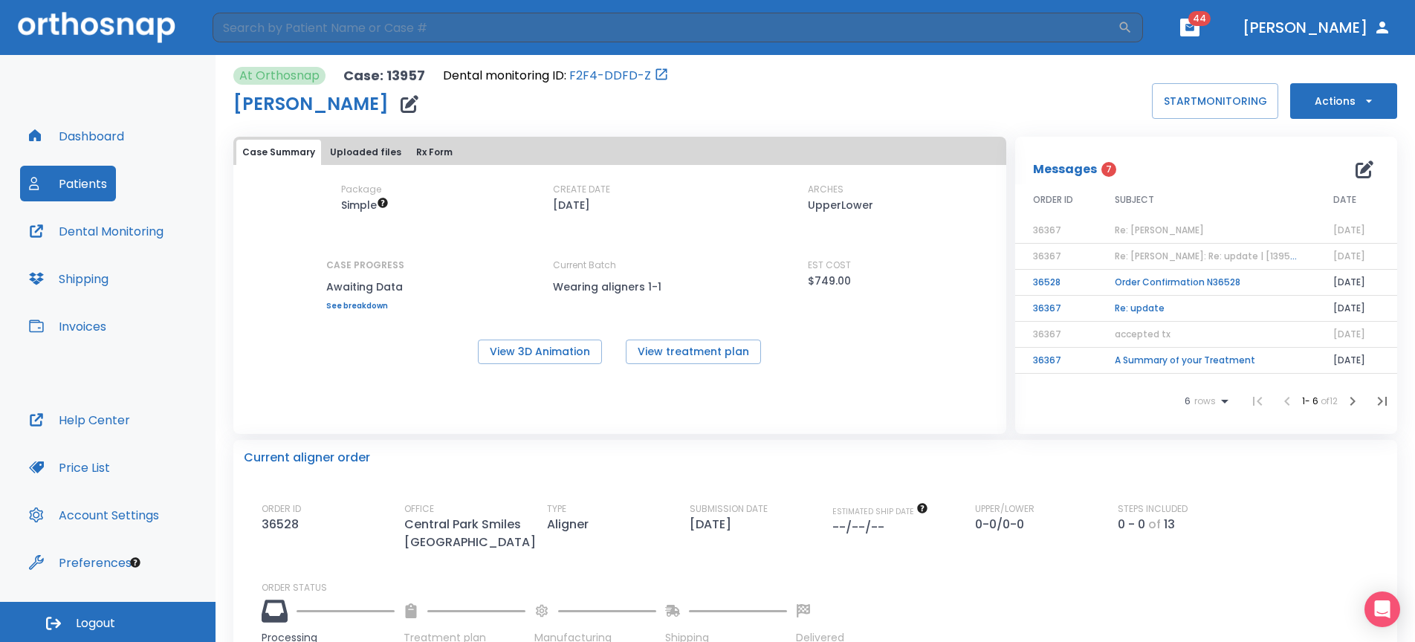
click at [1138, 222] on td "Re: Julia Berger" at bounding box center [1206, 231] width 218 height 26
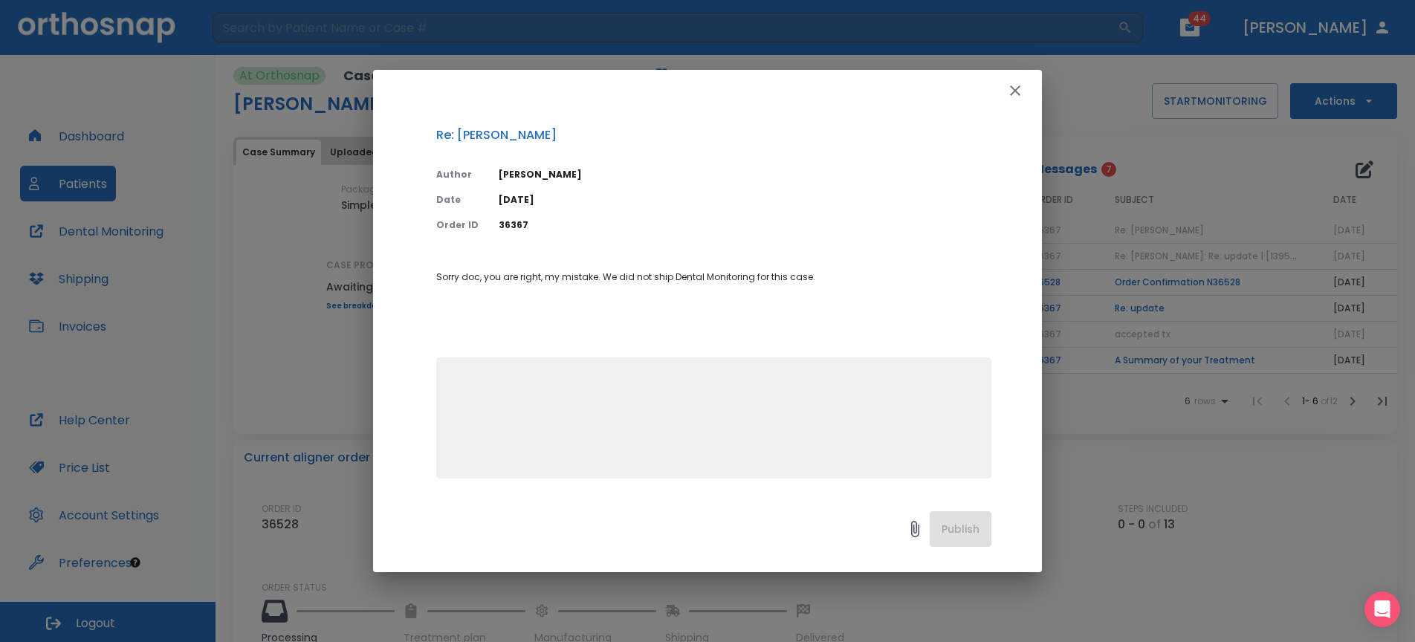
click at [701, 397] on textarea at bounding box center [713, 424] width 537 height 103
click at [746, 391] on textarea "When am I receiving the rest of her trays?" at bounding box center [713, 424] width 537 height 103
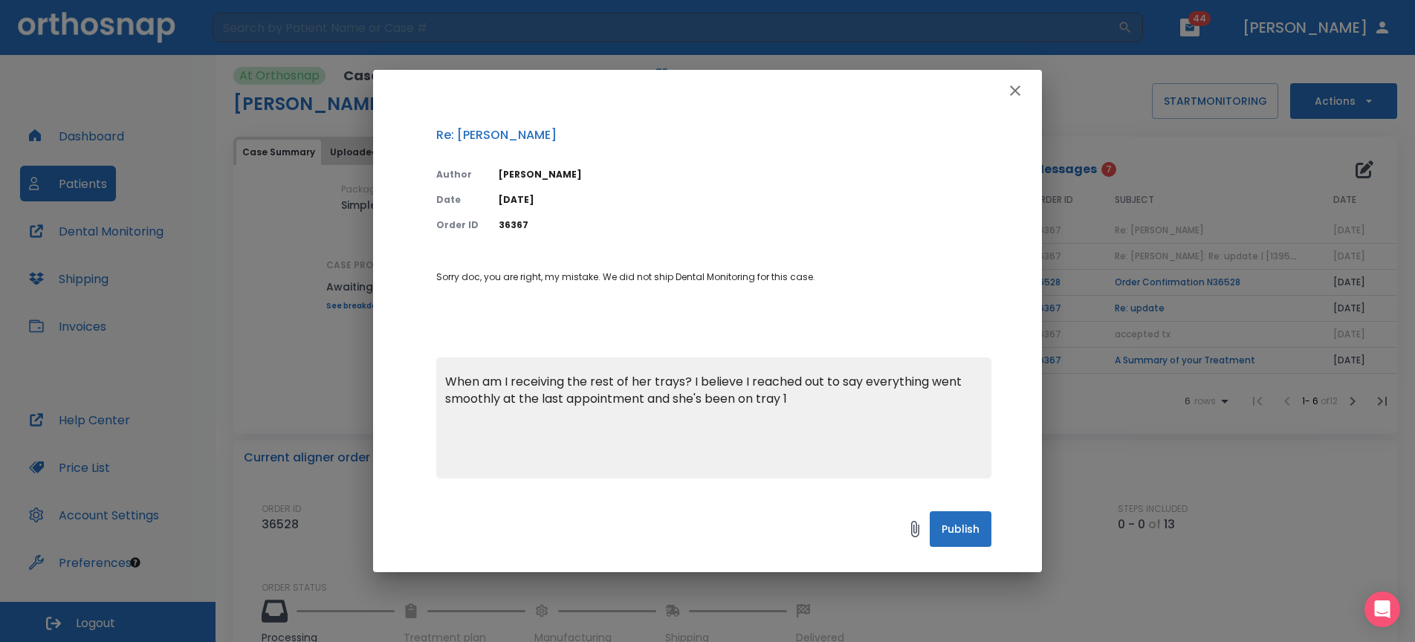
type textarea "When am I receiving the rest of her trays? I believe I reached out to say every…"
click at [970, 525] on button "Publish" at bounding box center [960, 529] width 62 height 36
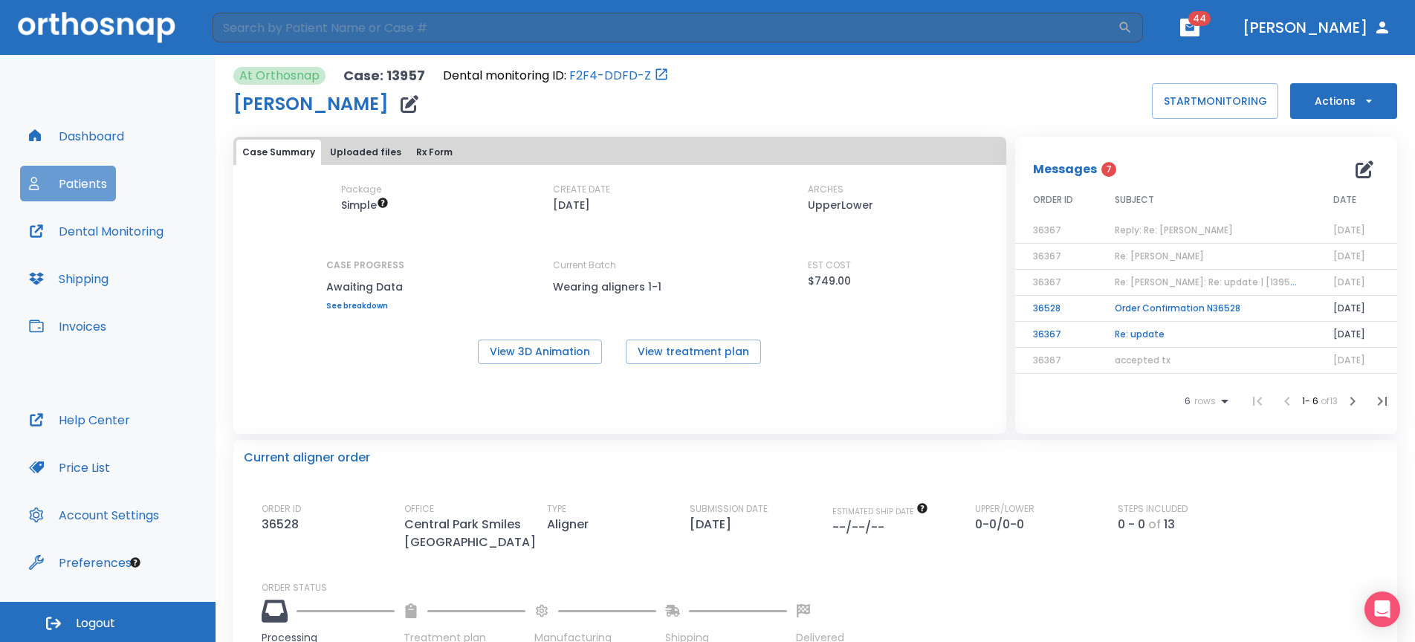
click at [73, 176] on button "Patients" at bounding box center [68, 184] width 96 height 36
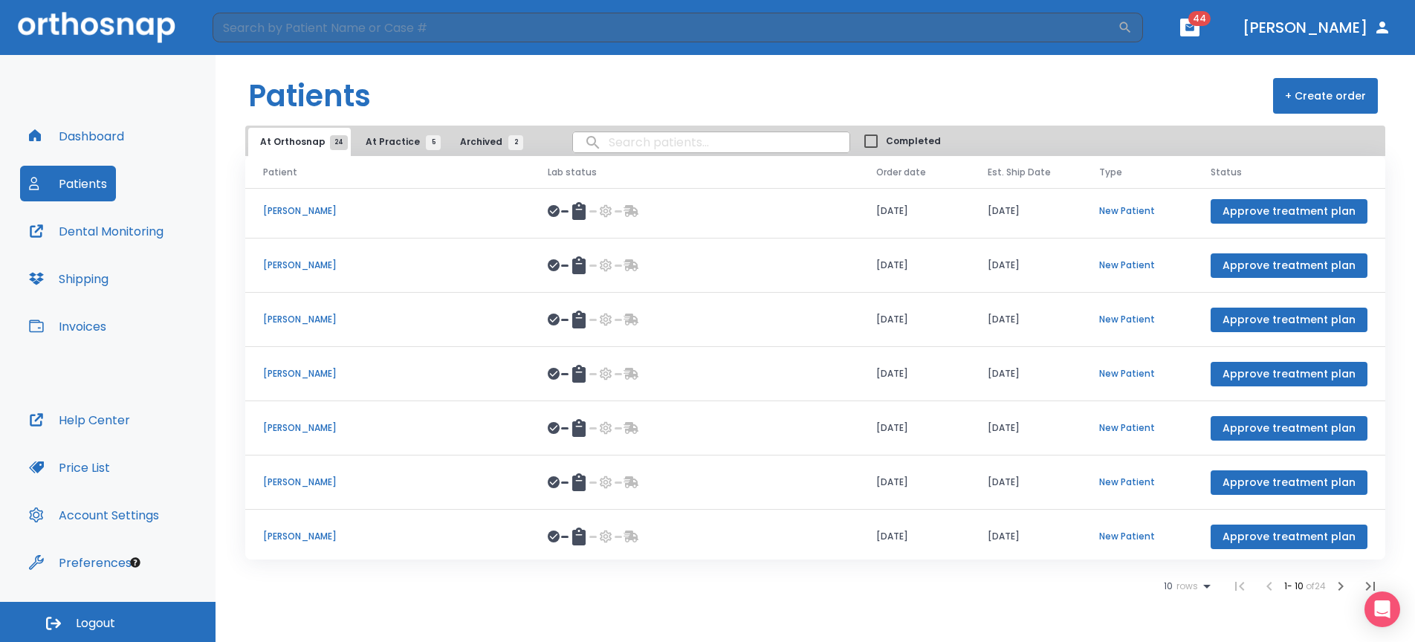
scroll to position [172, 0]
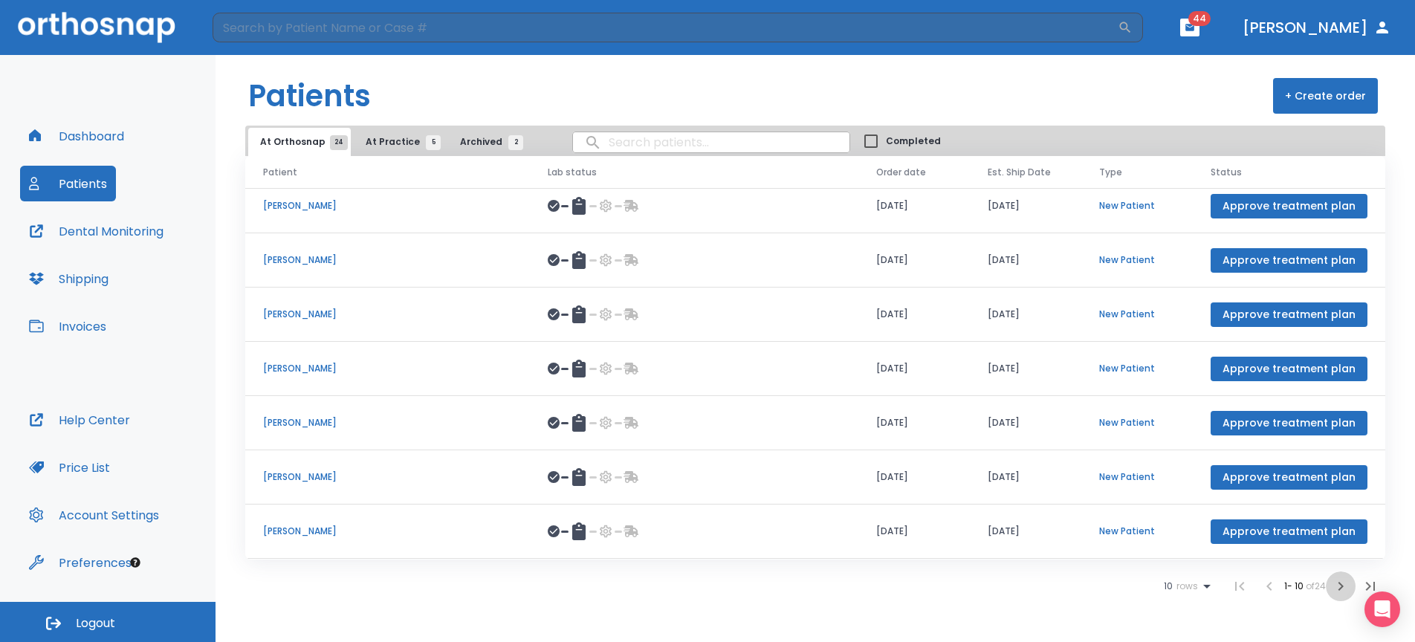
click at [1350, 583] on button "button" at bounding box center [1340, 586] width 30 height 30
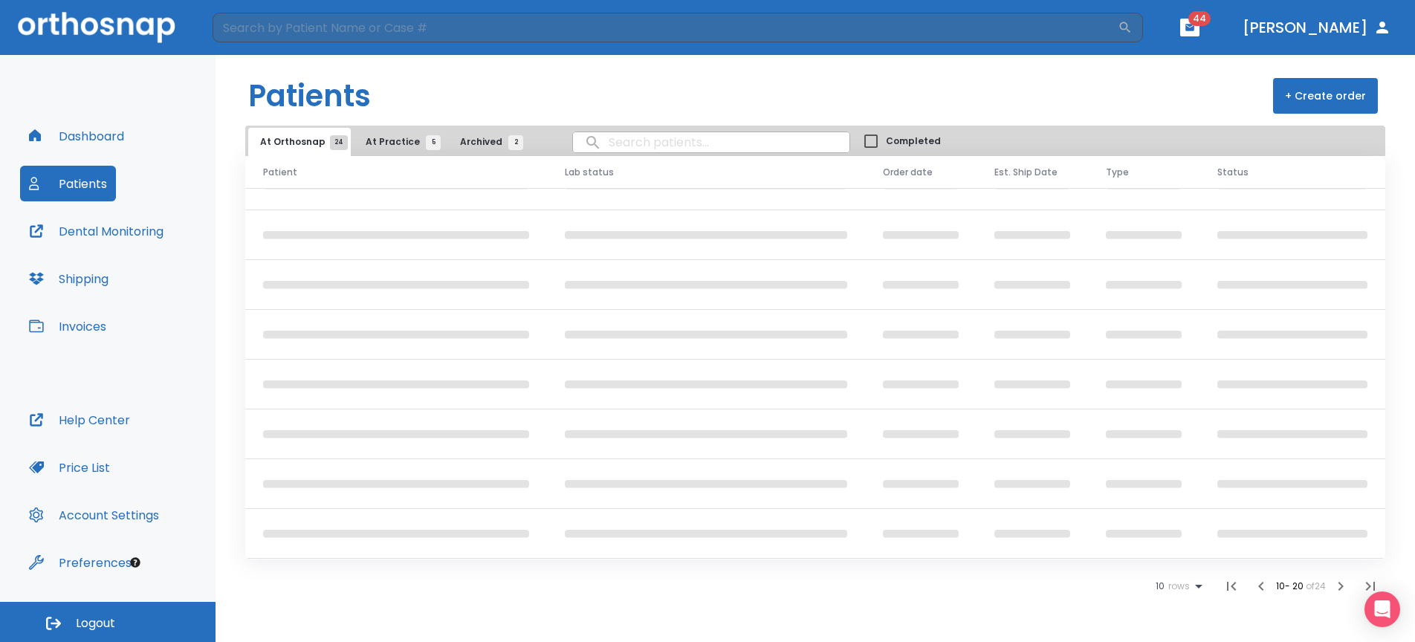
scroll to position [172, 0]
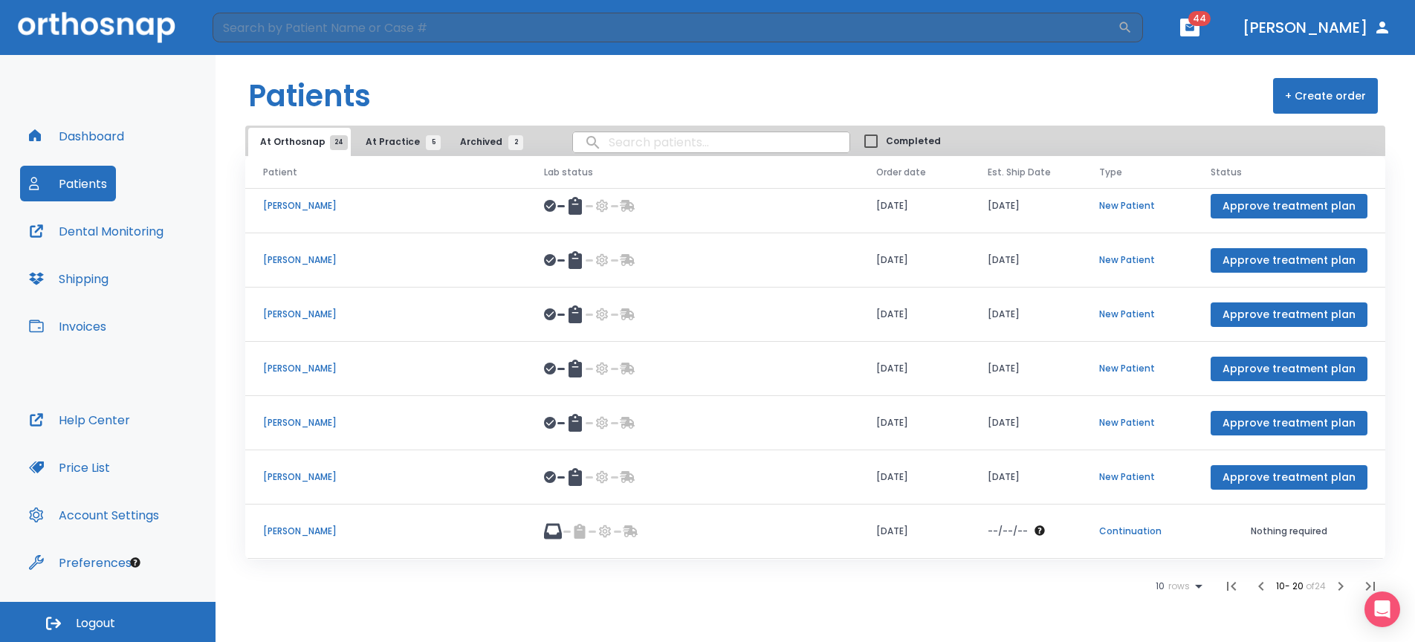
click at [473, 366] on p "Teresa Amaya" at bounding box center [385, 368] width 245 height 13
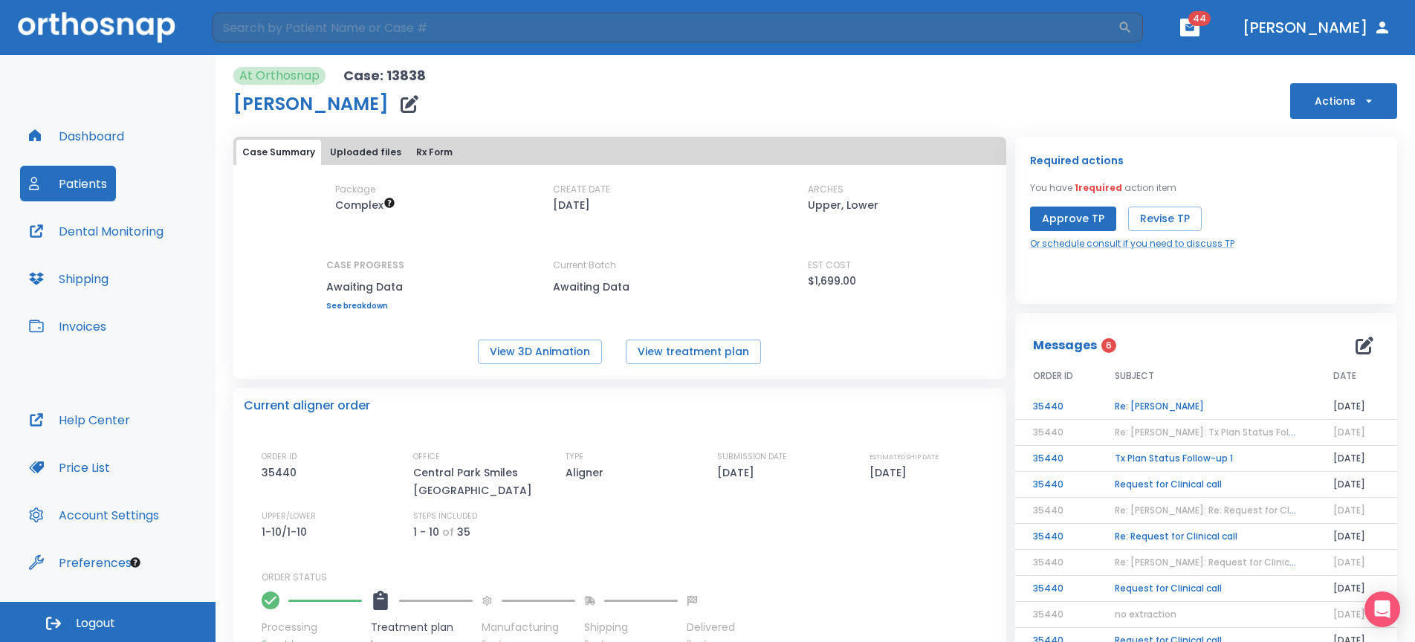
click at [1158, 409] on td "Re: Teresa Amaya" at bounding box center [1206, 407] width 218 height 26
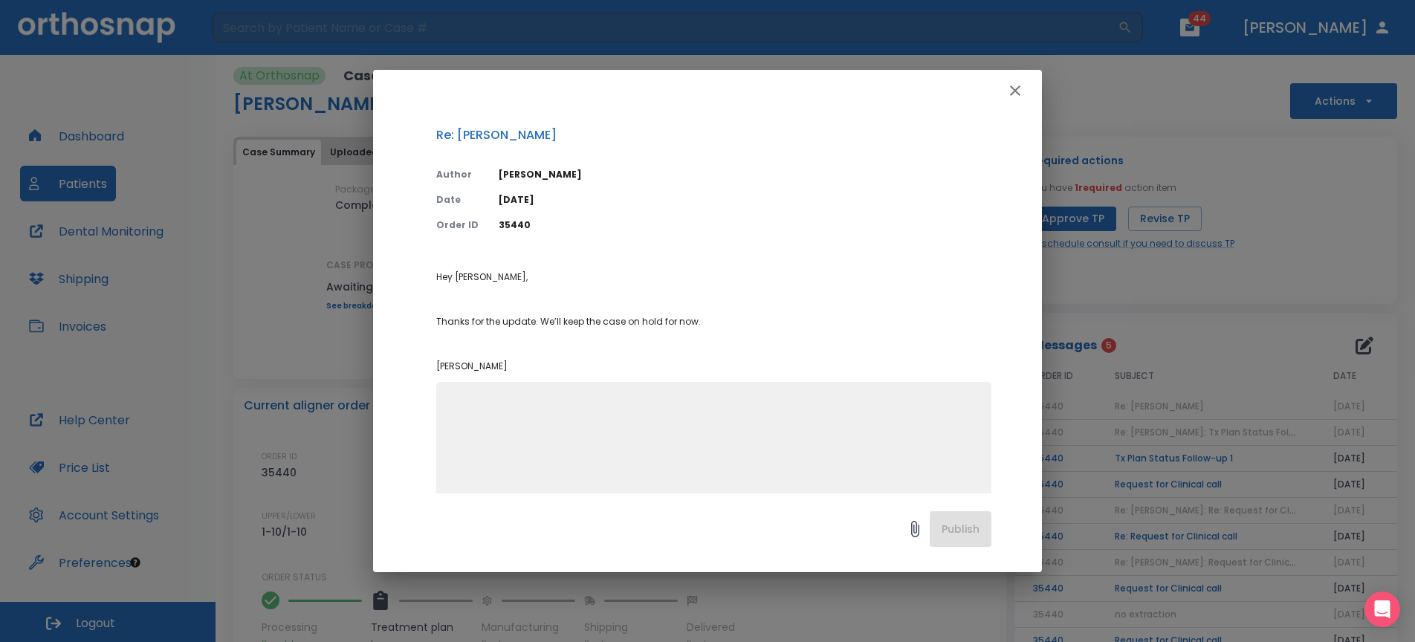
click at [643, 447] on textarea at bounding box center [713, 448] width 537 height 103
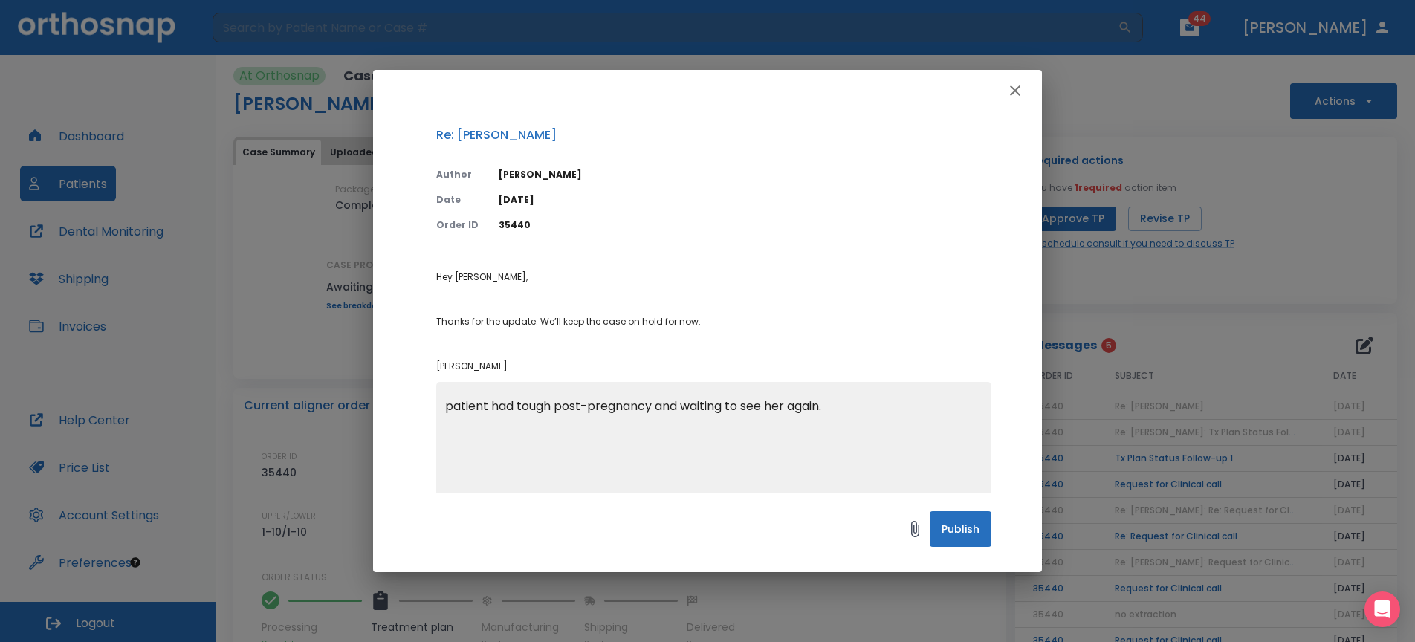
type textarea "patient had tough post-pregnancy and waiting to see her again."
click at [969, 533] on button "Publish" at bounding box center [960, 529] width 62 height 36
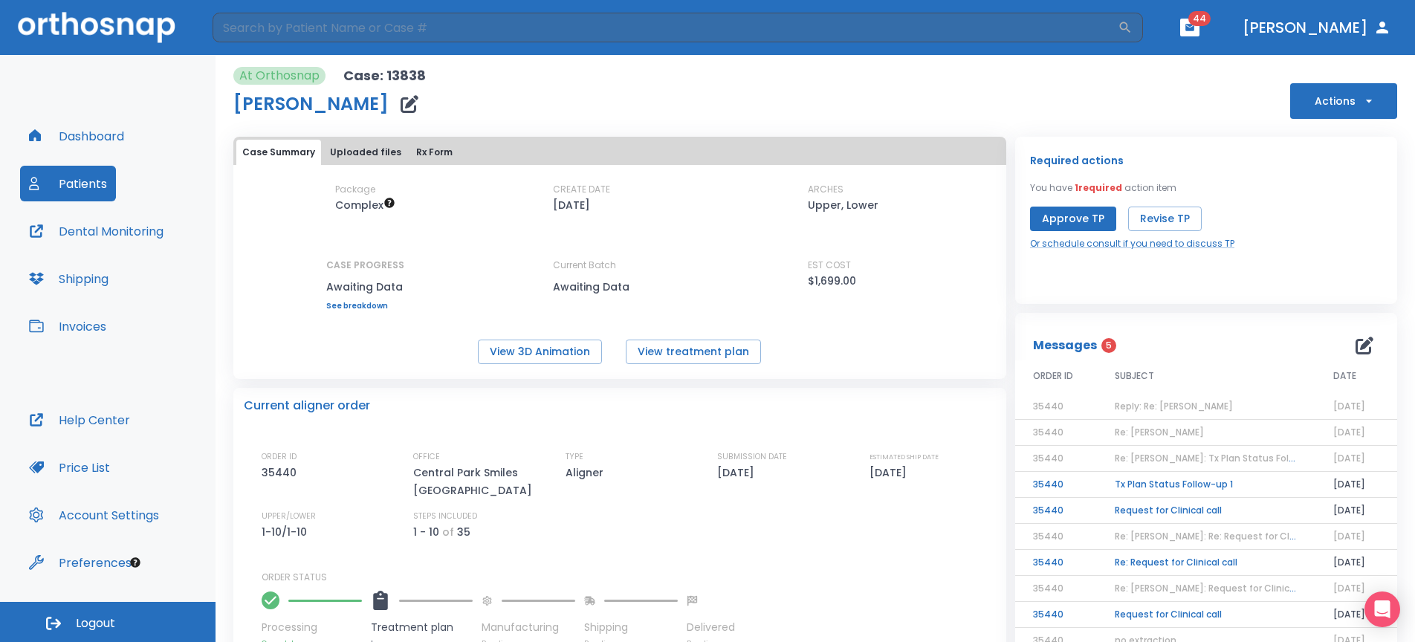
click at [74, 180] on button "Patients" at bounding box center [68, 184] width 96 height 36
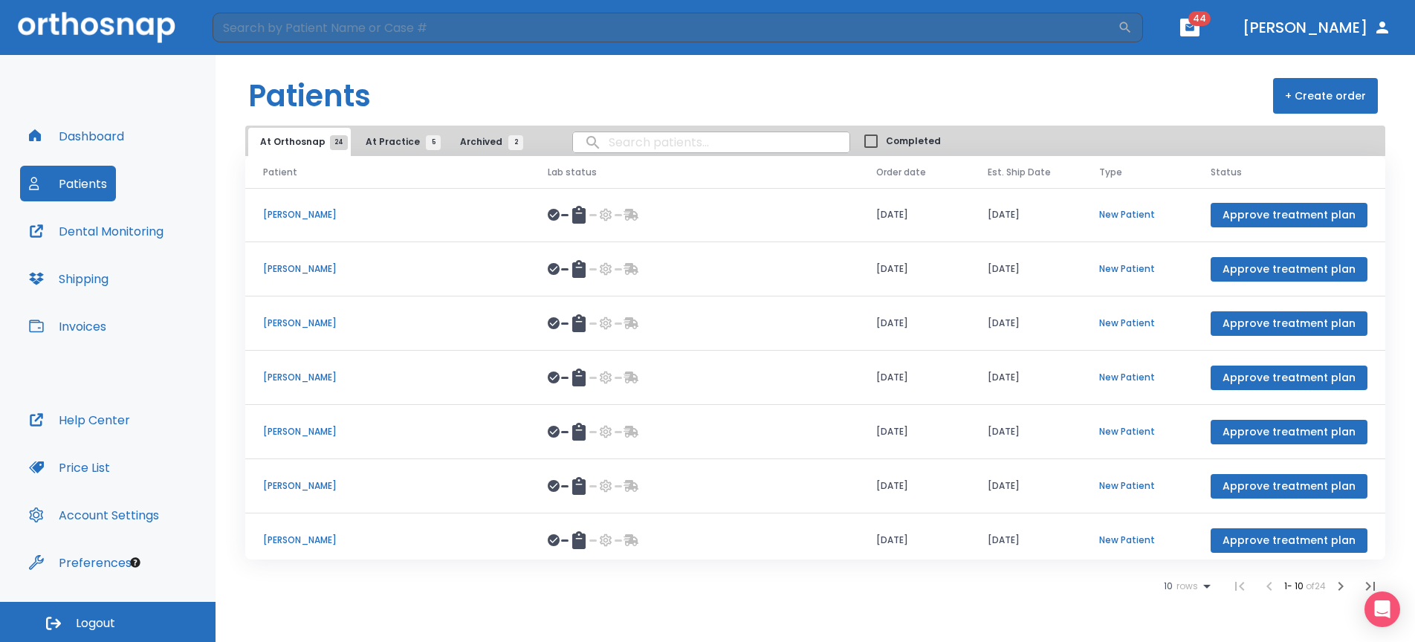
click at [1338, 585] on icon "button" at bounding box center [1340, 586] width 18 height 18
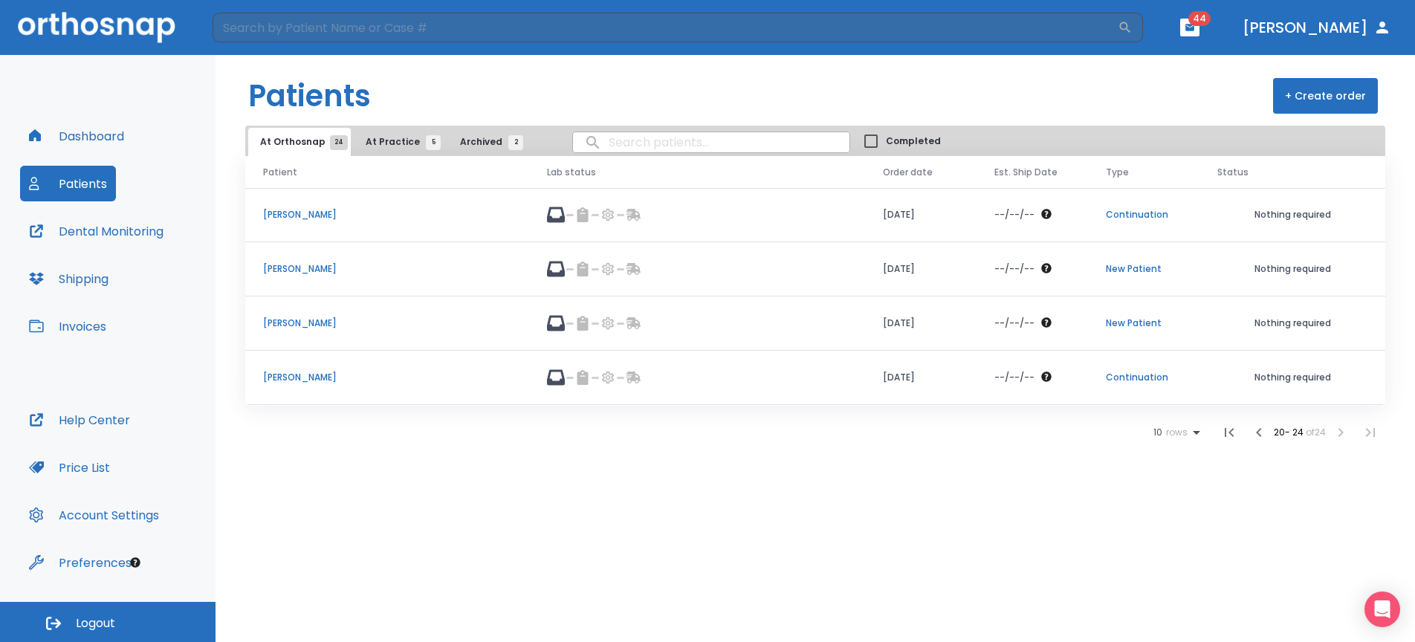
click at [311, 326] on p "Anna Securda" at bounding box center [387, 323] width 248 height 13
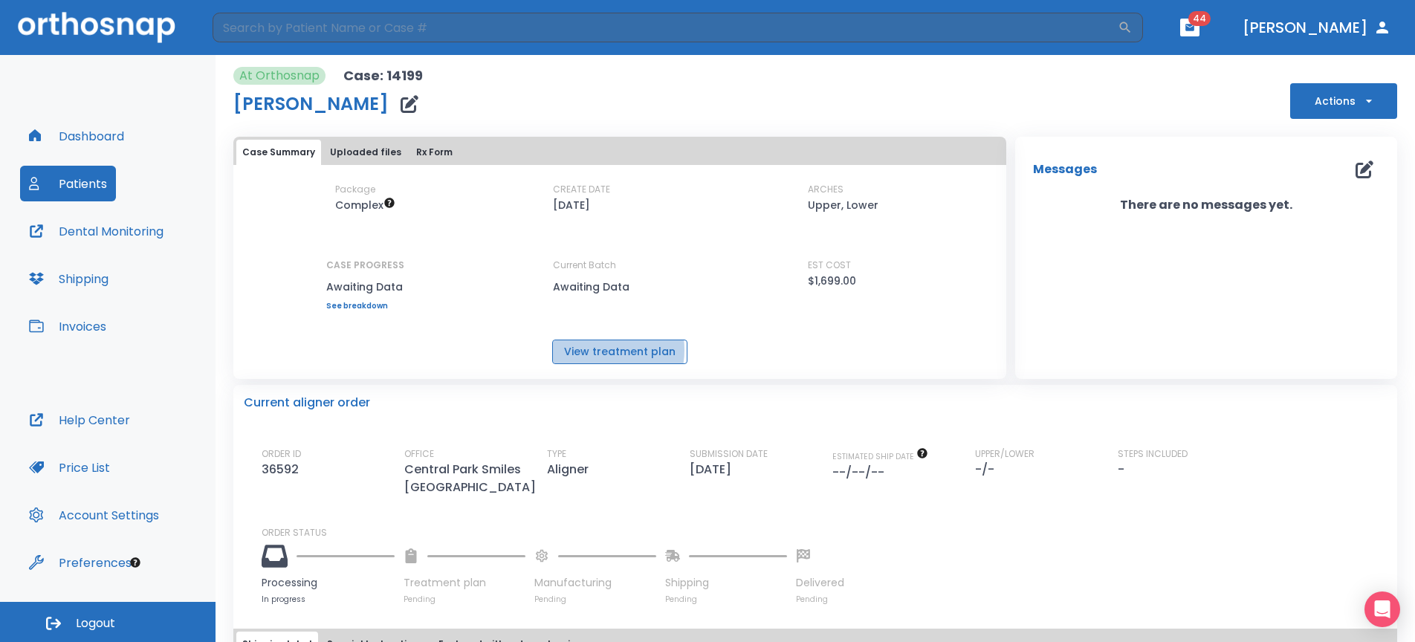
click at [597, 350] on button "View treatment plan" at bounding box center [619, 352] width 135 height 25
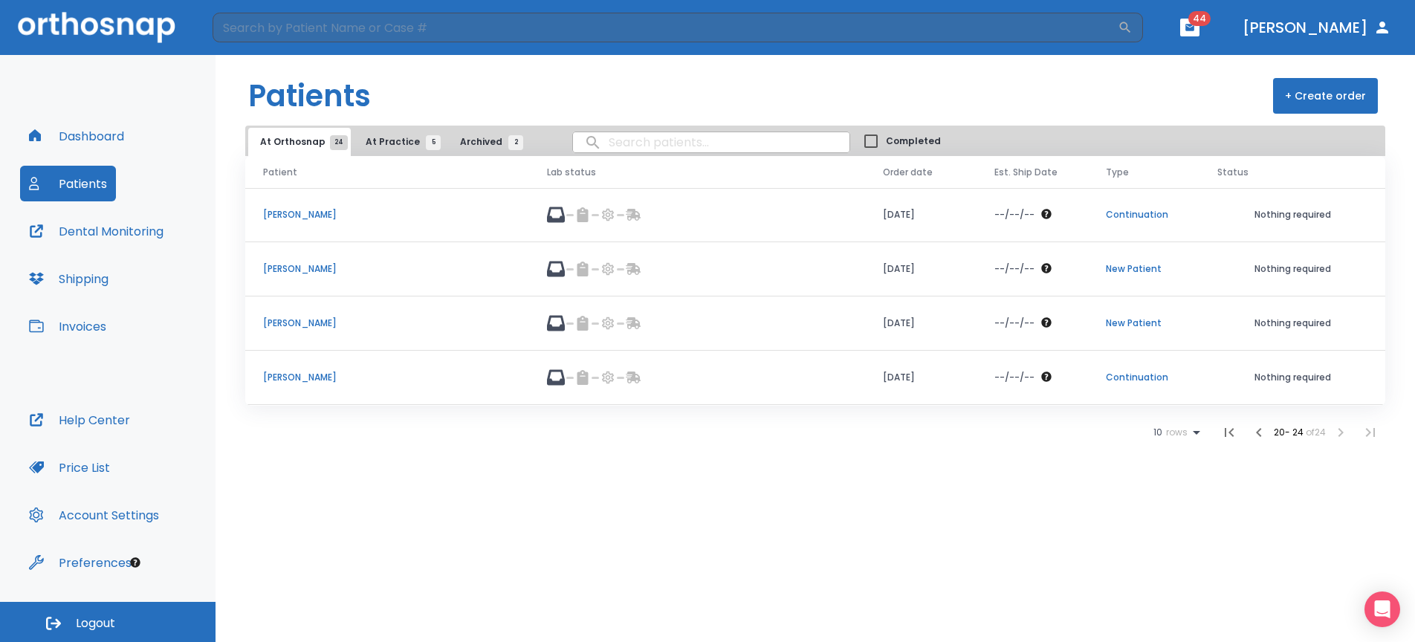
click at [263, 386] on td "Julia Berger" at bounding box center [387, 378] width 284 height 54
click at [328, 219] on p "Breanne Frisan" at bounding box center [387, 214] width 248 height 13
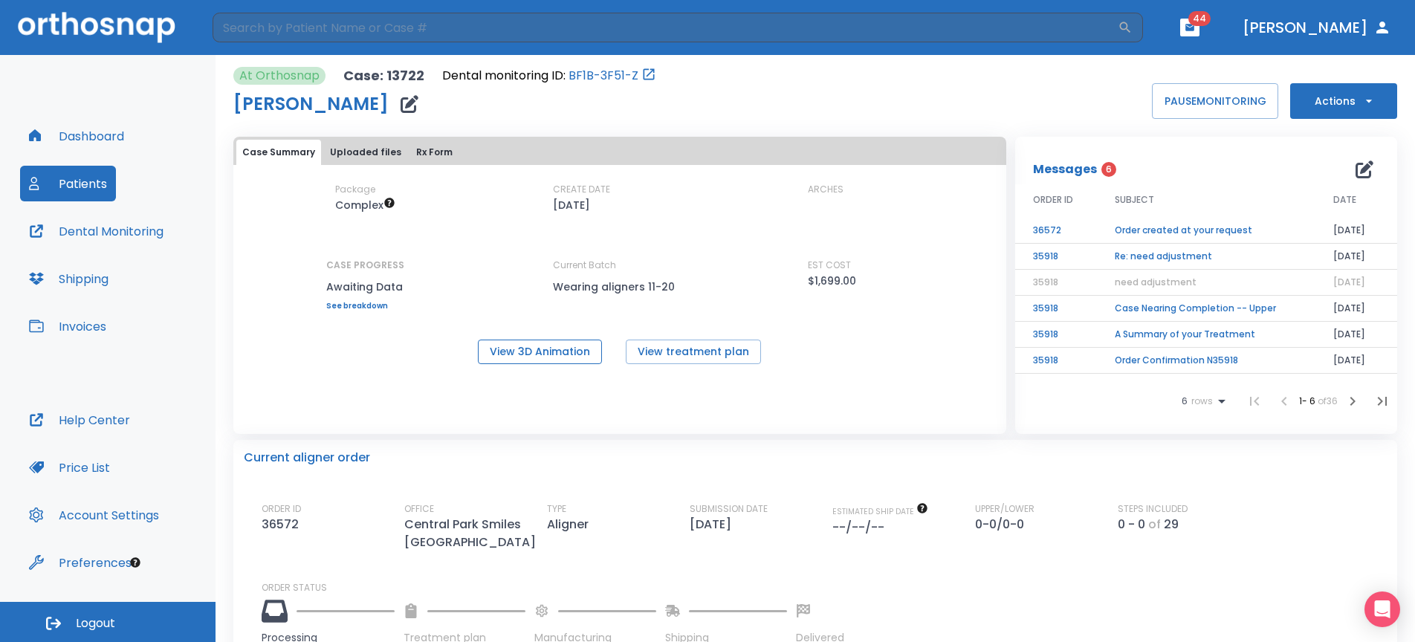
click at [564, 351] on button "View 3D Animation" at bounding box center [540, 352] width 124 height 25
